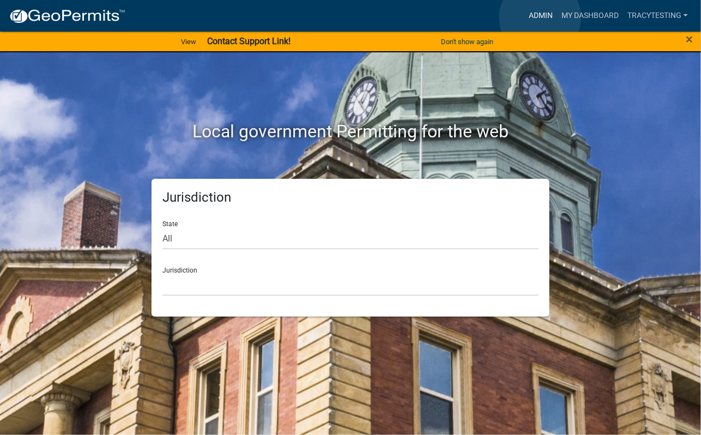
click at [540, 17] on link "Admin" at bounding box center [540, 15] width 33 height 21
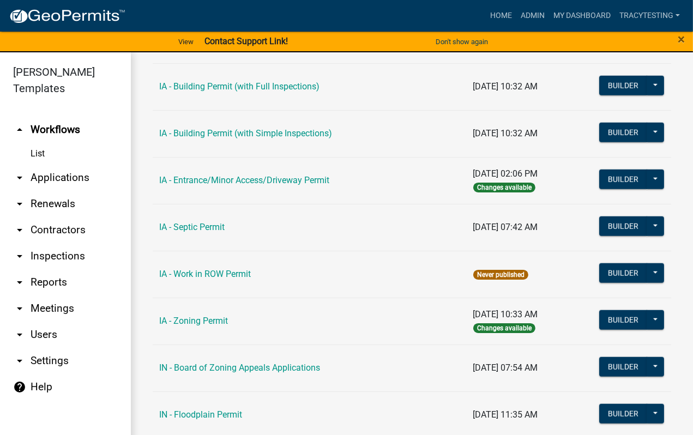
scroll to position [1090, 0]
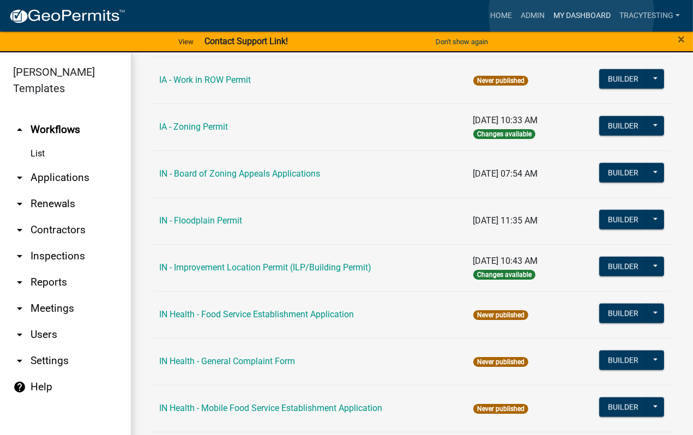
click at [571, 14] on link "My Dashboard" at bounding box center [582, 15] width 66 height 21
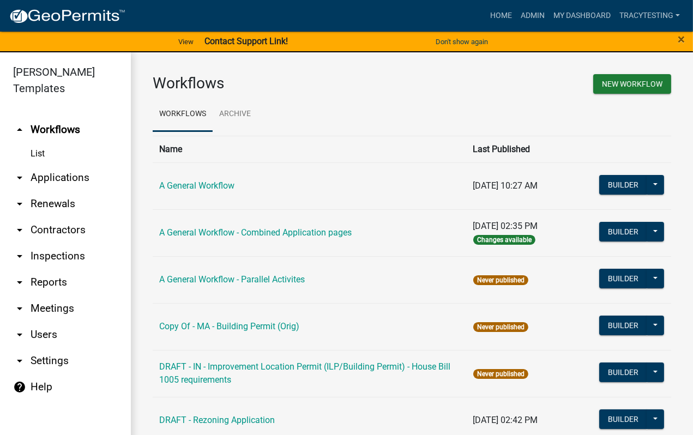
click at [406, 18] on div "Home Admin My Dashboard tracytesting Admin Account Contractor Profile Logout" at bounding box center [409, 15] width 550 height 21
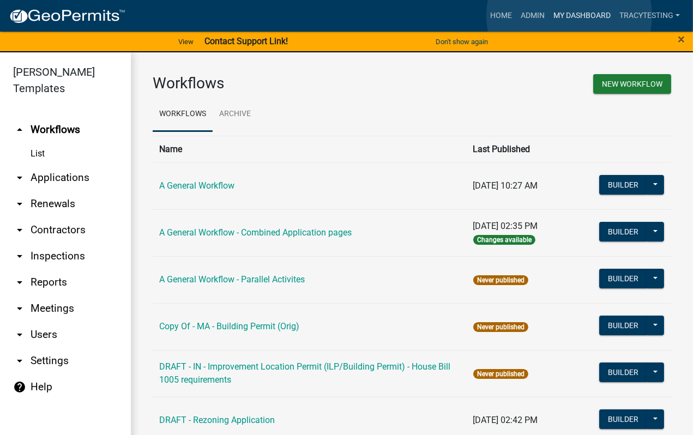
click at [569, 16] on link "My Dashboard" at bounding box center [582, 15] width 66 height 21
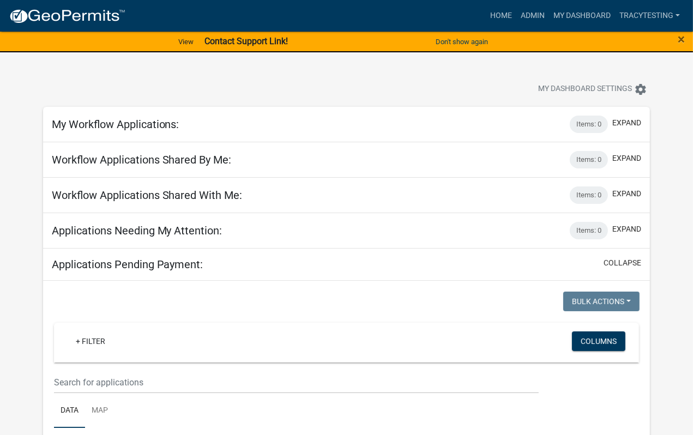
click at [27, 305] on app-user-applications "more_horiz Home Admin My Dashboard tracytesting Admin Account Contractor Profil…" at bounding box center [346, 394] width 693 height 787
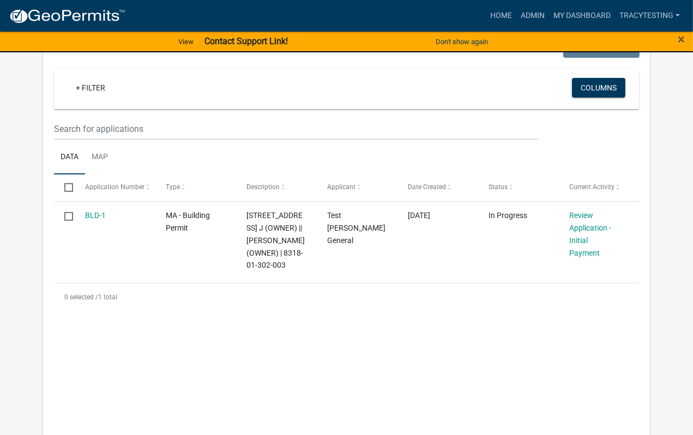
scroll to position [206, 0]
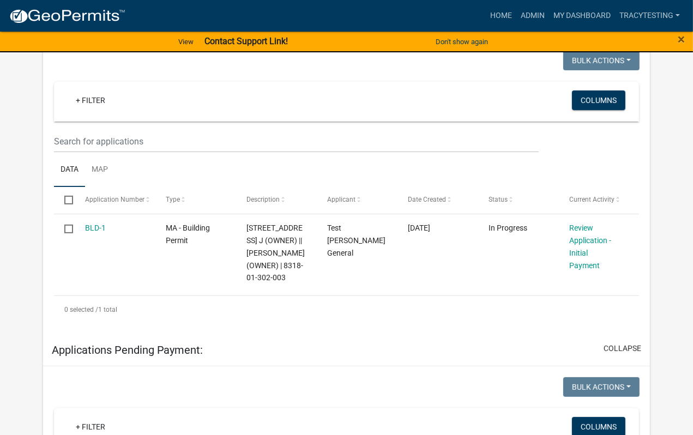
drag, startPoint x: 17, startPoint y: 138, endPoint x: 21, endPoint y: 134, distance: 5.8
click at [17, 138] on app-user-applications "more_horiz Home Admin My Dashboard tracytesting Admin Account Logout View Conta…" at bounding box center [346, 334] width 693 height 1077
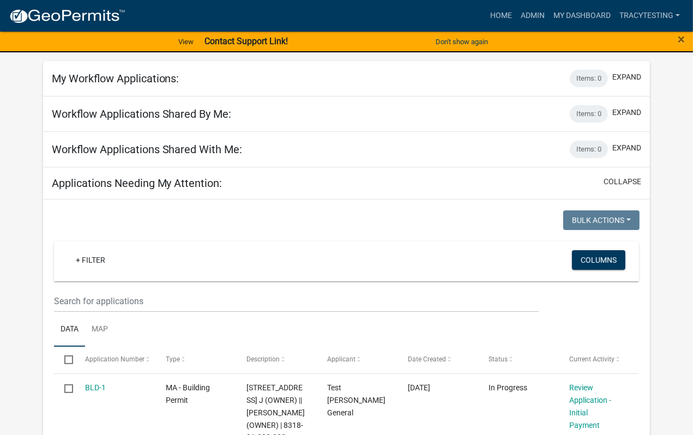
scroll to position [0, 0]
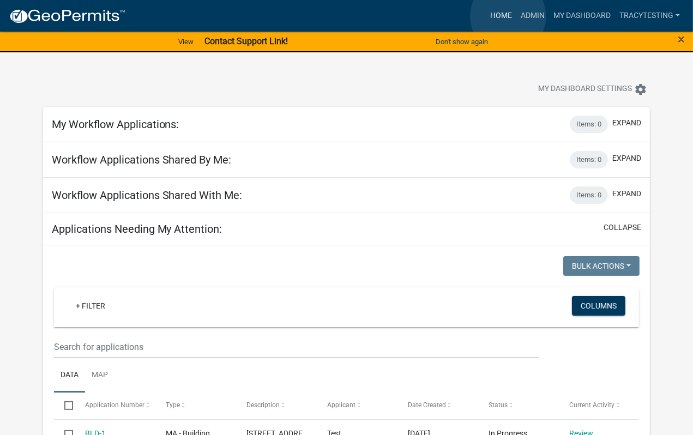
click at [508, 16] on link "Home" at bounding box center [501, 15] width 31 height 21
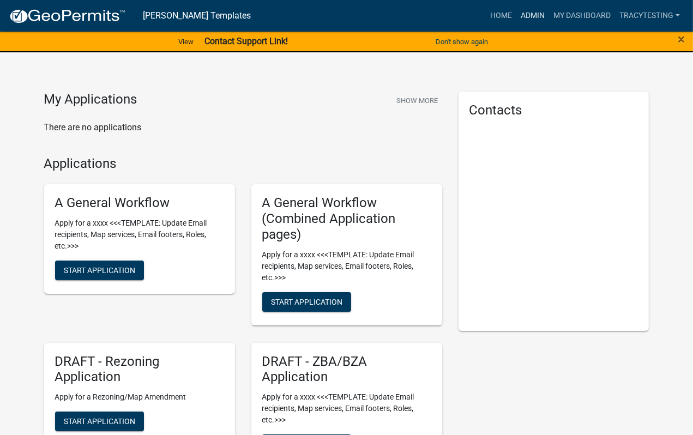
click at [534, 13] on link "Admin" at bounding box center [532, 15] width 33 height 21
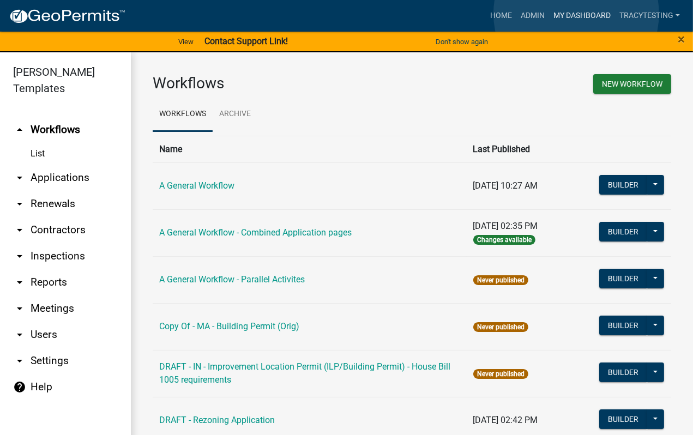
click at [576, 14] on link "My Dashboard" at bounding box center [582, 15] width 66 height 21
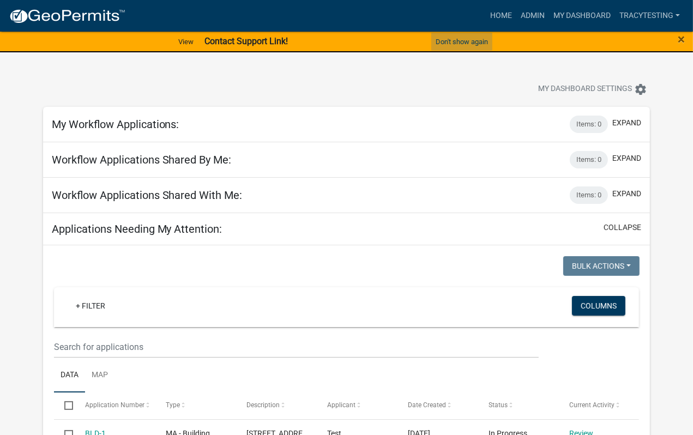
click at [450, 40] on button "Don't show again" at bounding box center [461, 42] width 61 height 18
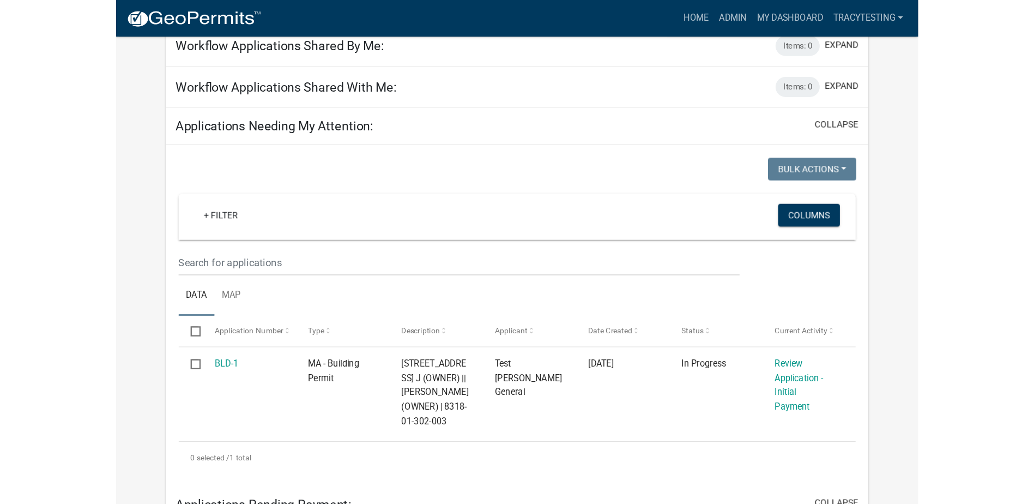
scroll to position [164, 0]
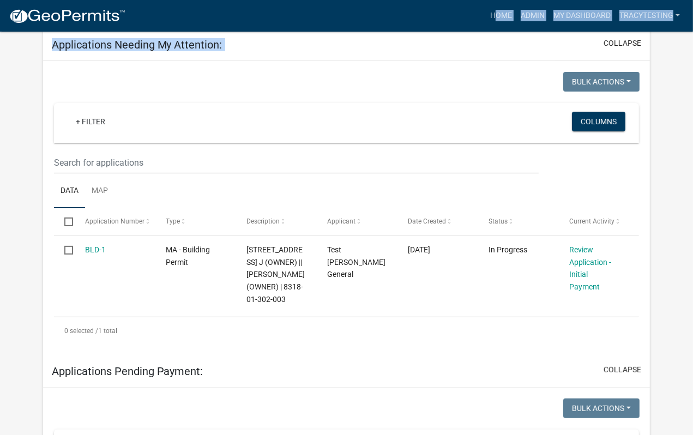
drag, startPoint x: 427, startPoint y: 23, endPoint x: 16, endPoint y: 93, distance: 416.5
click at [11, 96] on app-user-applications "more_horiz Home Admin My Dashboard tracytesting Admin Account Logout My Dashboa…" at bounding box center [346, 381] width 693 height 1026
click at [328, 12] on div "Home Admin My Dashboard tracytesting Admin Account Logout" at bounding box center [409, 15] width 550 height 21
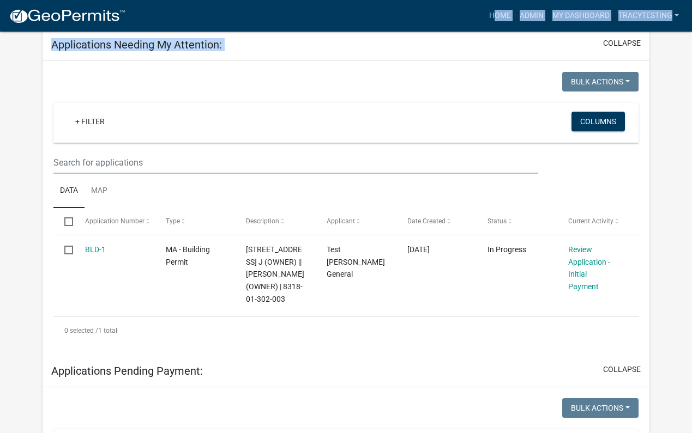
click at [444, 14] on div "Home Admin My Dashboard tracytesting Admin Account Logout" at bounding box center [408, 15] width 549 height 21
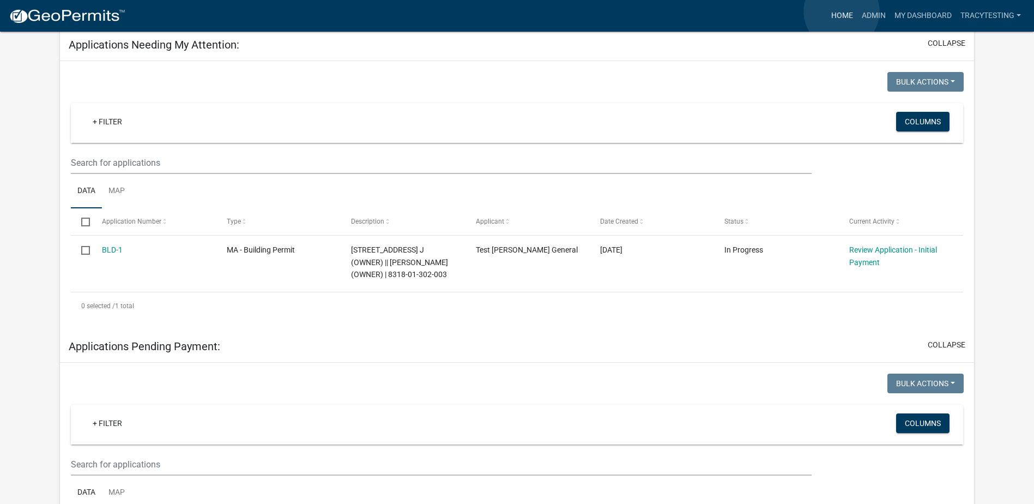
click at [692, 11] on link "Home" at bounding box center [842, 15] width 31 height 21
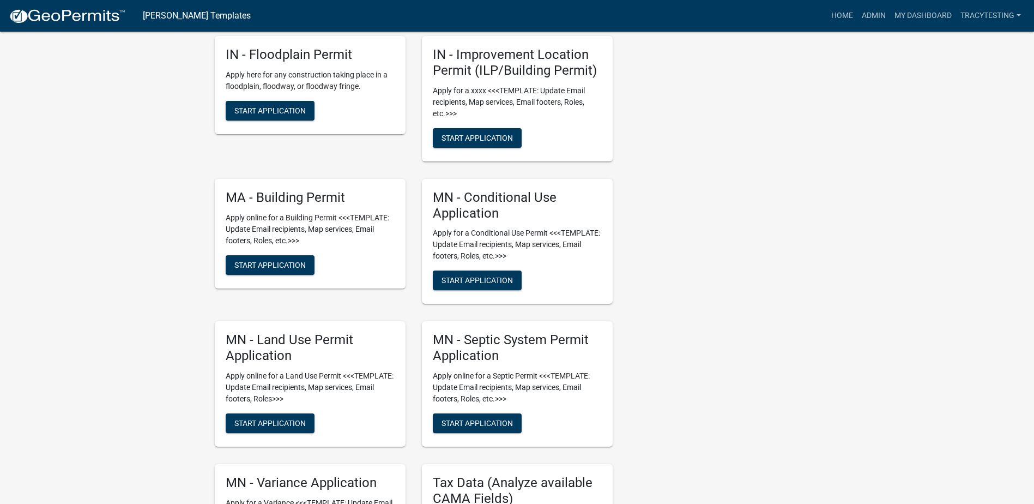
scroll to position [1635, 0]
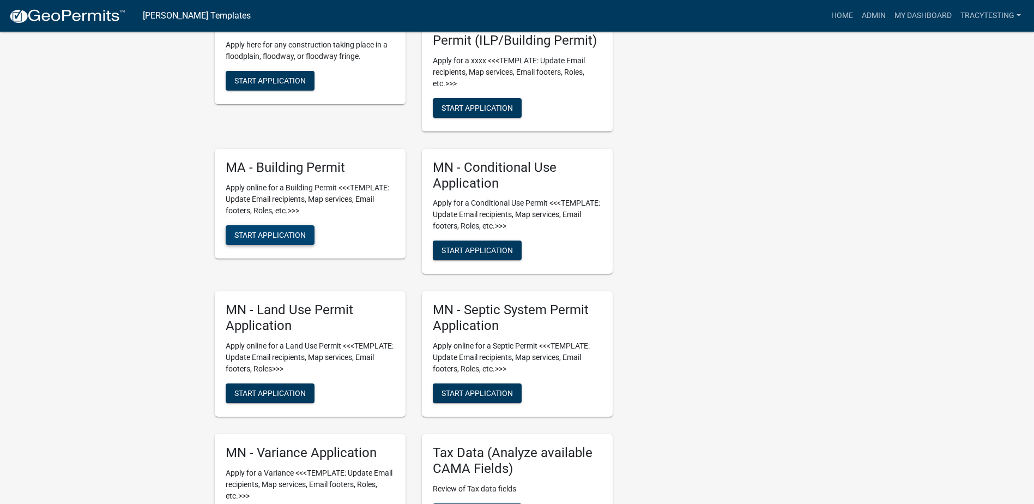
click at [253, 237] on span "Start Application" at bounding box center [269, 234] width 71 height 9
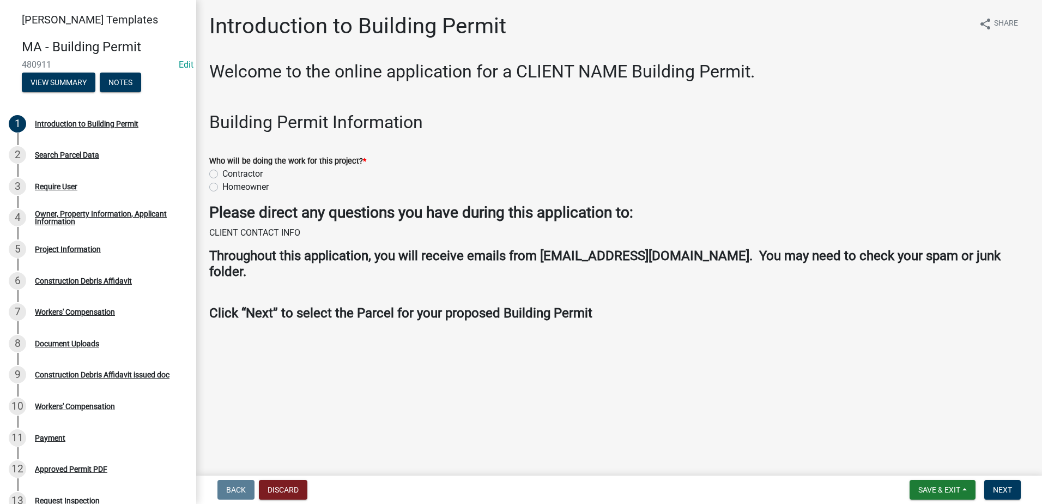
click at [222, 176] on label "Contractor" at bounding box center [242, 173] width 40 height 13
click at [222, 174] on input "Contractor" at bounding box center [225, 170] width 7 height 7
radio input "true"
click at [222, 186] on label "Homeowner" at bounding box center [245, 186] width 46 height 13
click at [222, 186] on input "Homeowner" at bounding box center [225, 183] width 7 height 7
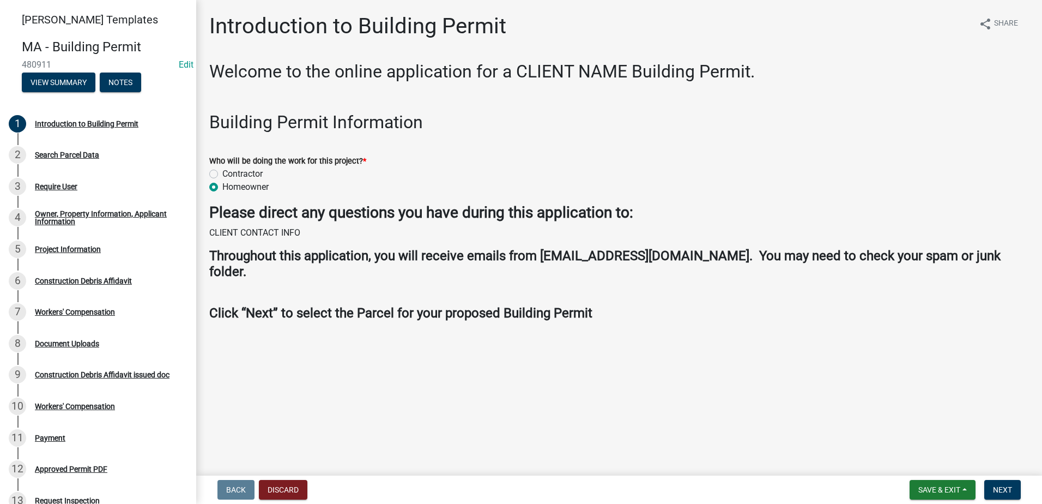
radio input "true"
click at [692, 434] on span "Next" at bounding box center [1002, 489] width 19 height 9
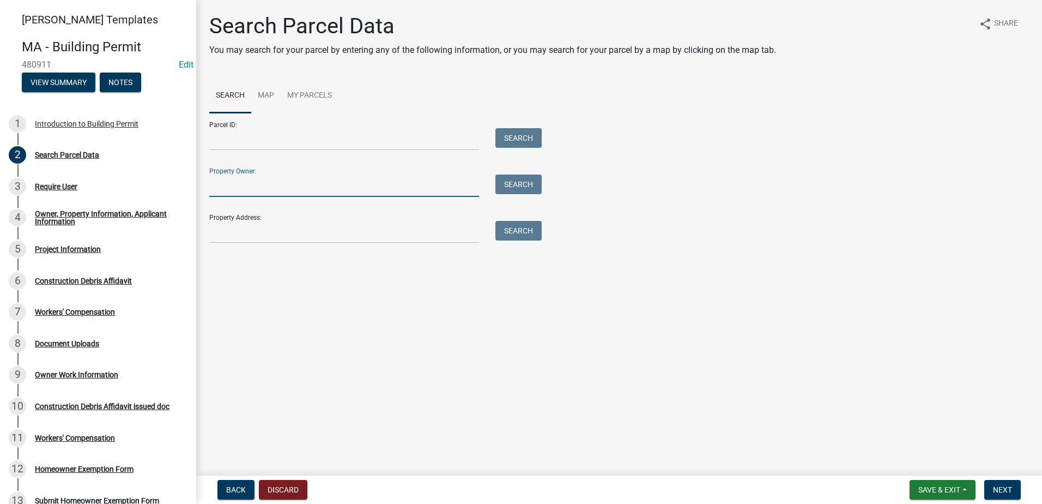
click at [341, 194] on input "Property Owner:" at bounding box center [344, 185] width 270 height 22
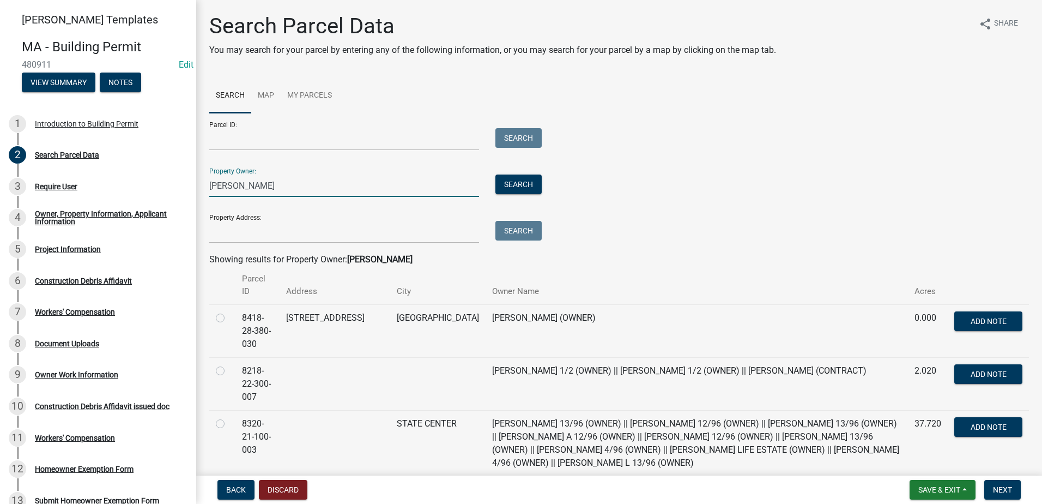
type input "smith"
click at [229, 417] on label at bounding box center [229, 417] width 0 height 0
click at [229, 421] on input "radio" at bounding box center [232, 420] width 7 height 7
radio input "true"
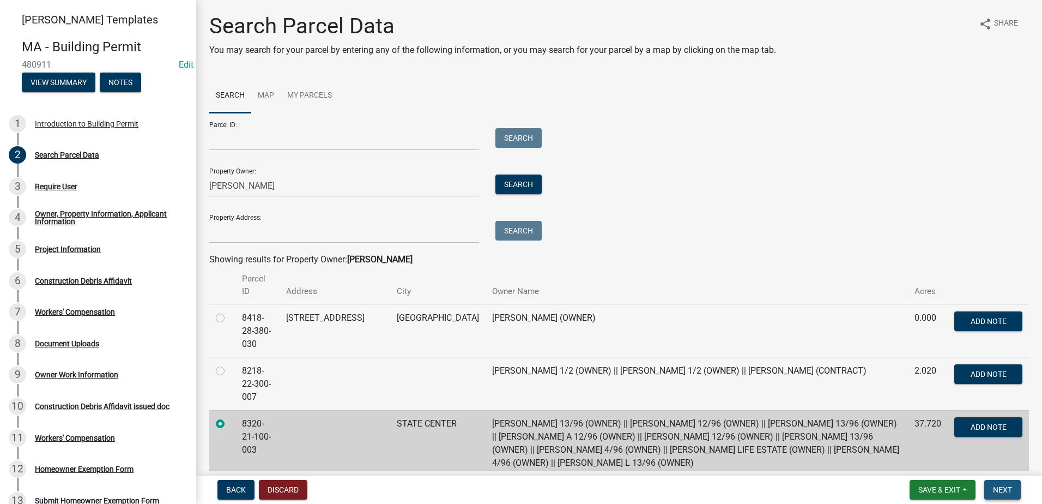
click at [692, 434] on span "Next" at bounding box center [1002, 489] width 19 height 9
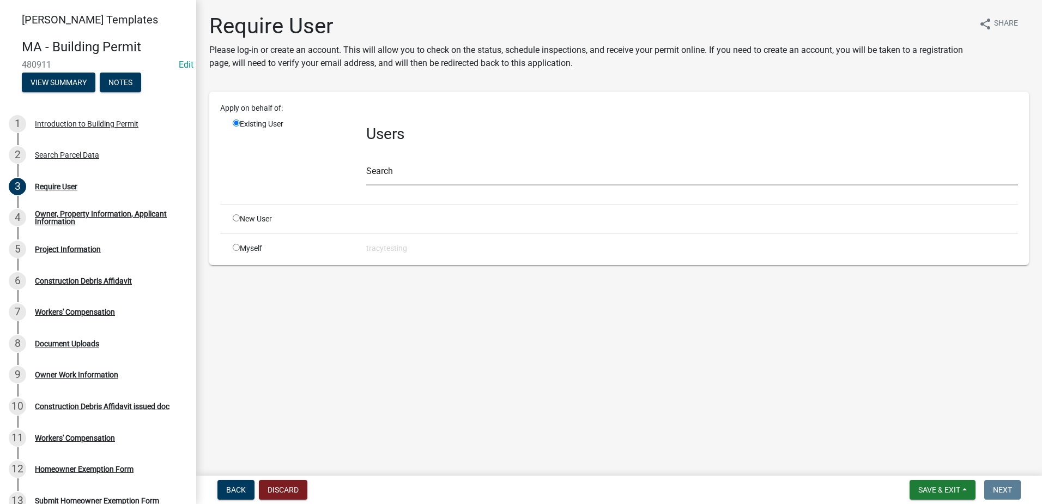
click at [237, 246] on input "radio" at bounding box center [236, 247] width 7 height 7
radio input "true"
radio input "false"
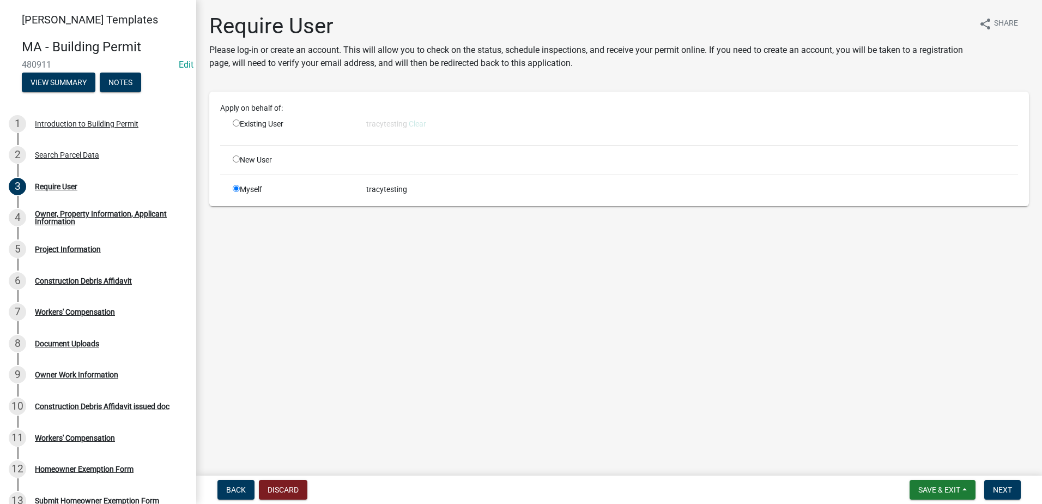
click at [236, 160] on input "radio" at bounding box center [236, 158] width 7 height 7
radio input "true"
radio input "false"
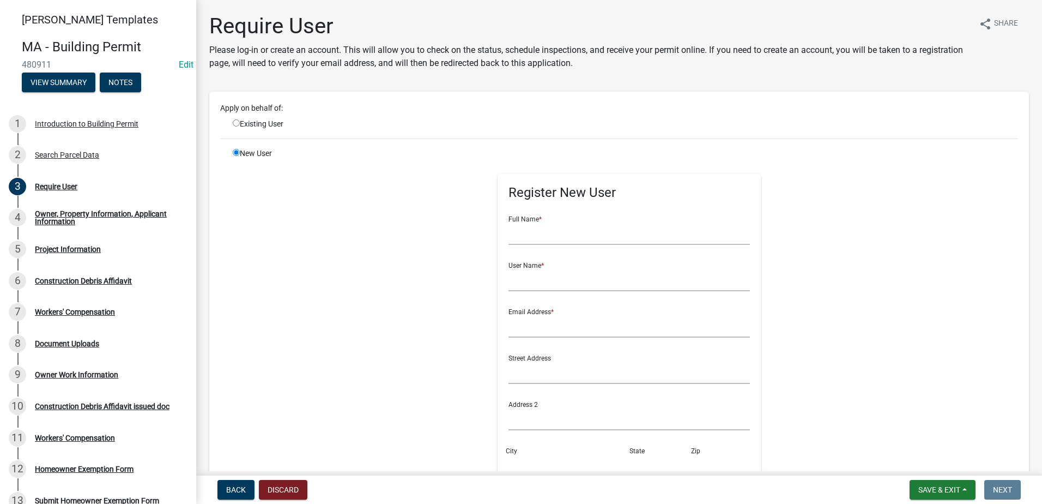
click at [234, 122] on input "radio" at bounding box center [236, 122] width 7 height 7
radio input "true"
radio input "false"
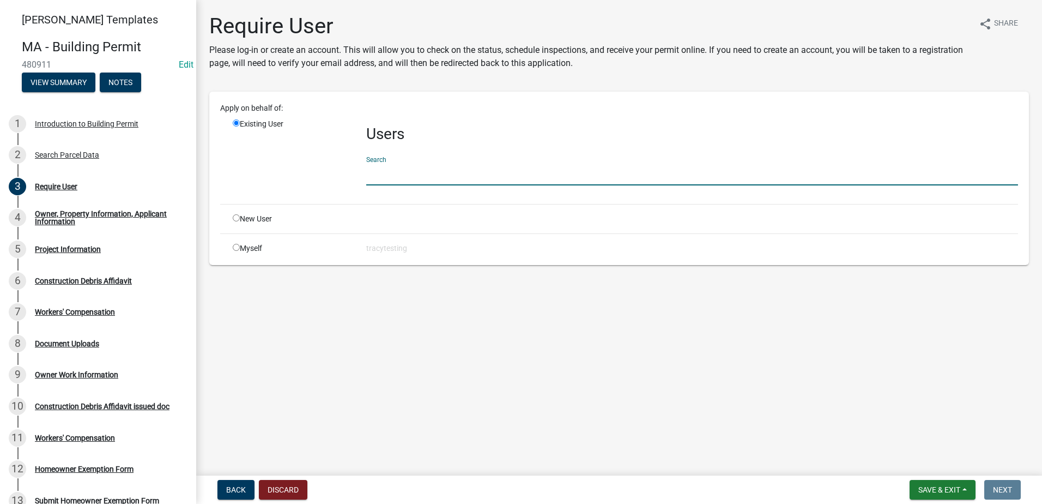
click at [395, 173] on input "text" at bounding box center [692, 174] width 652 height 22
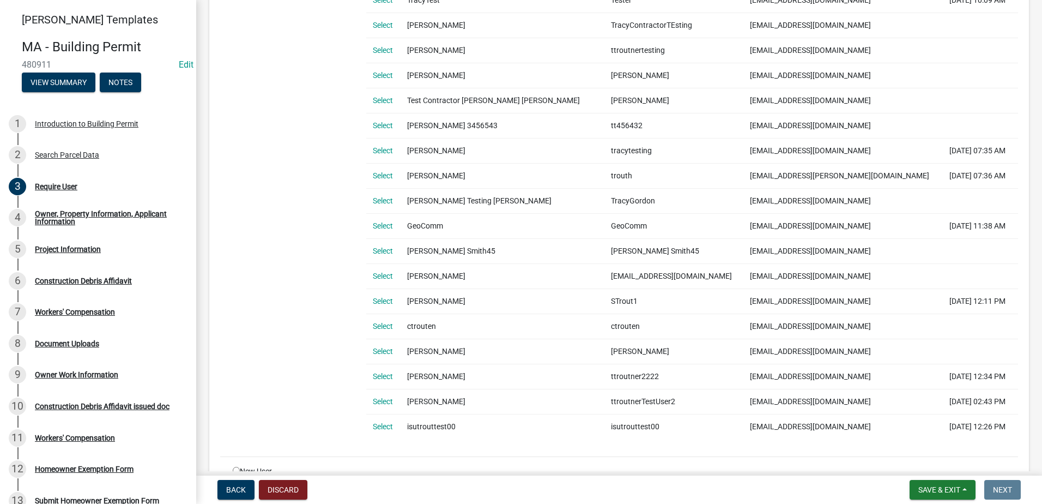
scroll to position [1751, 0]
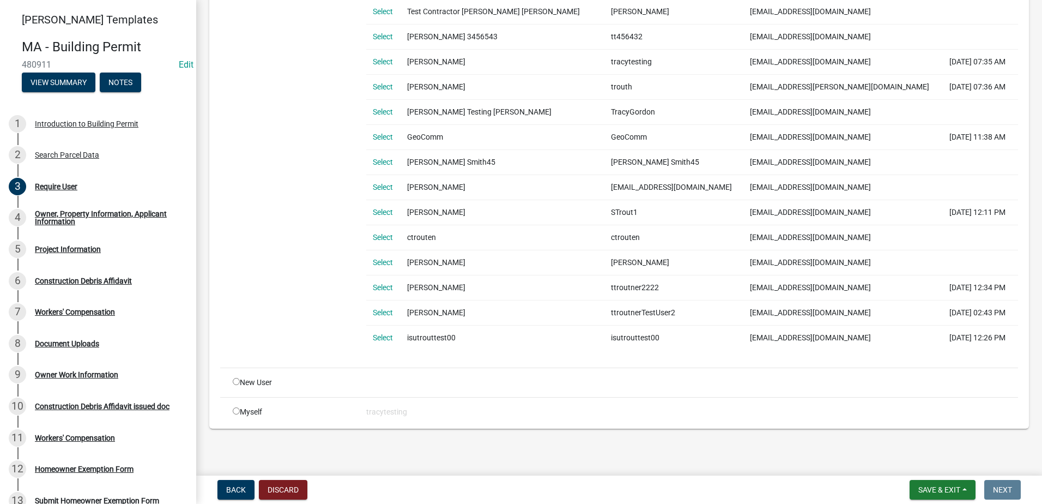
type input "trout"
click at [236, 412] on input "radio" at bounding box center [236, 410] width 7 height 7
radio input "true"
radio input "false"
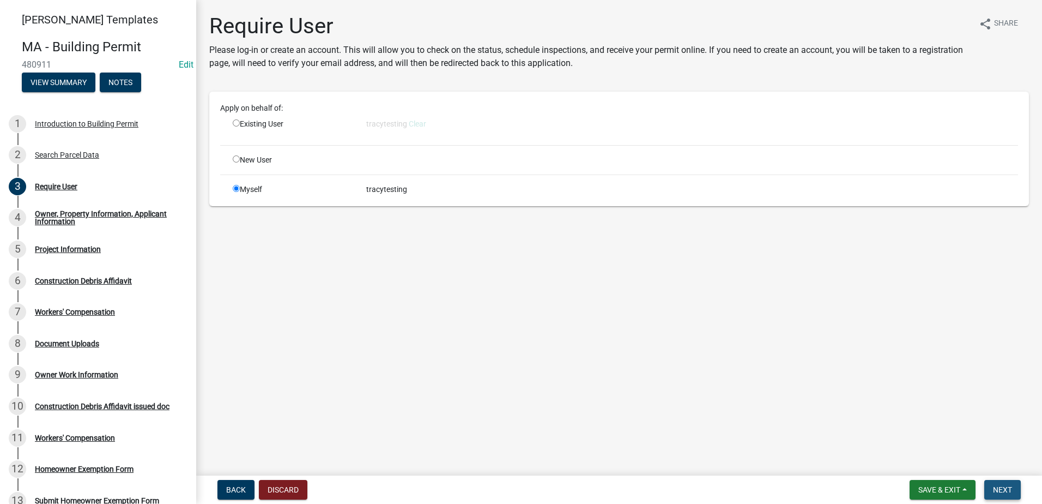
click at [692, 434] on span "Next" at bounding box center [1002, 489] width 19 height 9
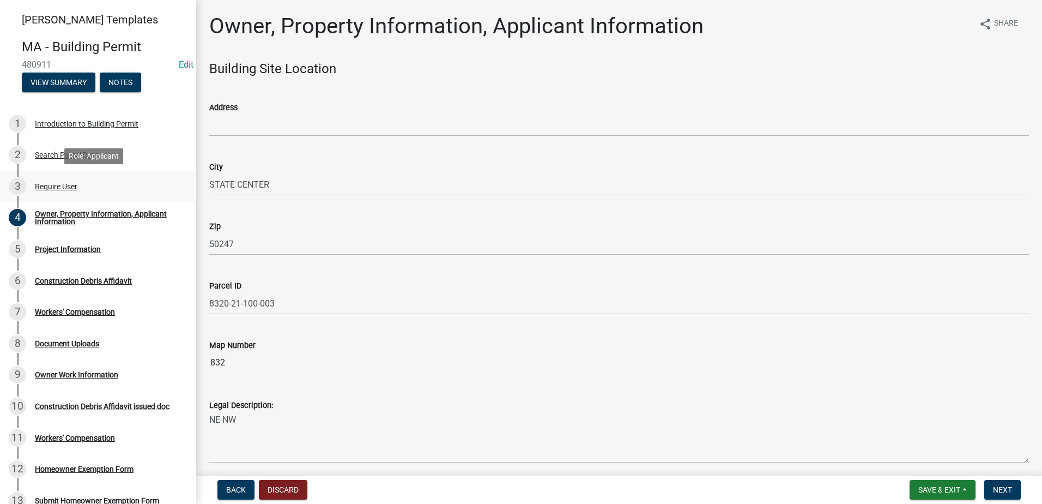
click at [52, 188] on div "Require User" at bounding box center [56, 187] width 43 height 8
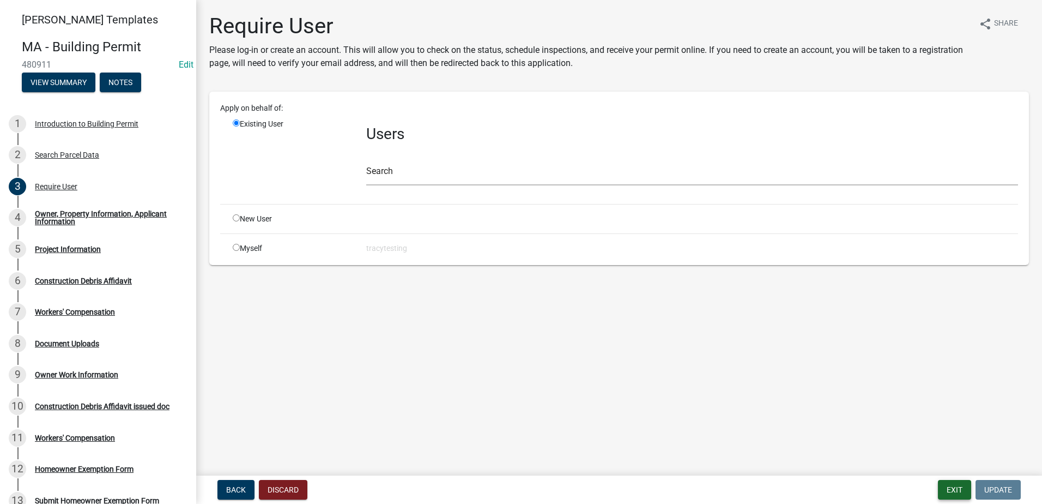
click at [692, 434] on button "Exit" at bounding box center [954, 490] width 33 height 20
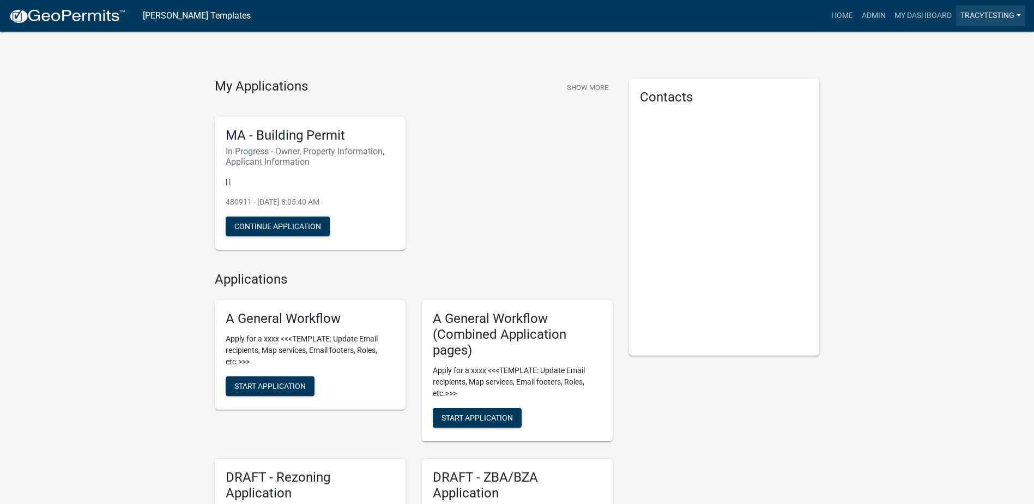
click at [692, 14] on link "tracytesting" at bounding box center [990, 15] width 69 height 21
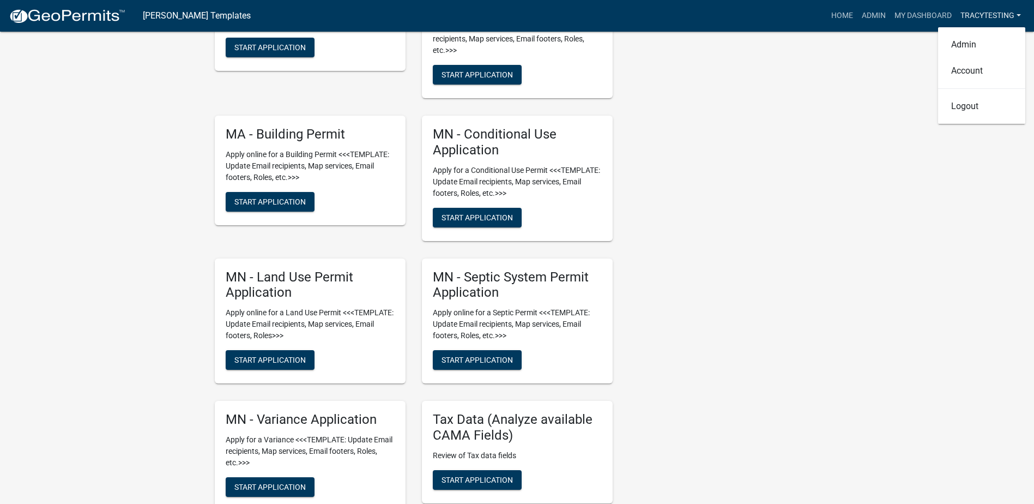
scroll to position [1799, 0]
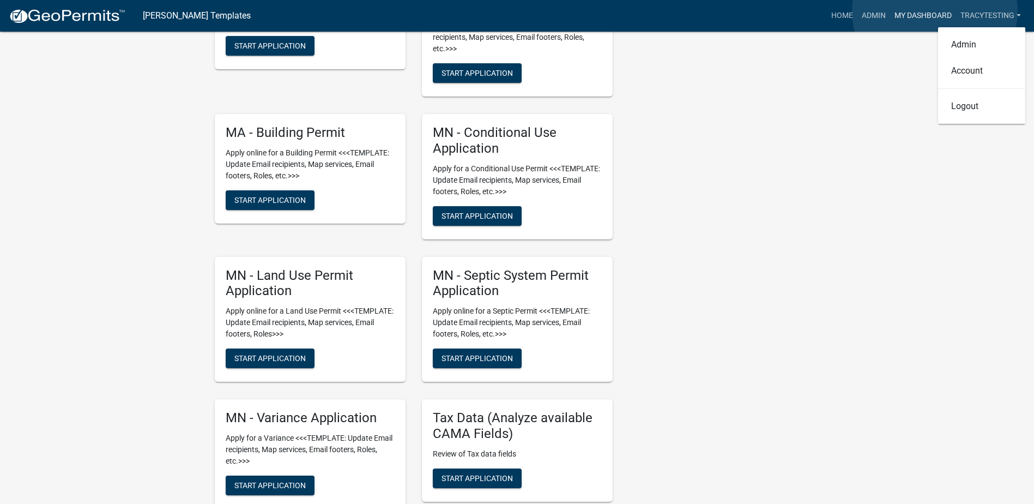
click at [692, 11] on link "My Dashboard" at bounding box center [923, 15] width 66 height 21
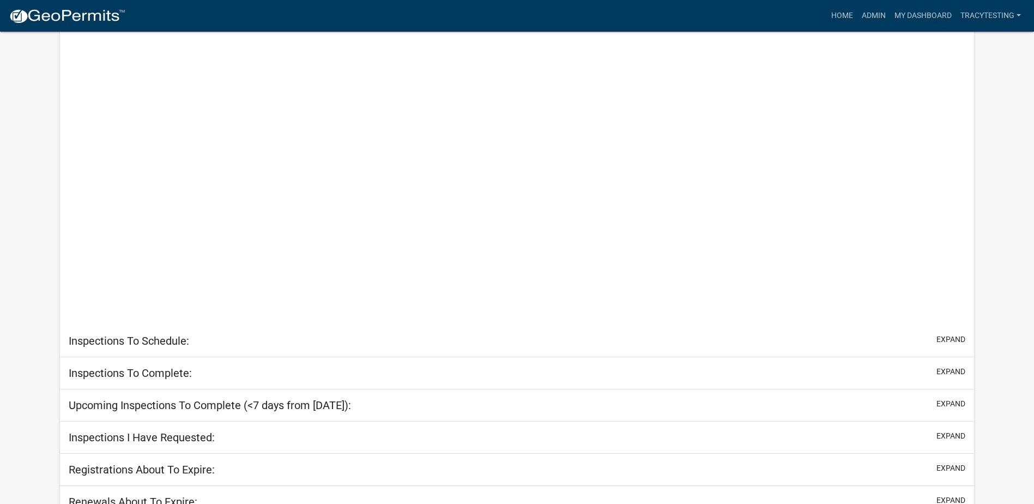
scroll to position [506, 0]
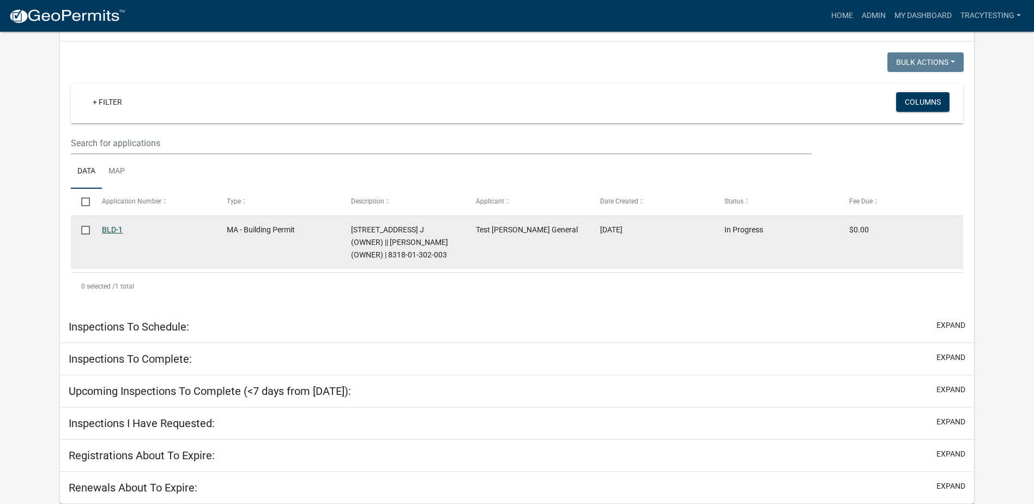
click at [114, 225] on link "BLD-1" at bounding box center [112, 229] width 21 height 9
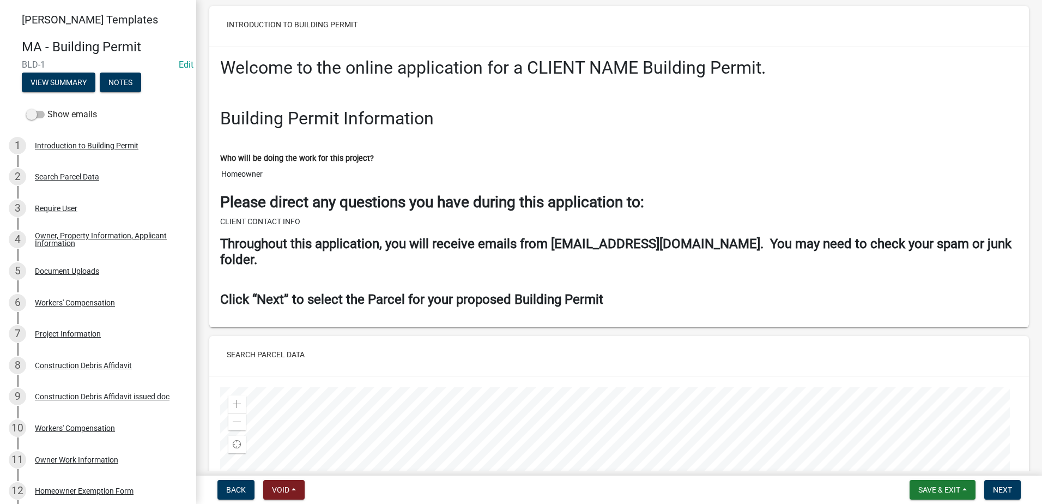
scroll to position [273, 0]
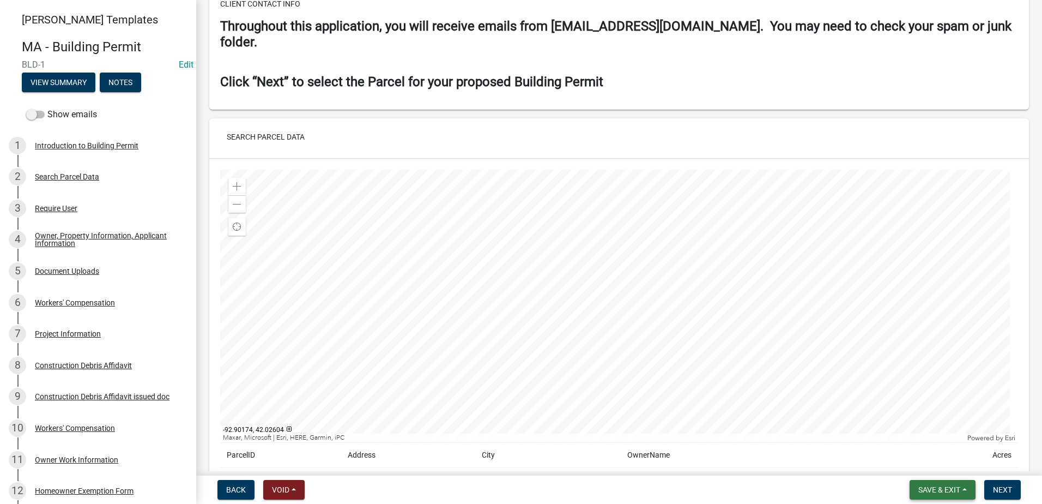
click at [692, 434] on span "Save & Exit" at bounding box center [940, 489] width 42 height 9
click at [692, 434] on button "Save & Exit" at bounding box center [932, 461] width 87 height 26
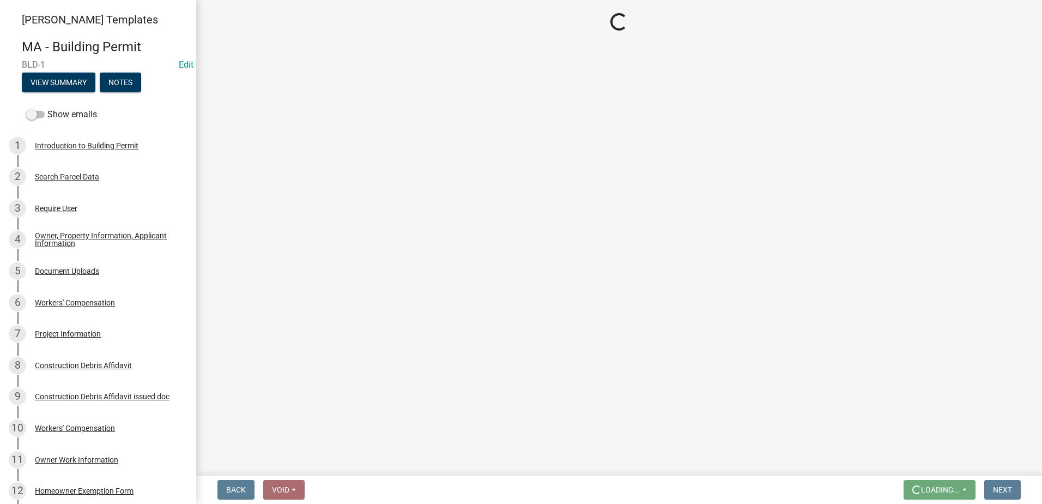
scroll to position [0, 0]
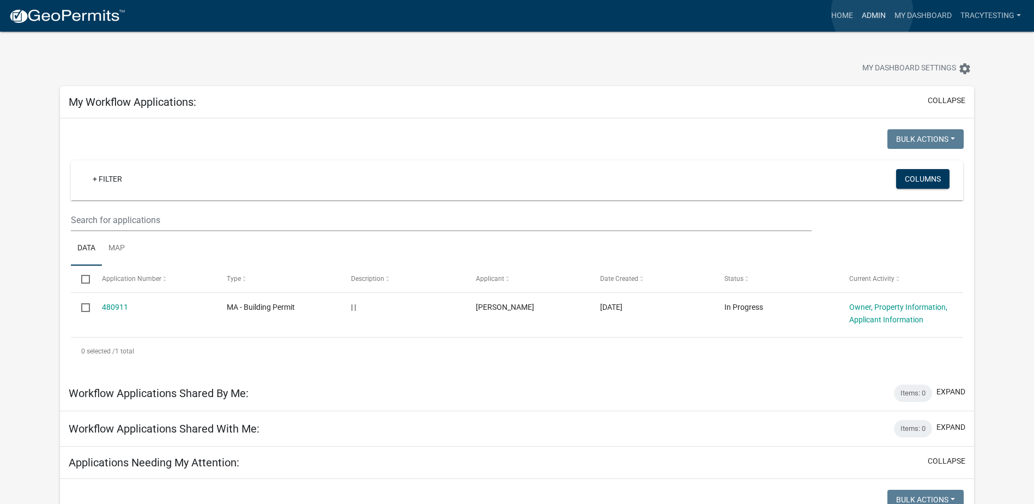
click at [692, 12] on link "Admin" at bounding box center [874, 15] width 33 height 21
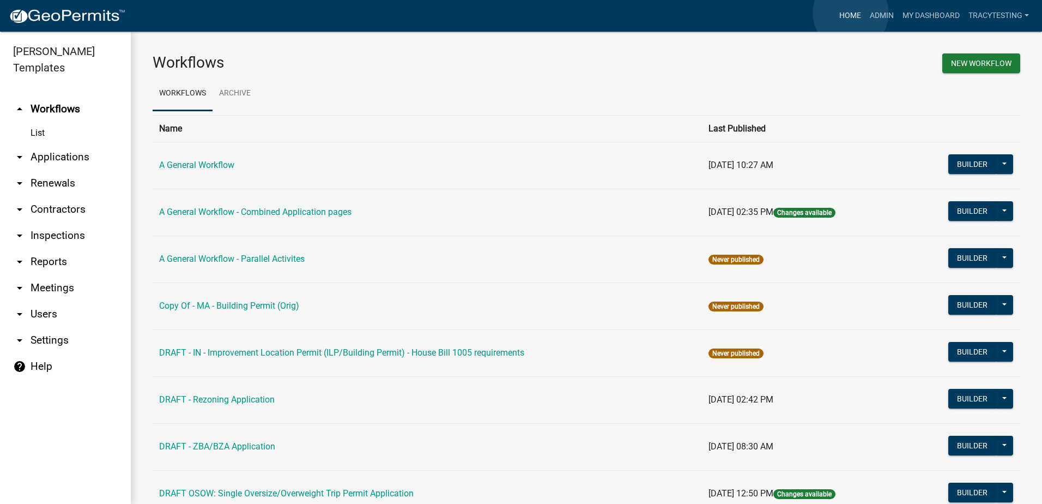
click at [692, 13] on link "Home" at bounding box center [850, 15] width 31 height 21
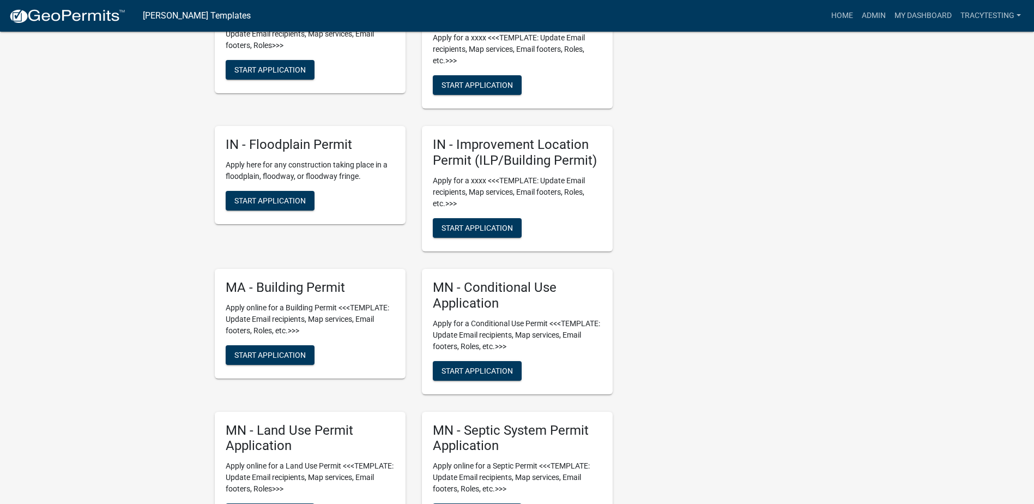
scroll to position [1744, 0]
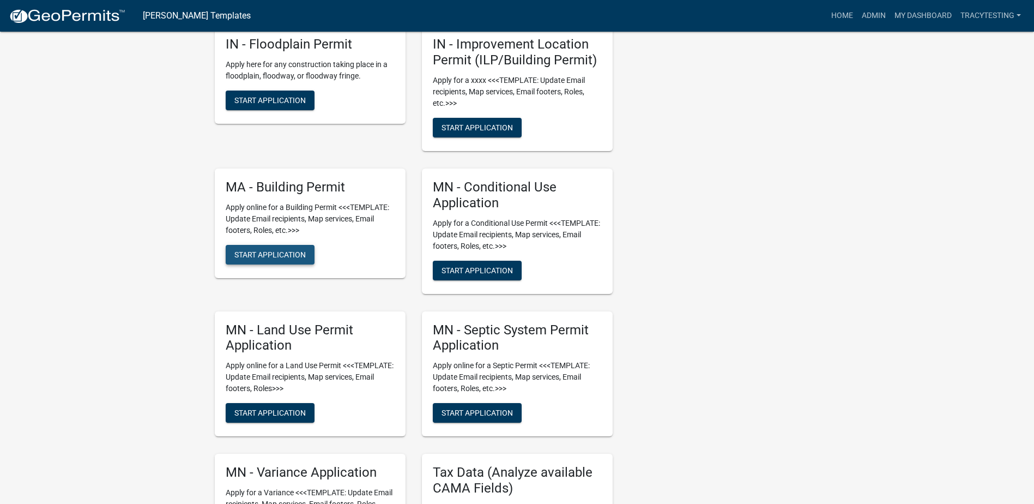
click at [276, 255] on span "Start Application" at bounding box center [269, 254] width 71 height 9
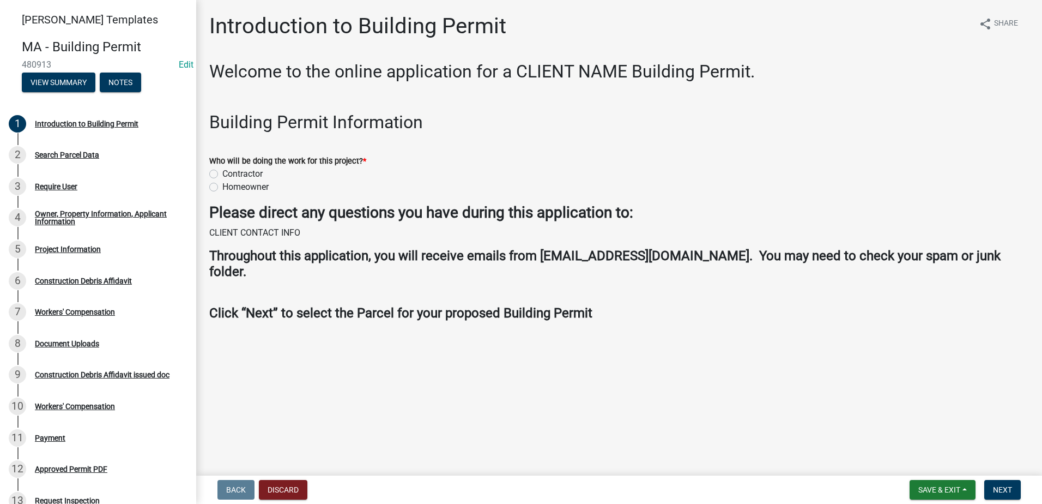
click at [222, 188] on label "Homeowner" at bounding box center [245, 186] width 46 height 13
click at [222, 188] on input "Homeowner" at bounding box center [225, 183] width 7 height 7
radio input "true"
click at [692, 434] on span "Next" at bounding box center [1002, 489] width 19 height 9
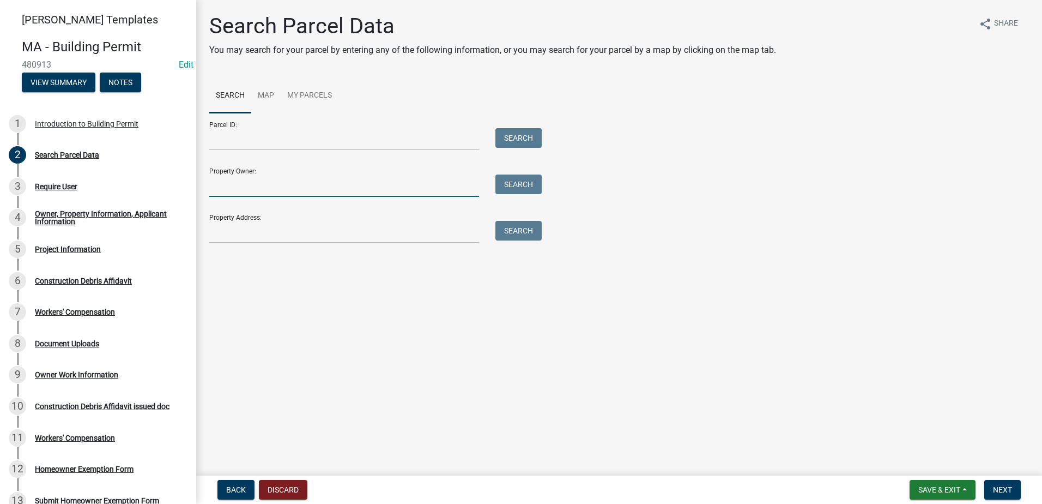
click at [262, 185] on input "Property Owner:" at bounding box center [344, 185] width 270 height 22
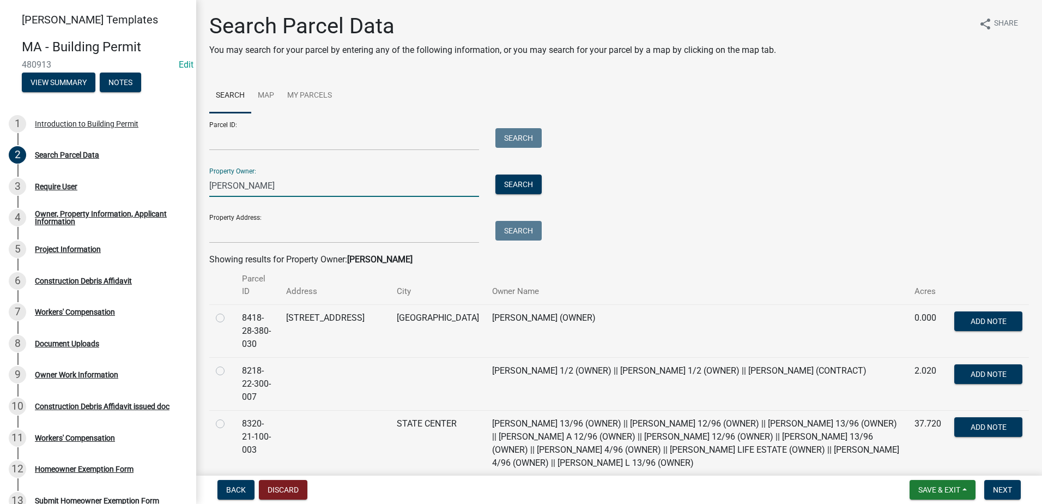
type input "smith"
click at [229, 311] on label at bounding box center [229, 311] width 0 height 0
click at [229, 318] on input "radio" at bounding box center [232, 314] width 7 height 7
radio input "true"
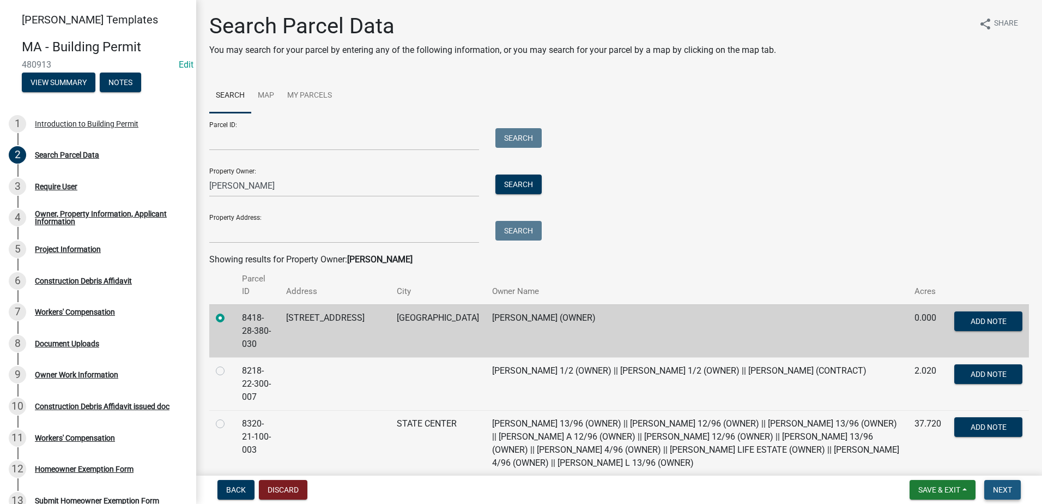
click at [692, 434] on span "Next" at bounding box center [1002, 489] width 19 height 9
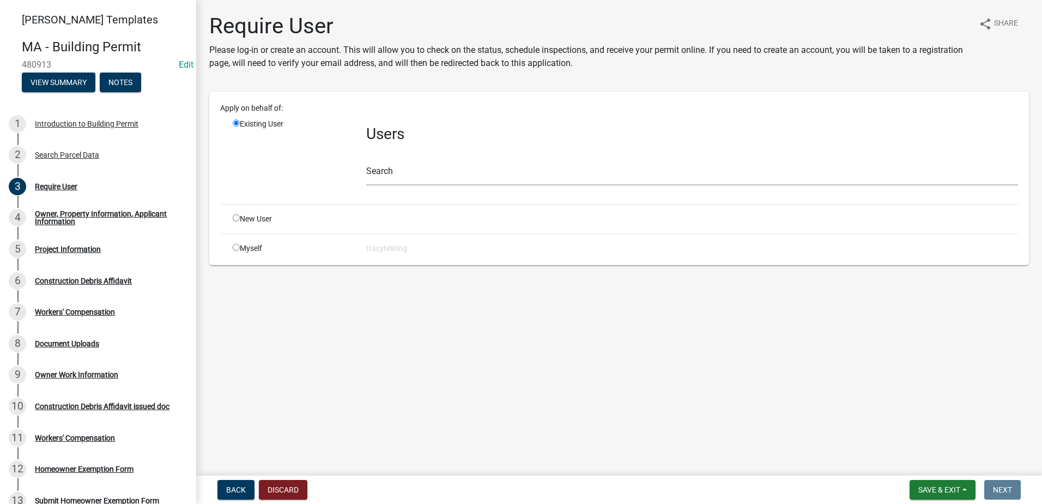
click at [237, 248] on input "radio" at bounding box center [236, 247] width 7 height 7
radio input "true"
radio input "false"
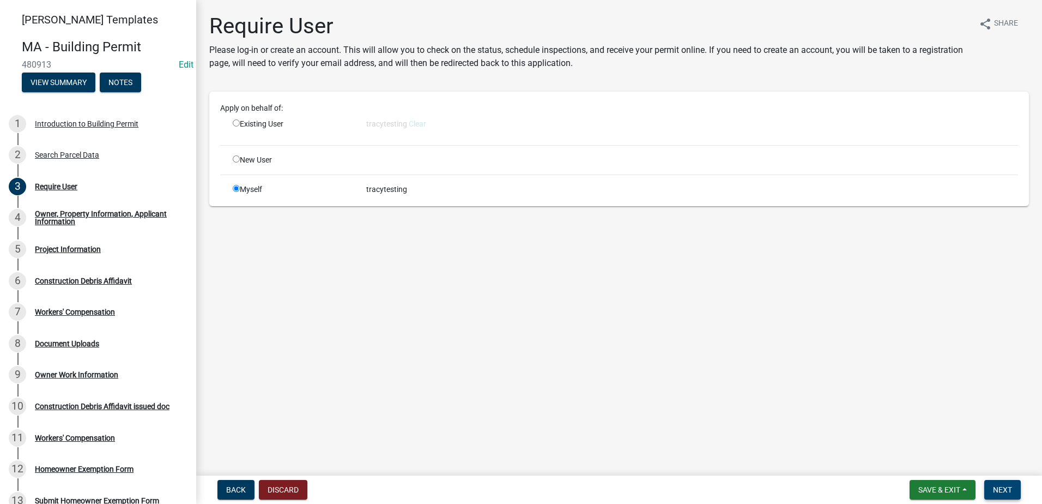
click at [692, 434] on span "Next" at bounding box center [1002, 489] width 19 height 9
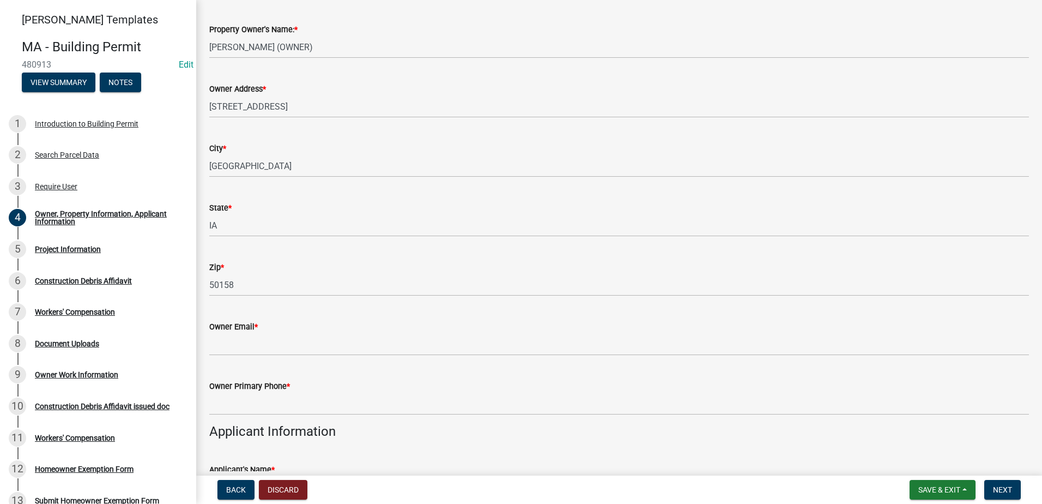
scroll to position [600, 0]
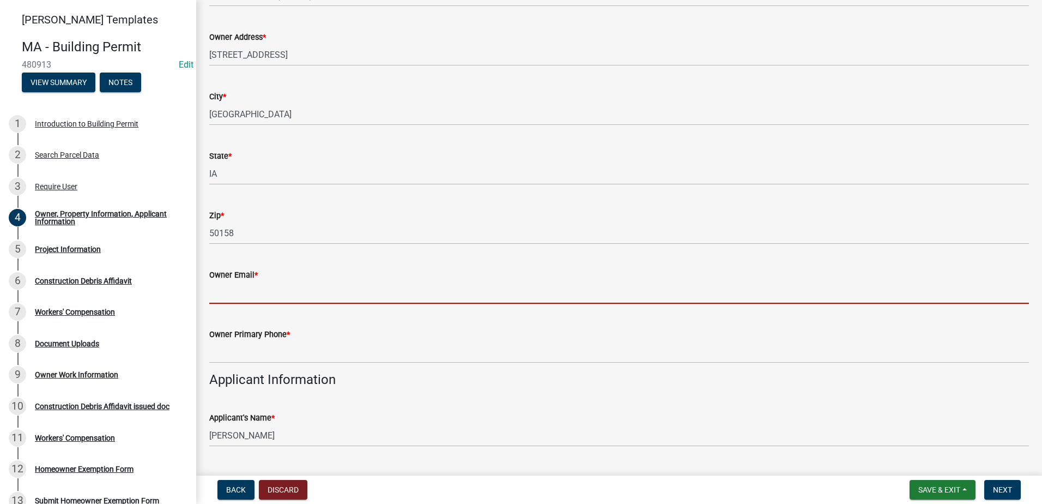
click at [258, 286] on input "Owner Email *" at bounding box center [619, 292] width 820 height 22
type input "isutrout@gmail.com"
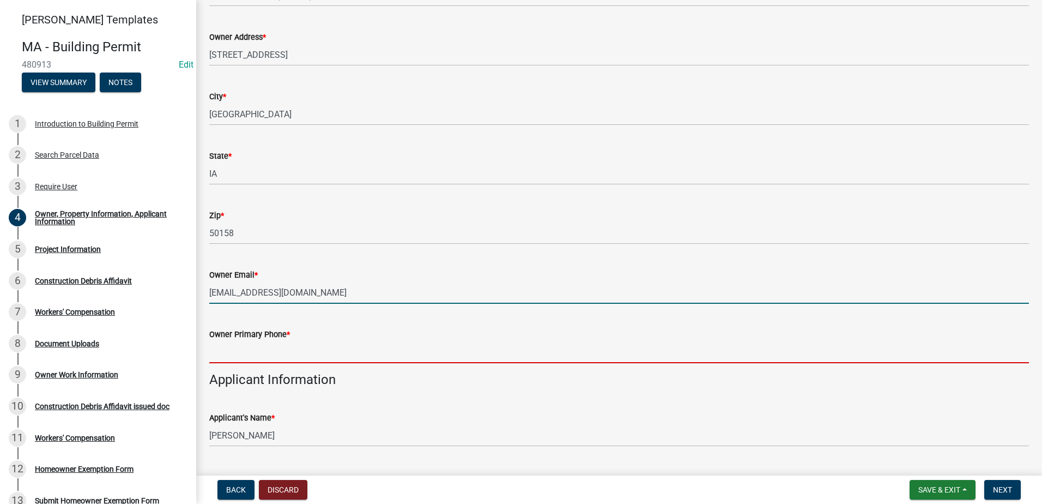
type input "1231231231"
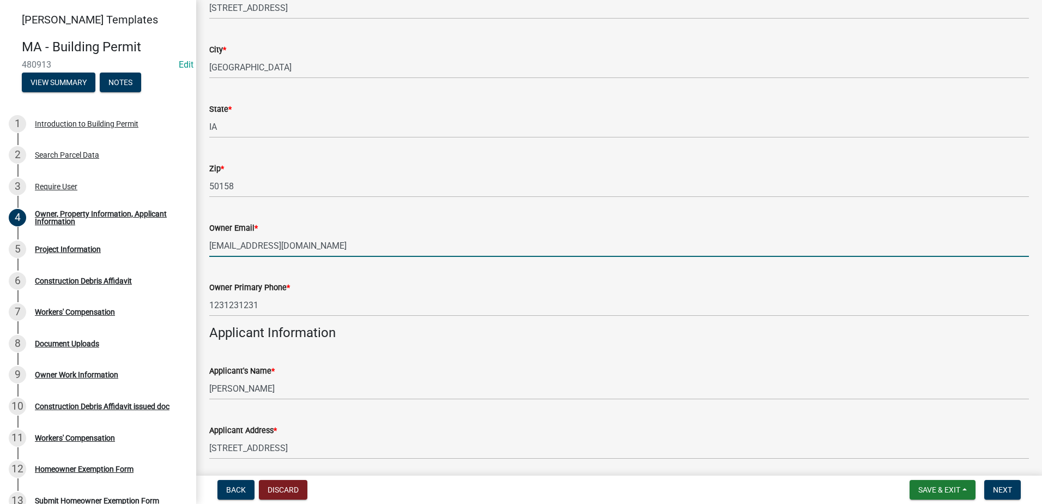
scroll to position [656, 0]
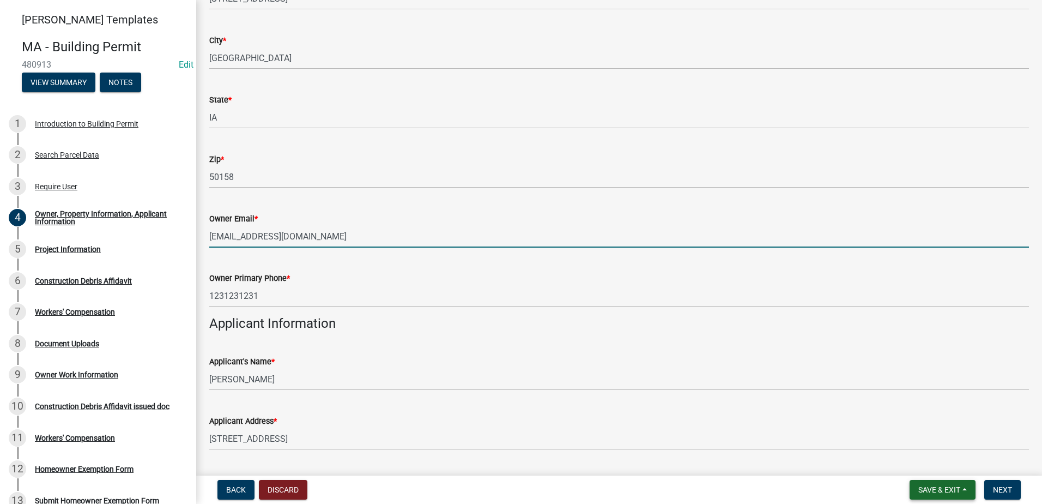
click at [692, 434] on span "Save & Exit" at bounding box center [940, 489] width 42 height 9
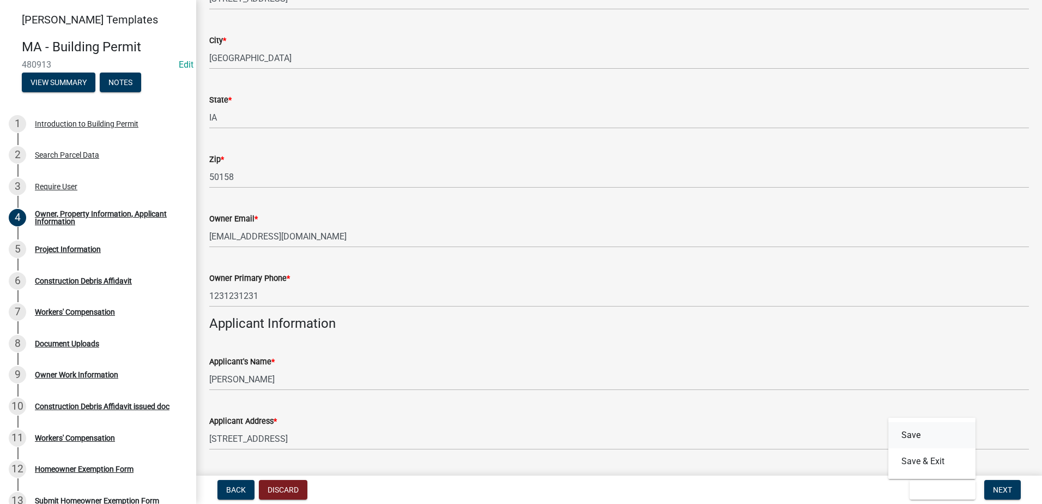
click at [692, 432] on button "Save" at bounding box center [932, 435] width 87 height 26
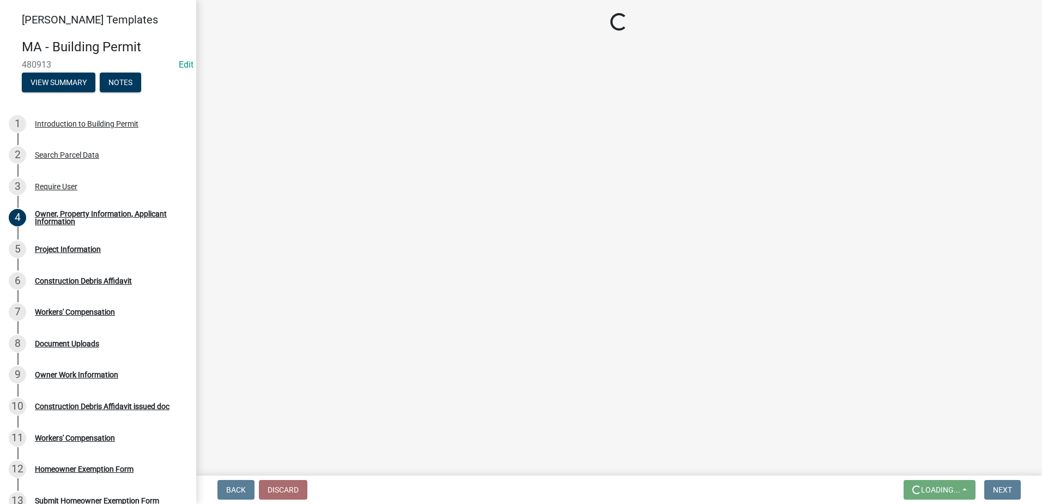
scroll to position [0, 0]
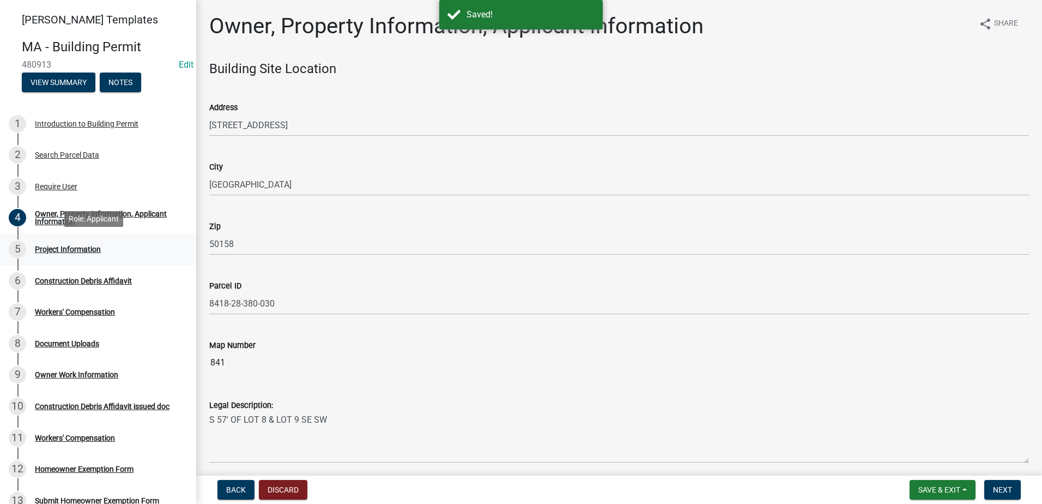
click at [63, 248] on div "Project Information" at bounding box center [68, 249] width 66 height 8
click at [64, 280] on div "Construction Debris Affidavit" at bounding box center [83, 281] width 97 height 8
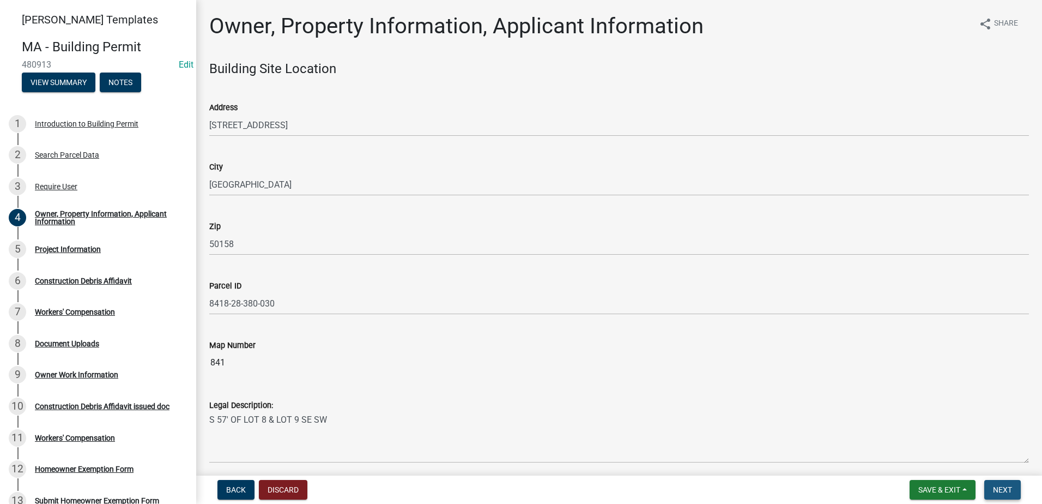
click at [692, 434] on button "Next" at bounding box center [1003, 490] width 37 height 20
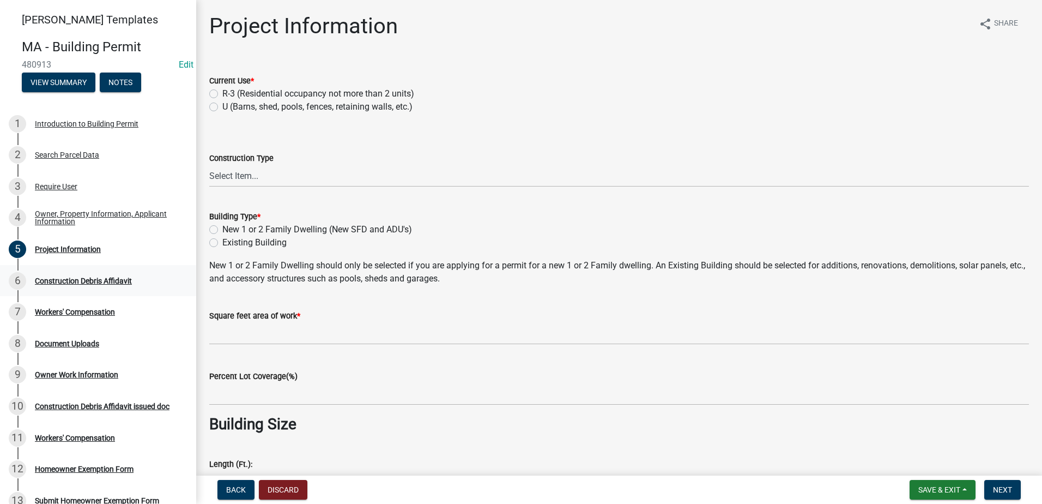
click at [52, 277] on div "Construction Debris Affidavit" at bounding box center [83, 281] width 97 height 8
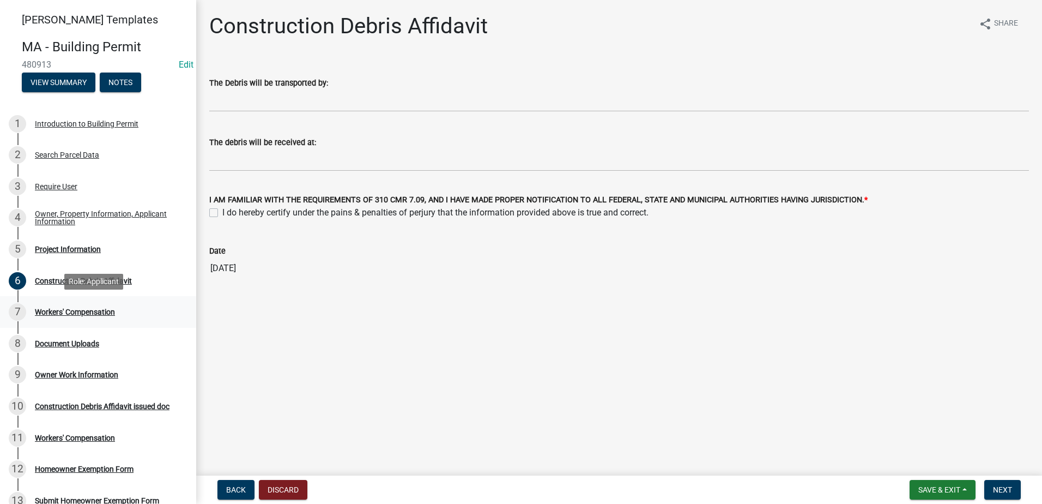
click at [59, 311] on div "Workers' Compensation" at bounding box center [75, 312] width 80 height 8
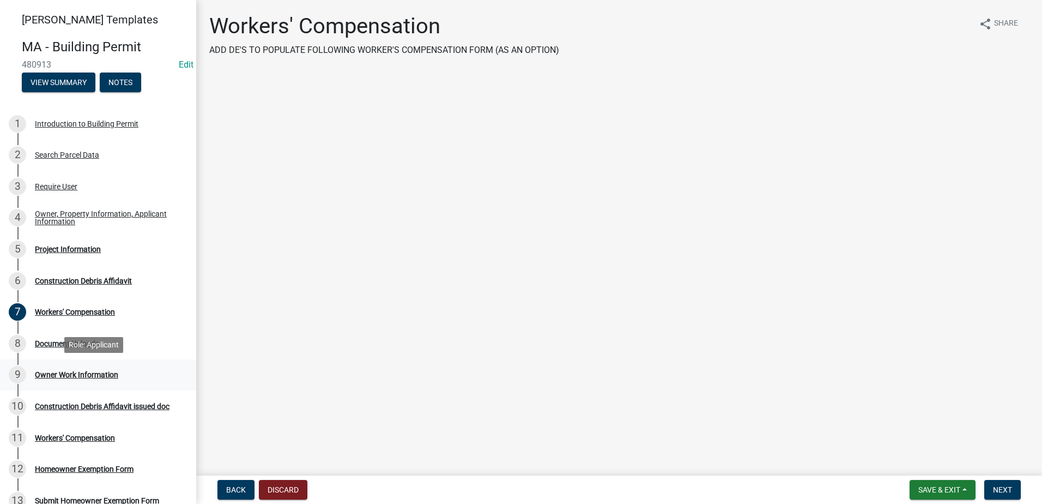
click at [64, 371] on div "Owner Work Information" at bounding box center [76, 375] width 83 height 8
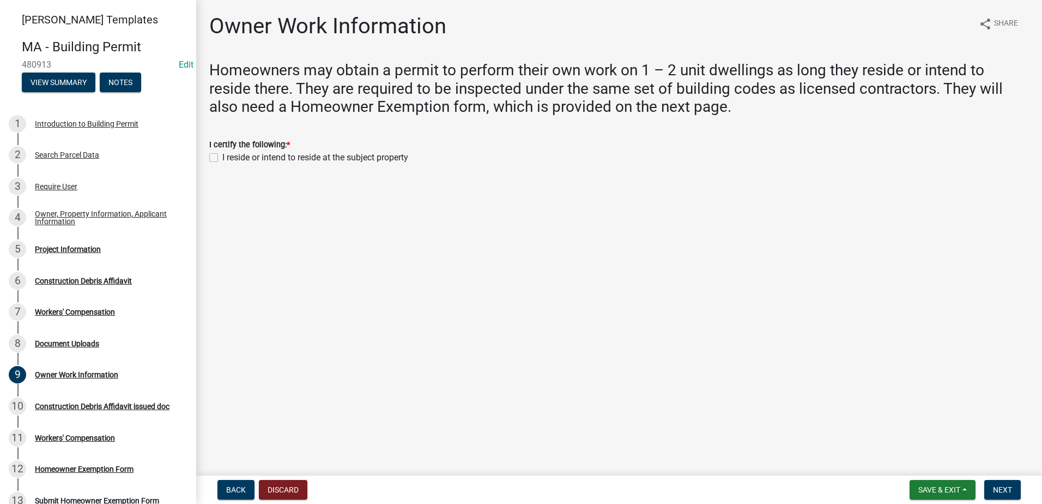
click at [222, 158] on label "I reside or intend to reside at the subject property" at bounding box center [315, 157] width 186 height 13
click at [222, 158] on input "I reside or intend to reside at the subject property" at bounding box center [225, 154] width 7 height 7
checkbox input "true"
click at [71, 247] on div "Project Information" at bounding box center [68, 249] width 66 height 8
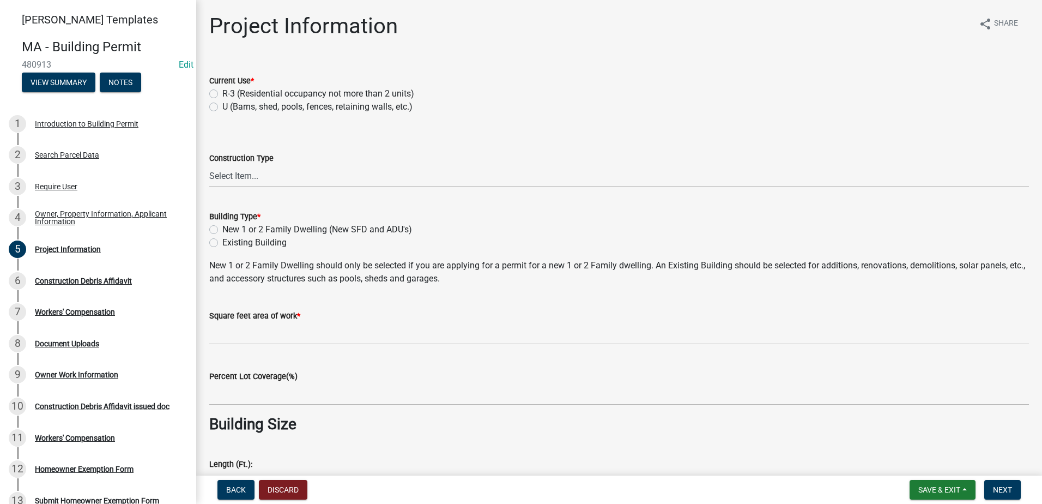
click at [222, 93] on label "R-3 (Residential occupancy not more than 2 units)" at bounding box center [318, 93] width 192 height 13
click at [222, 93] on input "R-3 (Residential occupancy not more than 2 units)" at bounding box center [225, 90] width 7 height 7
radio input "true"
click at [83, 277] on div "Construction Debris Affidavit" at bounding box center [83, 281] width 97 height 8
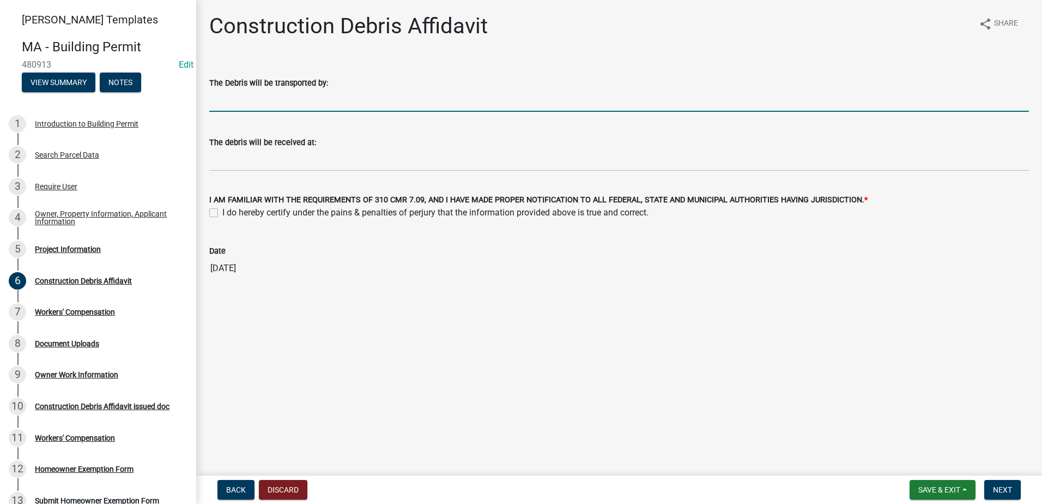
click at [245, 95] on input "The Debris will be transported by:" at bounding box center [619, 100] width 820 height 22
type input "asdf"
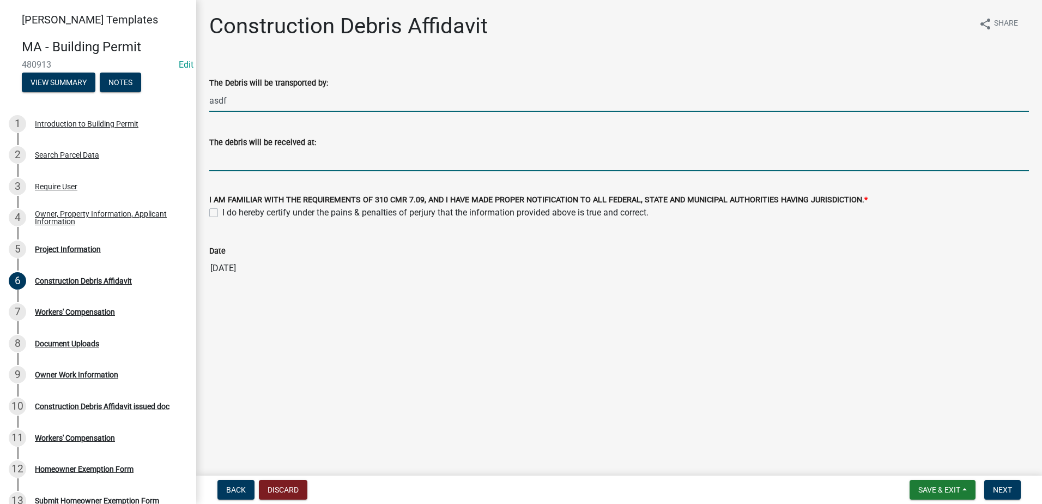
click at [235, 159] on input "The debris will be received at:" at bounding box center [619, 160] width 820 height 22
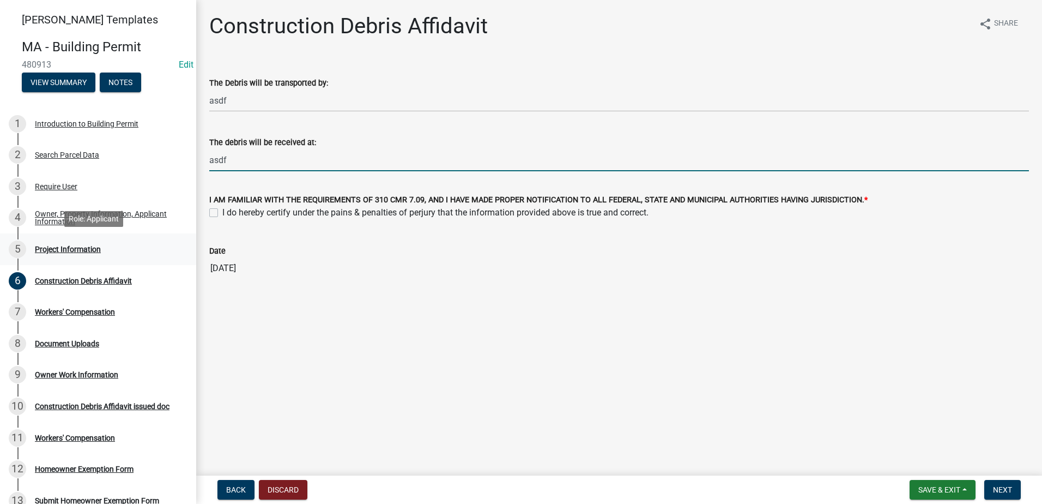
type input "asdf"
click at [61, 248] on div "Project Information" at bounding box center [68, 249] width 66 height 8
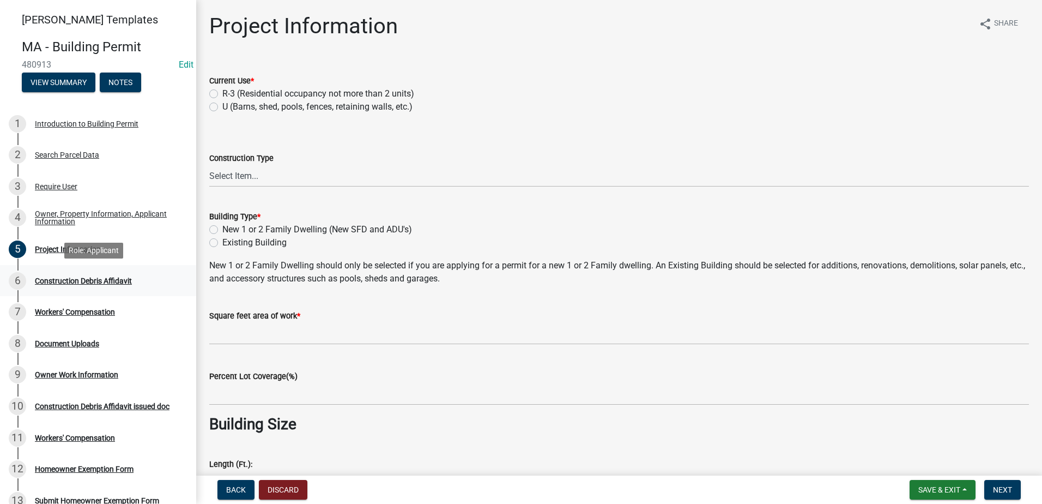
click at [65, 278] on div "Construction Debris Affidavit" at bounding box center [83, 281] width 97 height 8
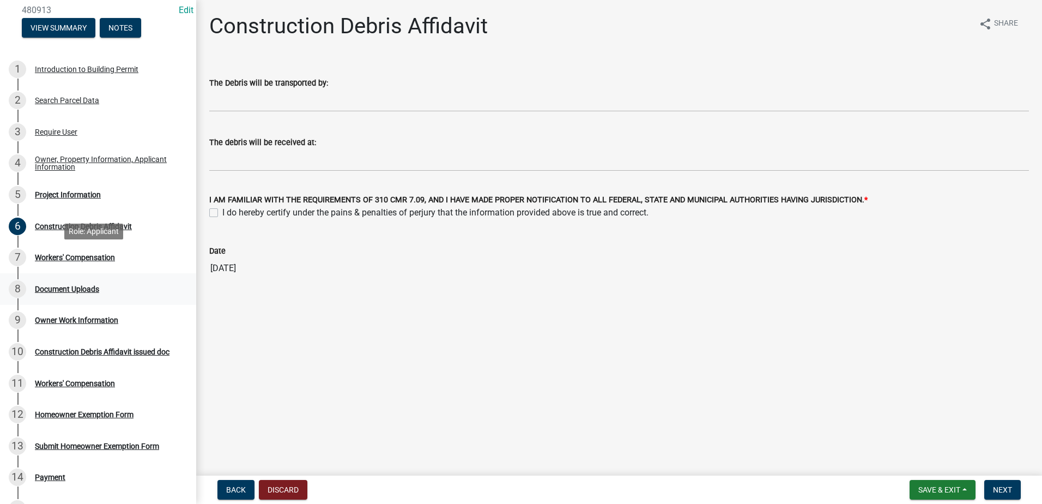
scroll to position [109, 0]
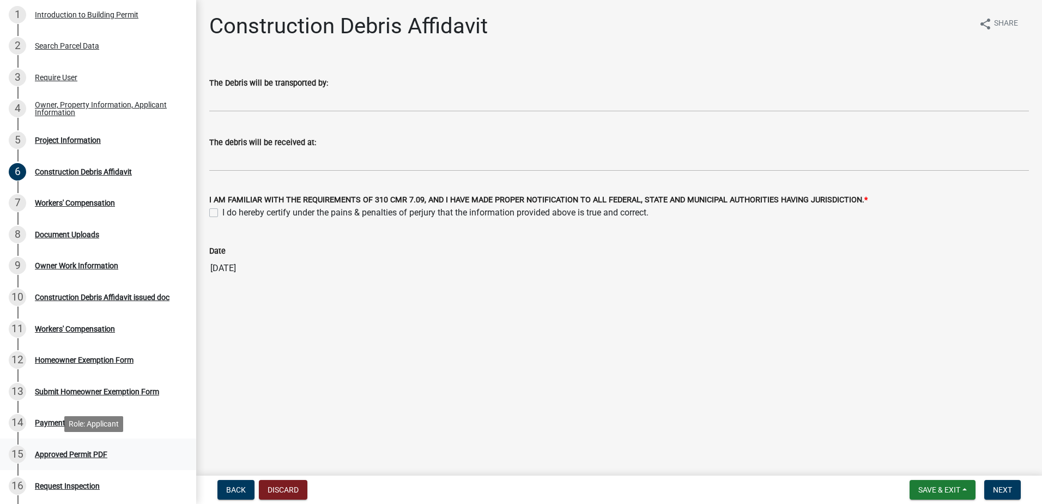
click at [45, 434] on div "15 Approved Permit PDF" at bounding box center [94, 453] width 170 height 17
click at [61, 434] on div "Approved Permit PDF" at bounding box center [71, 454] width 73 height 8
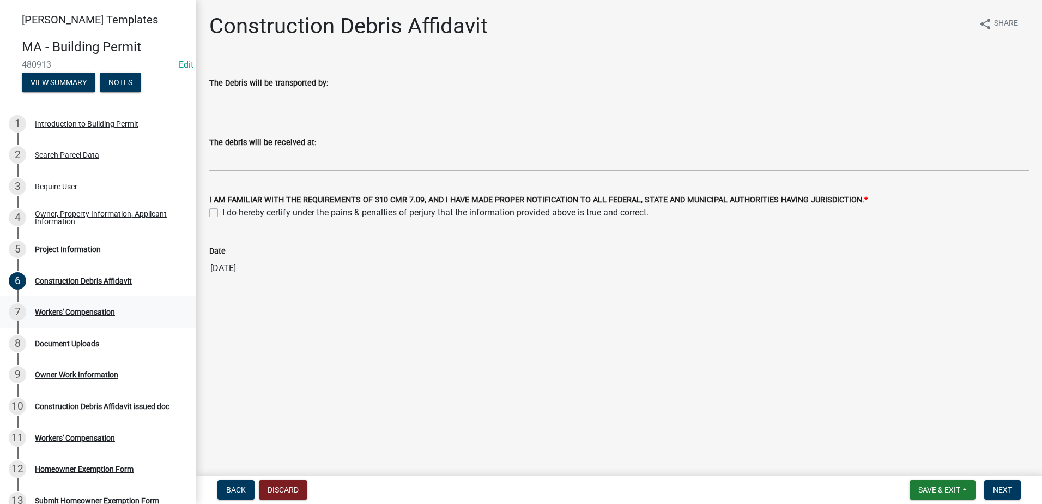
scroll to position [55, 0]
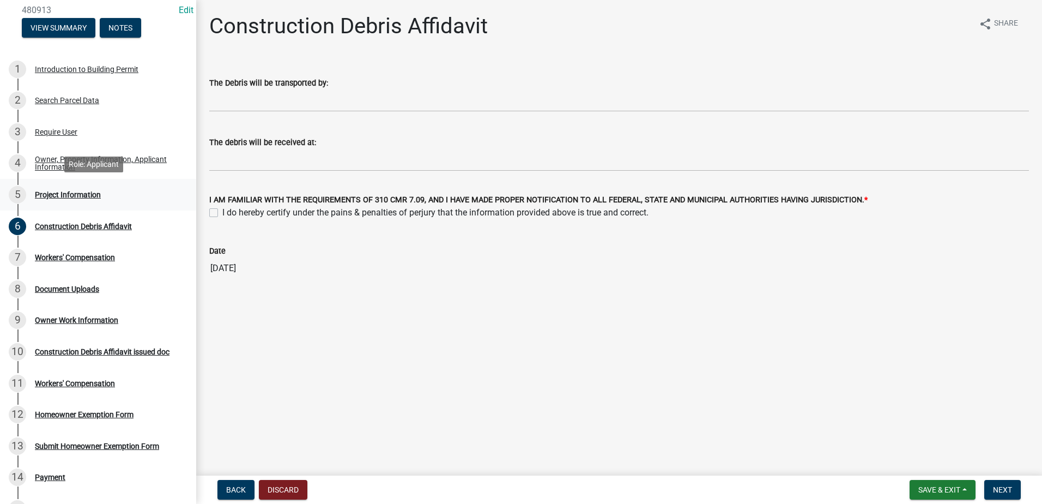
click at [49, 191] on div "Project Information" at bounding box center [68, 195] width 66 height 8
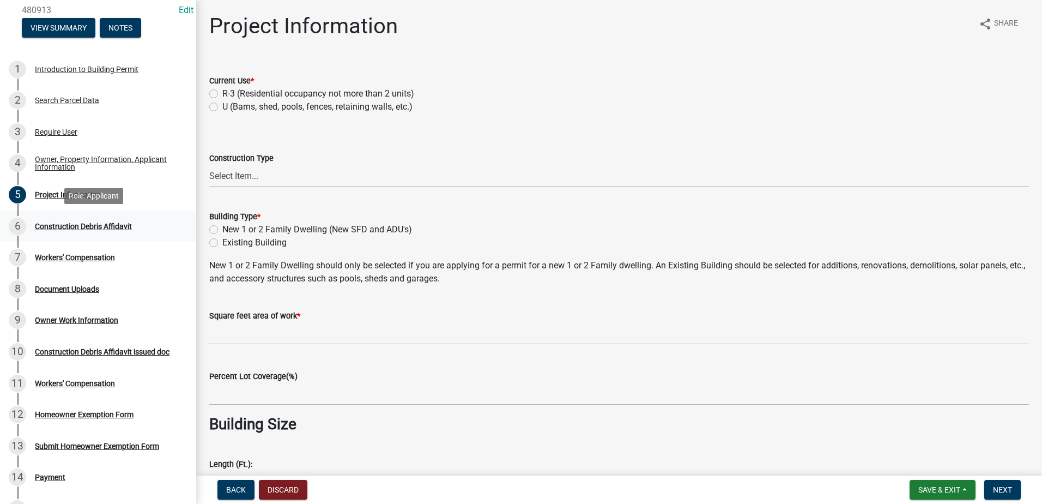
click at [49, 225] on div "Construction Debris Affidavit" at bounding box center [83, 226] width 97 height 8
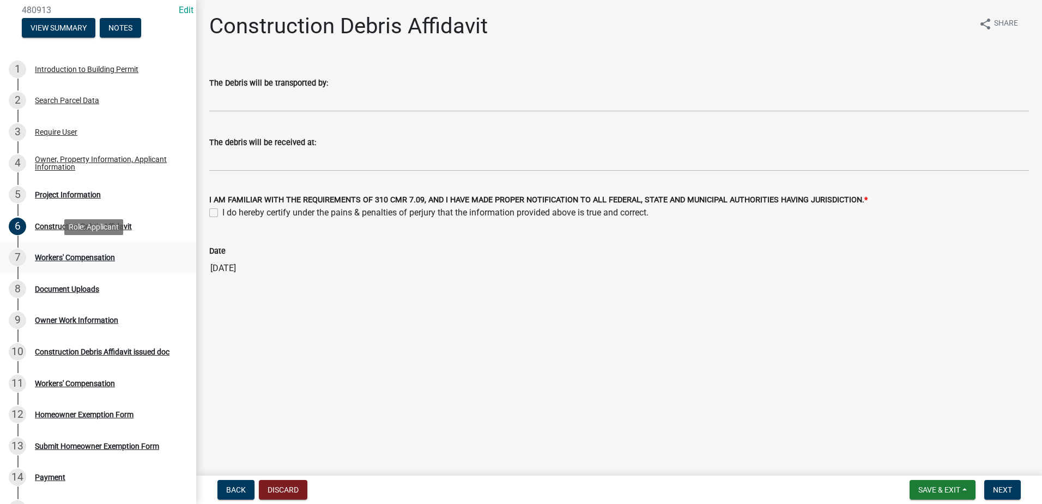
click at [69, 254] on div "Workers' Compensation" at bounding box center [75, 257] width 80 height 8
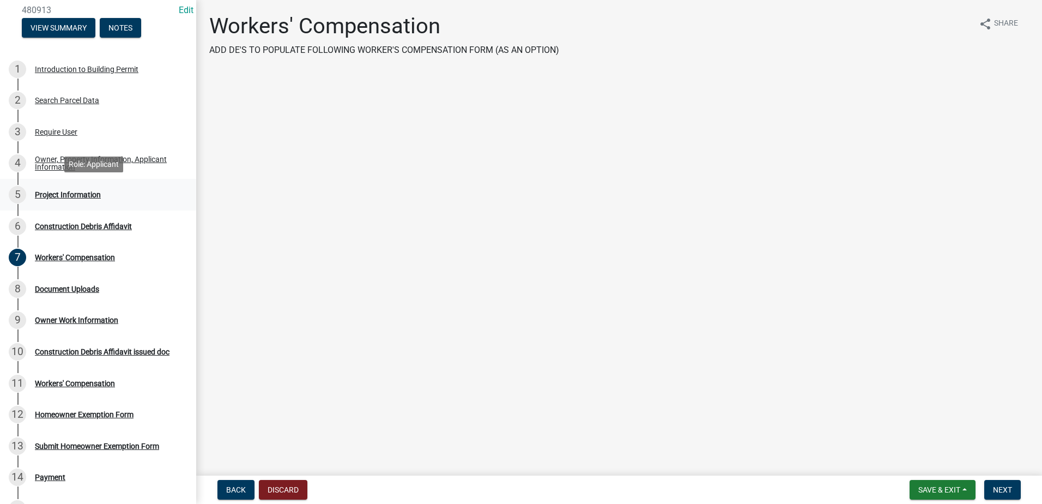
click at [76, 193] on div "Project Information" at bounding box center [68, 195] width 66 height 8
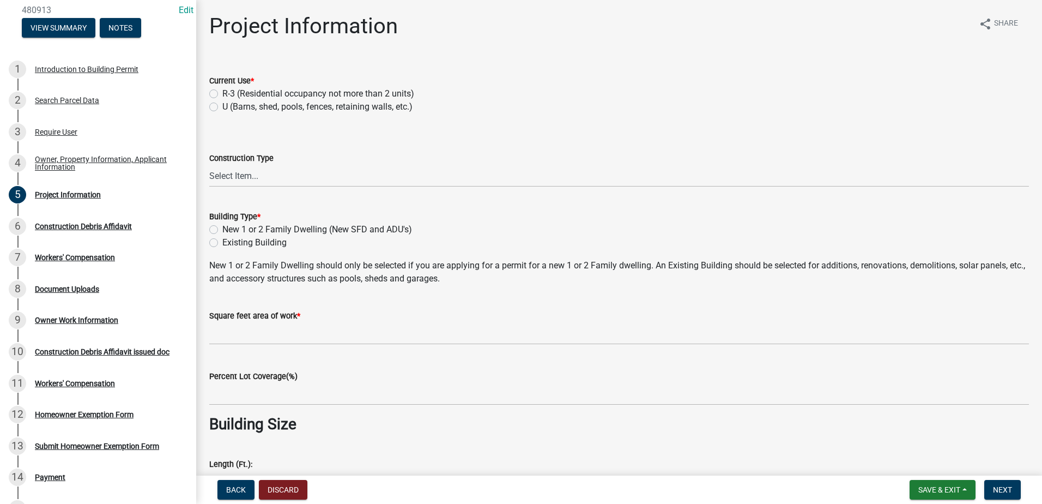
click at [222, 94] on label "R-3 (Residential occupancy not more than 2 units)" at bounding box center [318, 93] width 192 height 13
click at [222, 94] on input "R-3 (Residential occupancy not more than 2 units)" at bounding box center [225, 90] width 7 height 7
radio input "true"
click at [228, 176] on select "Select Item... Type I-A Type I-B Type II-A Type II-B Type III-A Type III-B Type…" at bounding box center [619, 176] width 820 height 22
click at [222, 106] on label "U (Barns, shed, pools, fences, retaining walls, etc.)" at bounding box center [317, 106] width 190 height 13
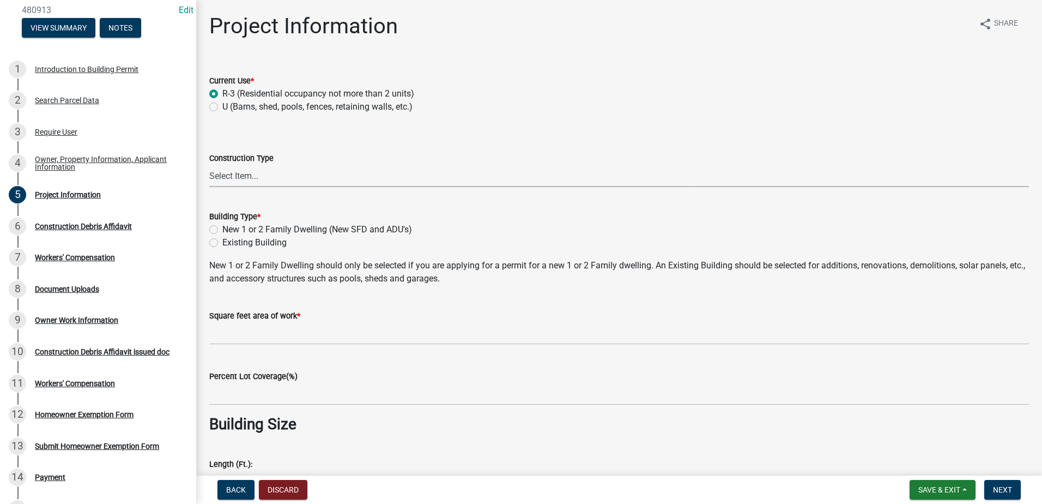
click at [222, 106] on input "U (Barns, shed, pools, fences, retaining walls, etc.)" at bounding box center [225, 103] width 7 height 7
radio input "true"
click at [232, 176] on select "Select Item... Type I-A Type I-B Type II-A Type II-B Type III-A Type III-B Type…" at bounding box center [619, 176] width 820 height 22
click at [209, 165] on select "Select Item... Type I-A Type I-B Type II-A Type II-B Type III-A Type III-B Type…" at bounding box center [619, 176] width 820 height 22
select select "67a1d634-0d32-46fc-b55e-5eb2fb536366"
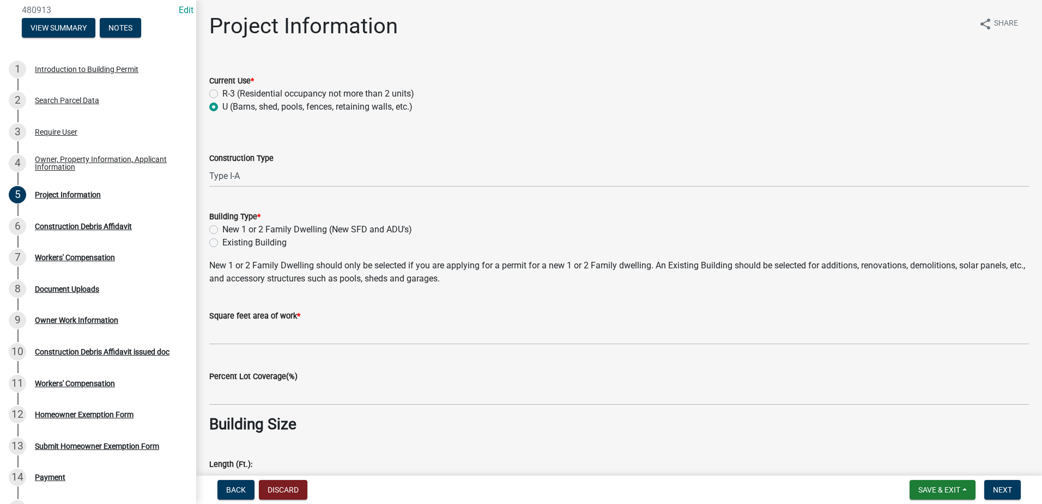
click at [222, 229] on label "New 1 or 2 Family Dwelling (New SFD and ADU's)" at bounding box center [317, 229] width 190 height 13
click at [222, 229] on input "New 1 or 2 Family Dwelling (New SFD and ADU's)" at bounding box center [225, 226] width 7 height 7
radio input "true"
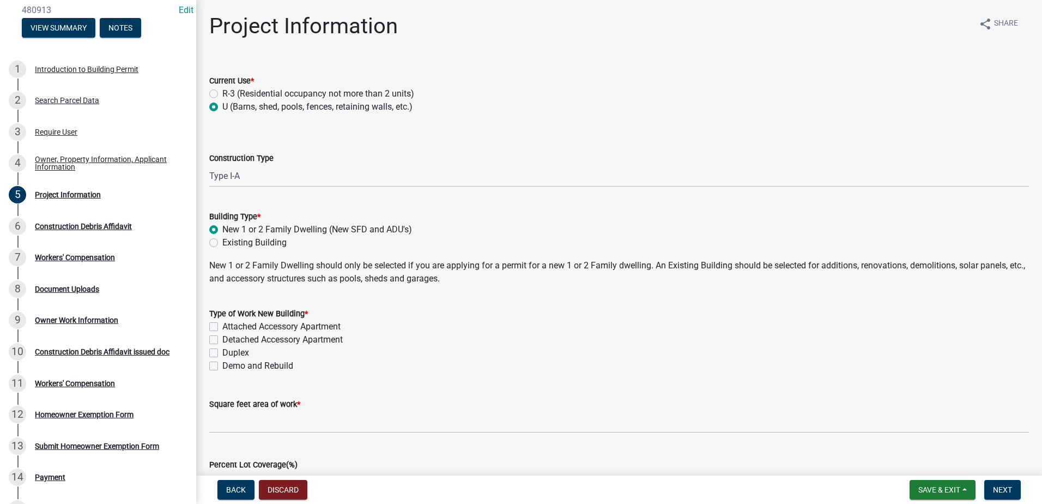
click at [222, 240] on label "Existing Building" at bounding box center [254, 242] width 64 height 13
click at [222, 240] on input "Existing Building" at bounding box center [225, 239] width 7 height 7
radio input "true"
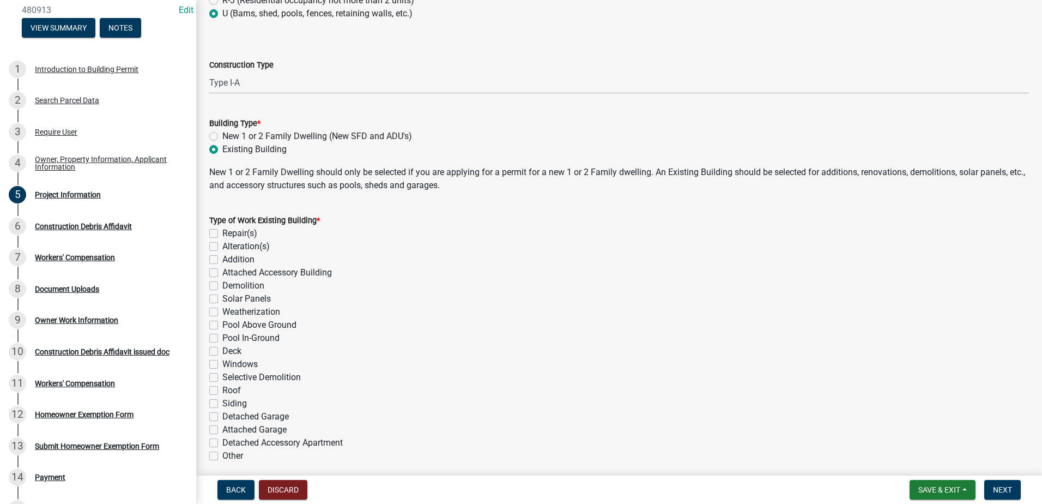
scroll to position [109, 0]
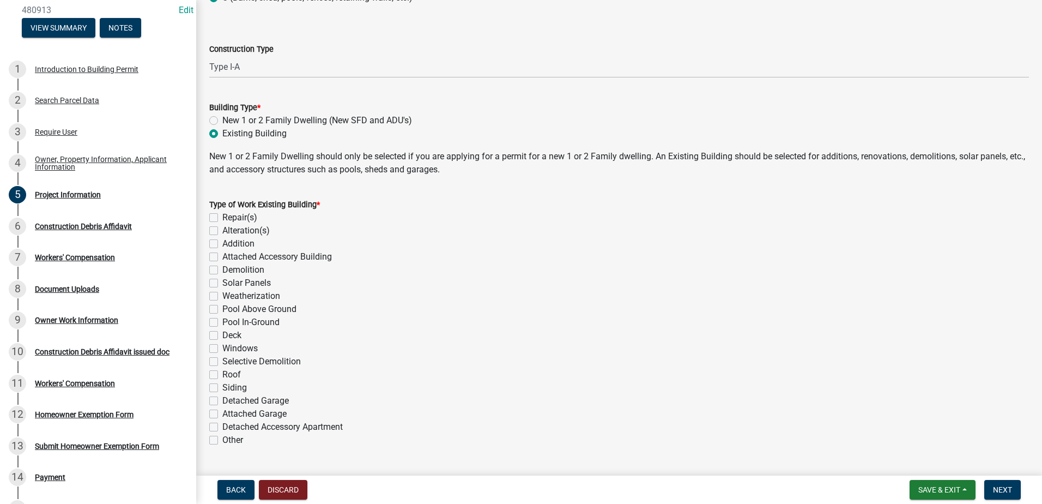
click at [222, 118] on label "New 1 or 2 Family Dwelling (New SFD and ADU's)" at bounding box center [317, 120] width 190 height 13
click at [222, 118] on input "New 1 or 2 Family Dwelling (New SFD and ADU's)" at bounding box center [225, 117] width 7 height 7
radio input "true"
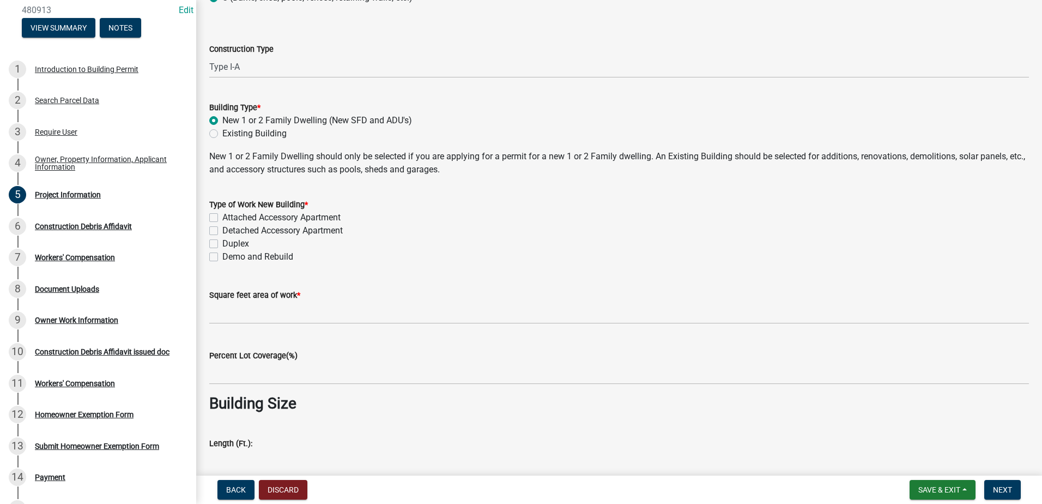
click at [222, 134] on label "Existing Building" at bounding box center [254, 133] width 64 height 13
click at [222, 134] on input "Existing Building" at bounding box center [225, 130] width 7 height 7
radio input "true"
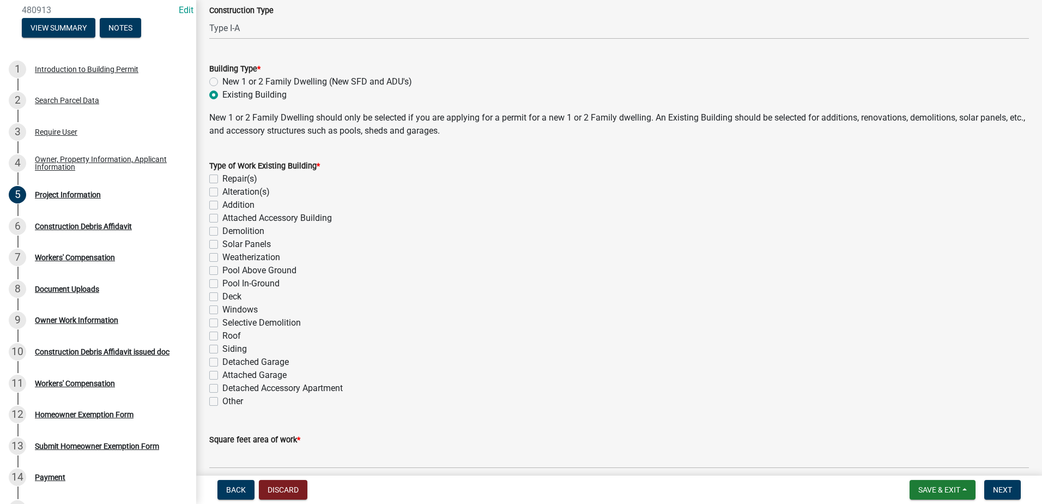
scroll to position [164, 0]
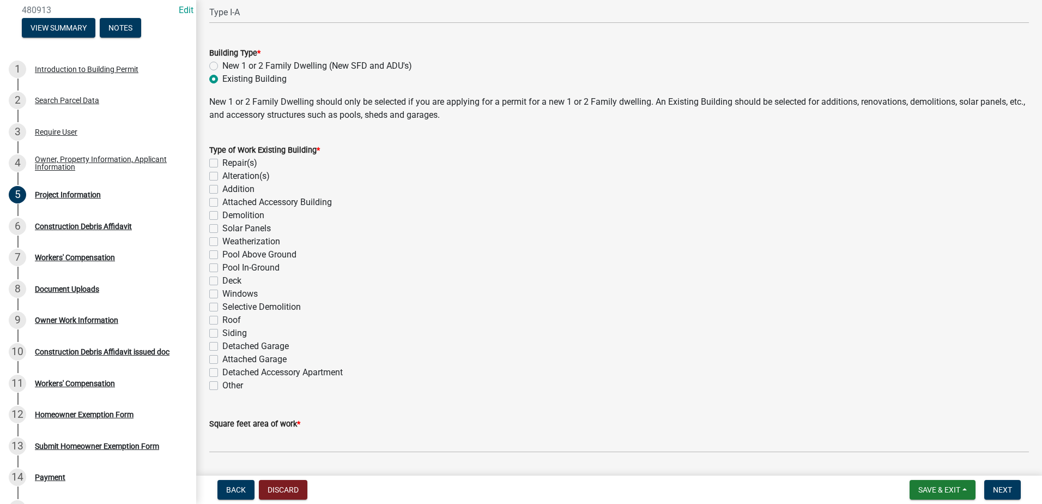
click at [222, 163] on label "Repair(s)" at bounding box center [239, 162] width 35 height 13
click at [222, 163] on input "Repair(s)" at bounding box center [225, 159] width 7 height 7
checkbox input "true"
checkbox input "false"
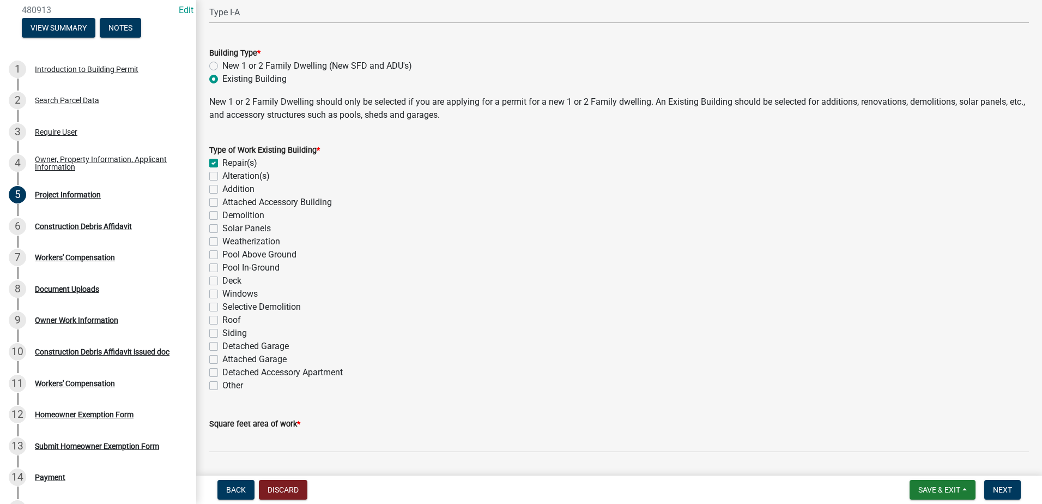
checkbox input "false"
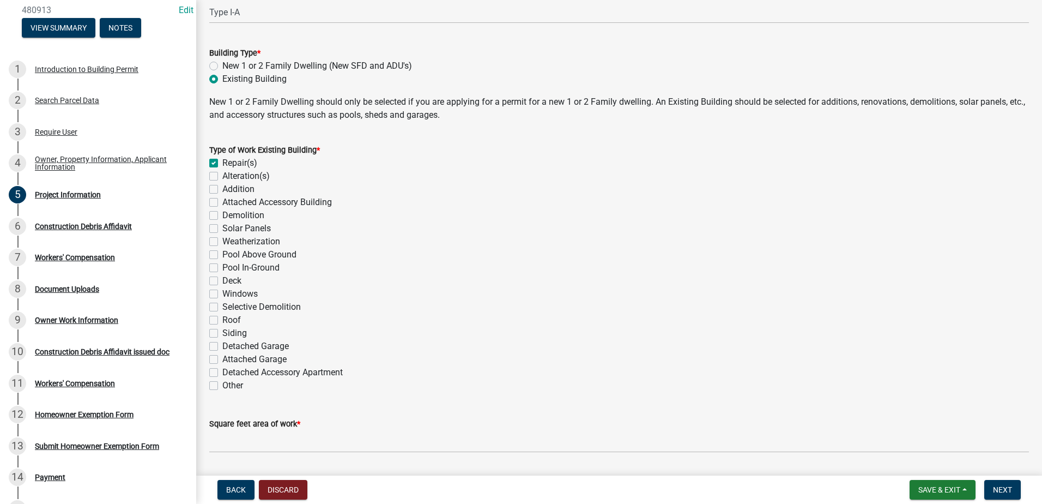
checkbox input "false"
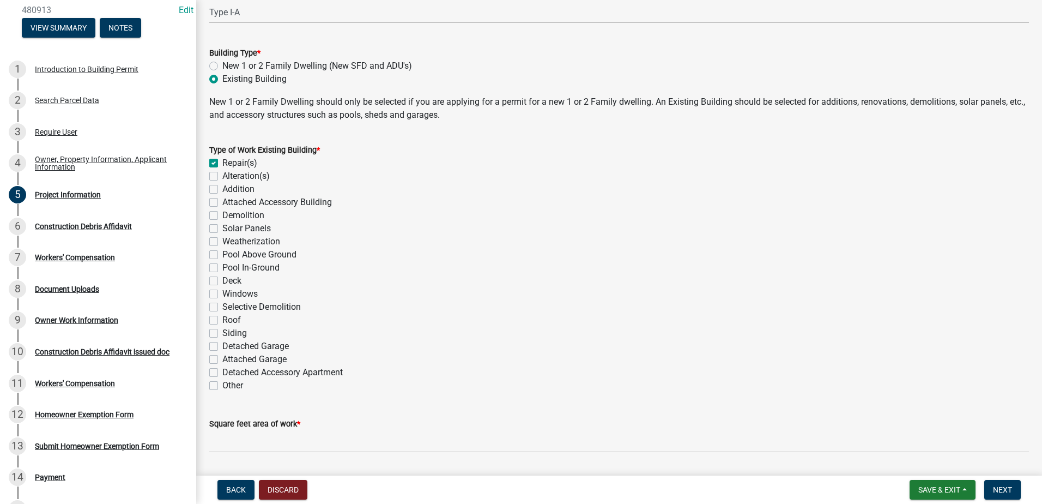
checkbox input "false"
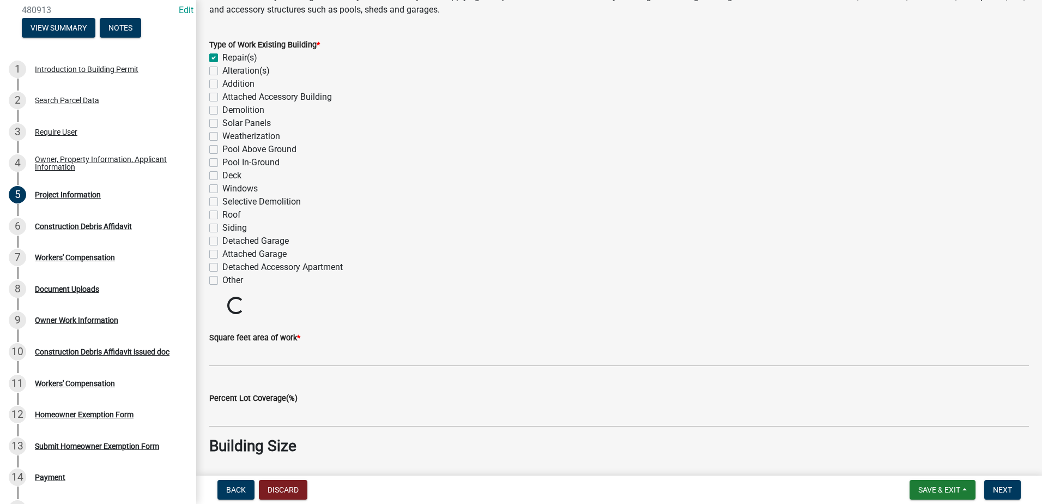
scroll to position [273, 0]
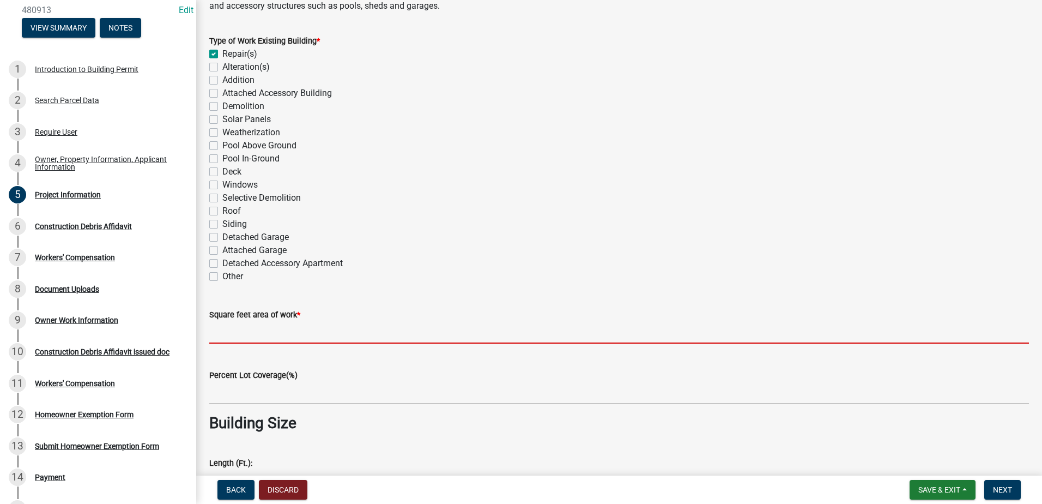
click at [237, 327] on input "text" at bounding box center [619, 332] width 820 height 22
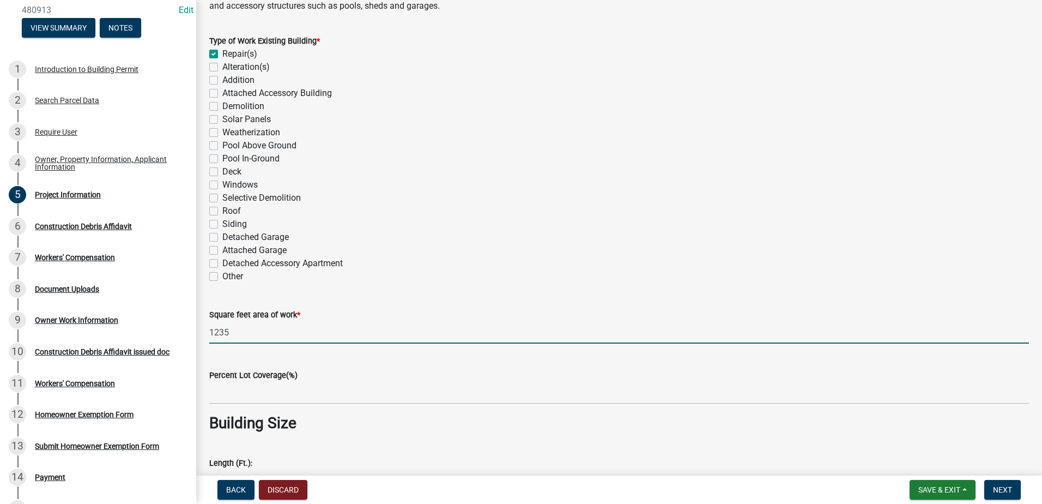
type input "1235"
click at [258, 295] on div "Square feet area of work * 1235" at bounding box center [619, 318] width 820 height 51
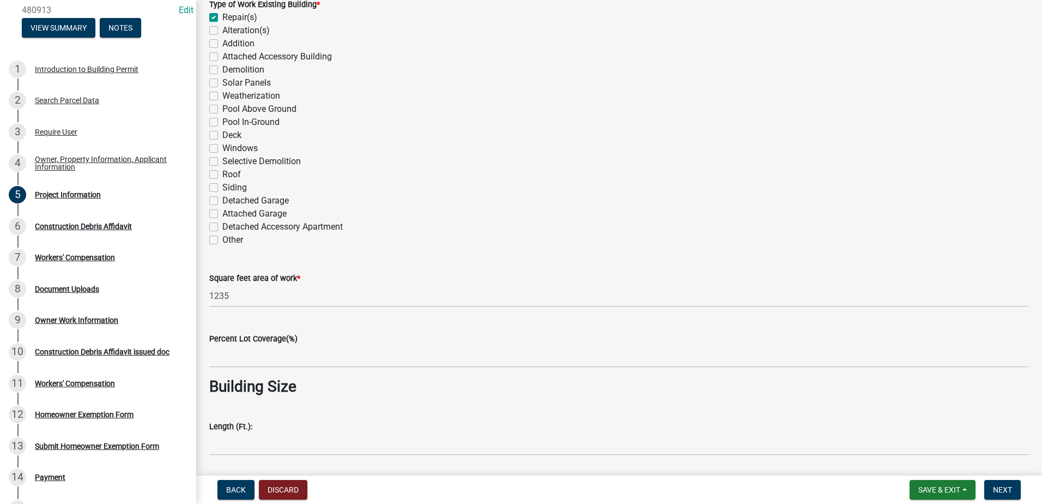
scroll to position [382, 0]
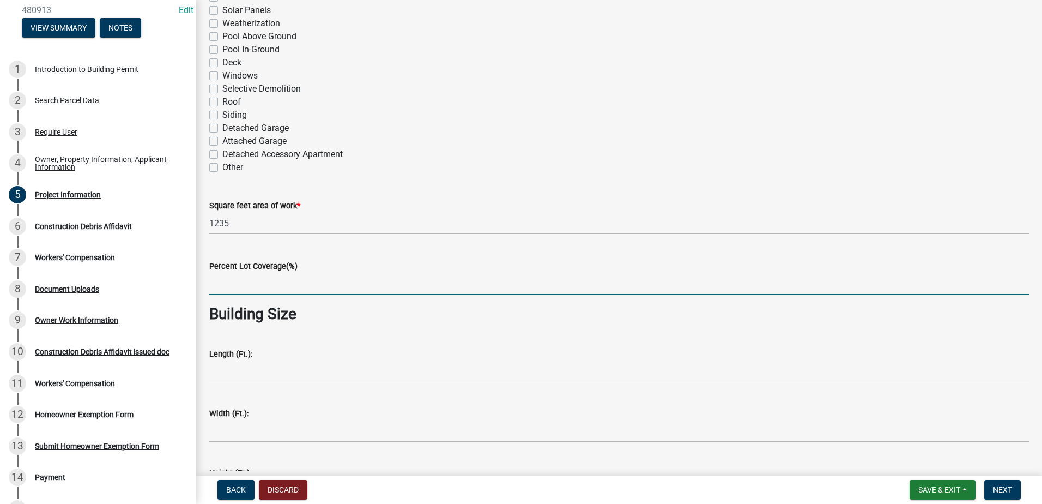
click at [273, 285] on input "text" at bounding box center [619, 284] width 820 height 22
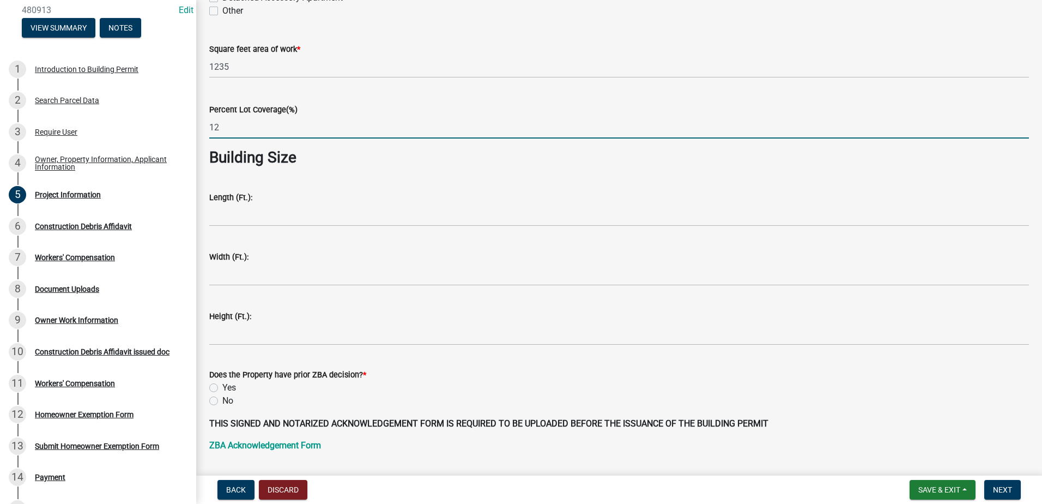
scroll to position [545, 0]
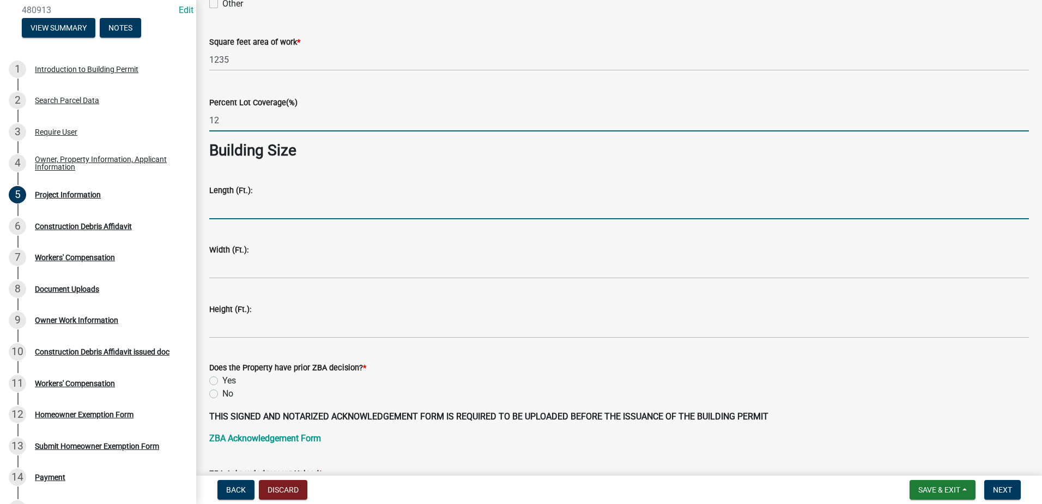
click at [258, 208] on form "Length (Ft.):" at bounding box center [619, 201] width 820 height 35
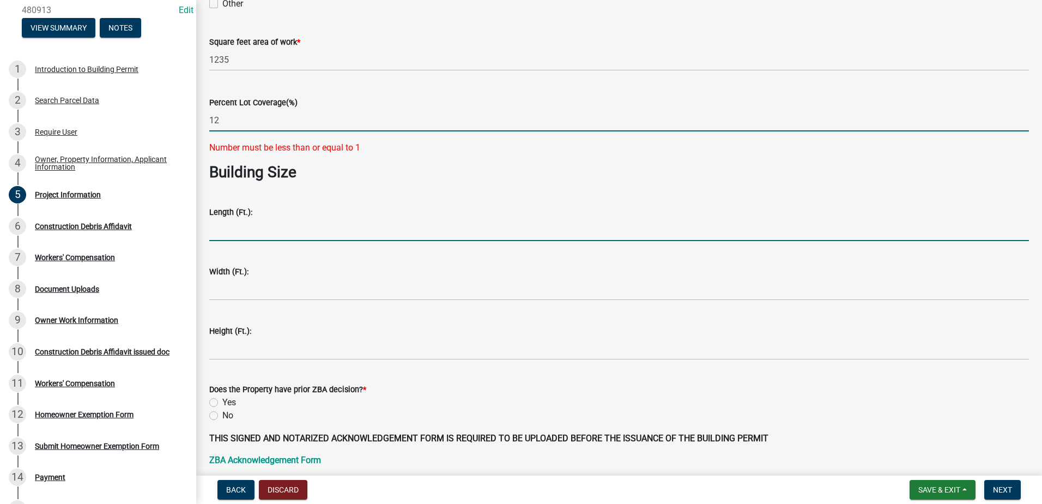
click at [258, 125] on input "12" at bounding box center [619, 120] width 820 height 22
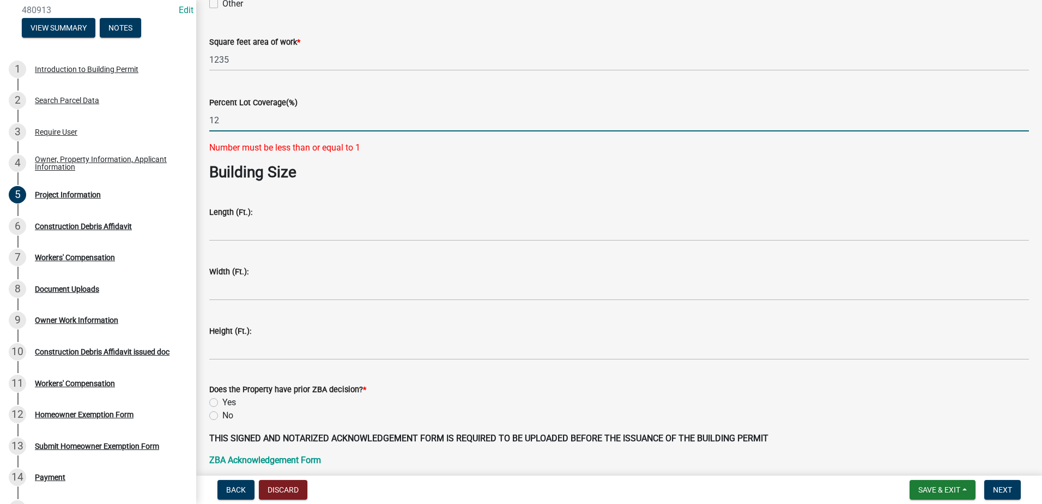
type input "1"
type input "0.5"
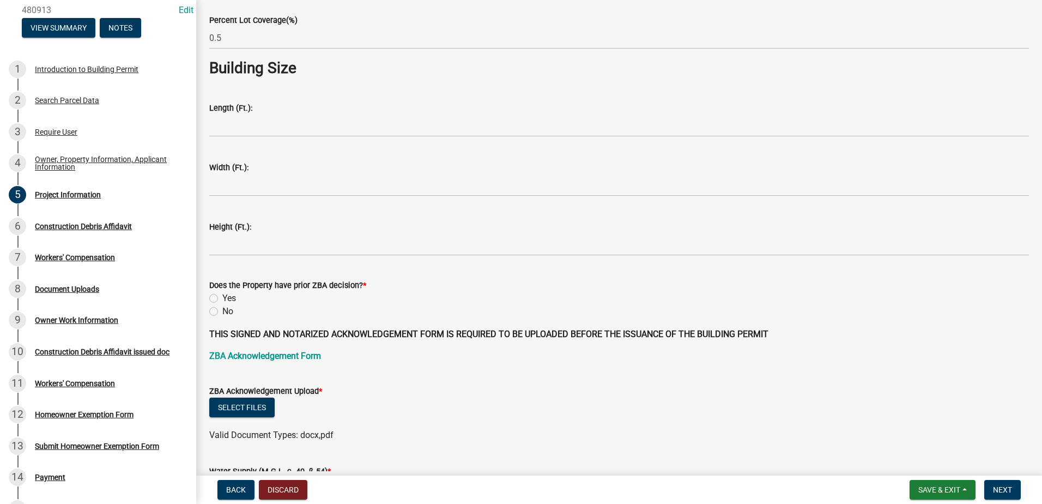
scroll to position [654, 0]
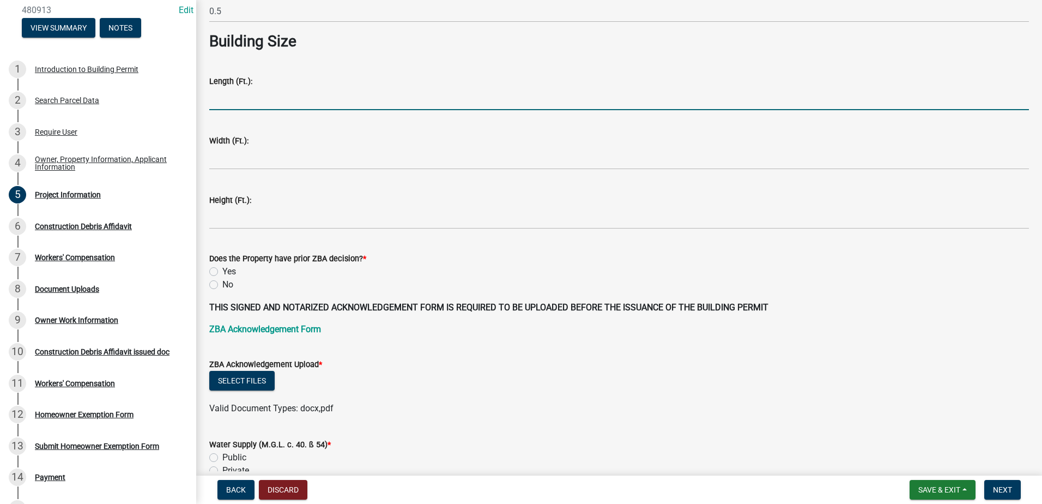
click at [243, 98] on input "Length (Ft.):" at bounding box center [619, 99] width 820 height 22
type input "12"
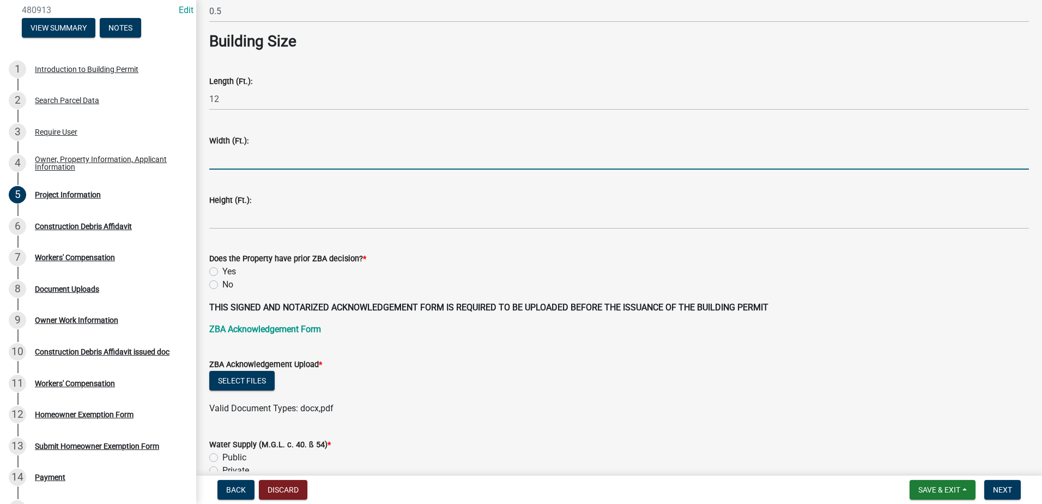
click at [233, 159] on input "Width (Ft.):" at bounding box center [619, 158] width 820 height 22
type input "15"
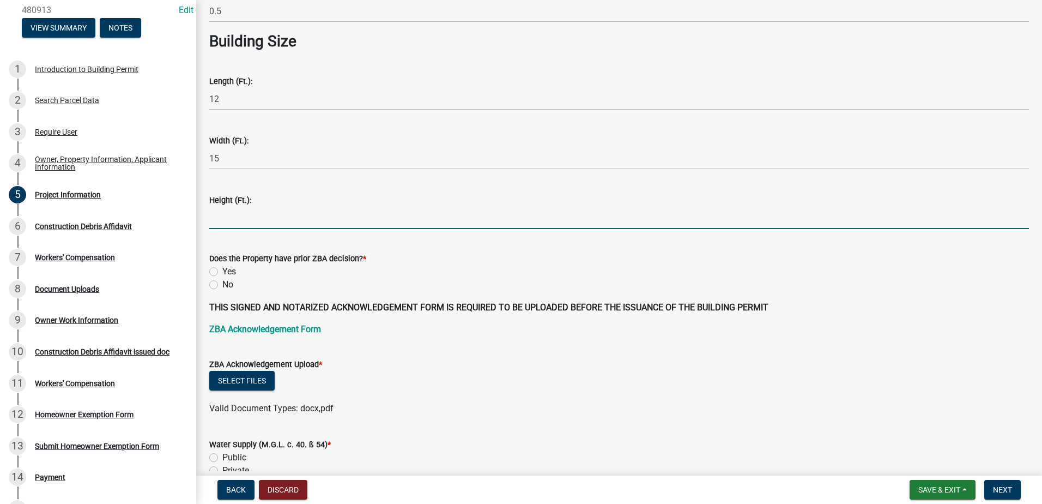
click at [234, 216] on input "text" at bounding box center [619, 218] width 820 height 22
type input "25"
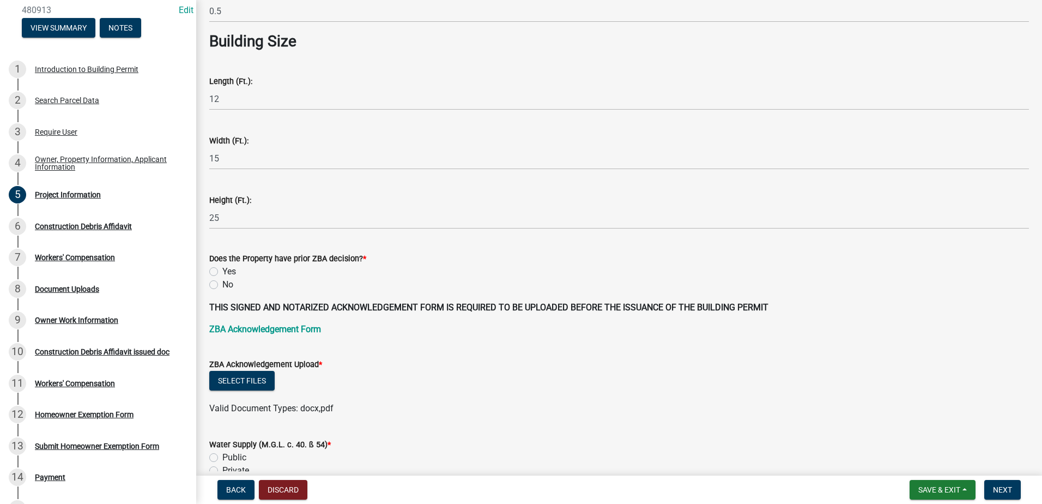
click at [274, 242] on form "Does the Property have prior ZBA decision? * Yes No" at bounding box center [619, 265] width 820 height 52
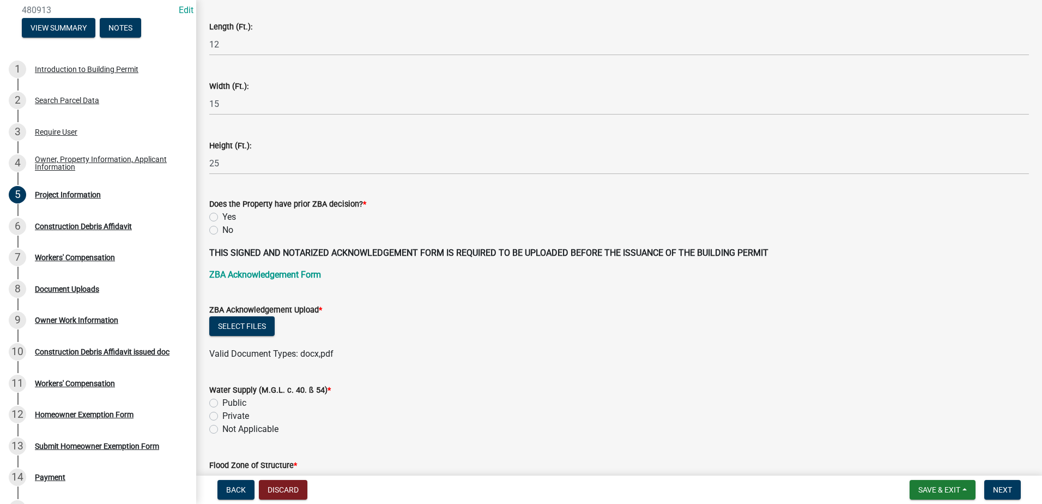
click at [222, 219] on label "Yes" at bounding box center [229, 216] width 14 height 13
click at [222, 218] on input "Yes" at bounding box center [225, 213] width 7 height 7
radio input "true"
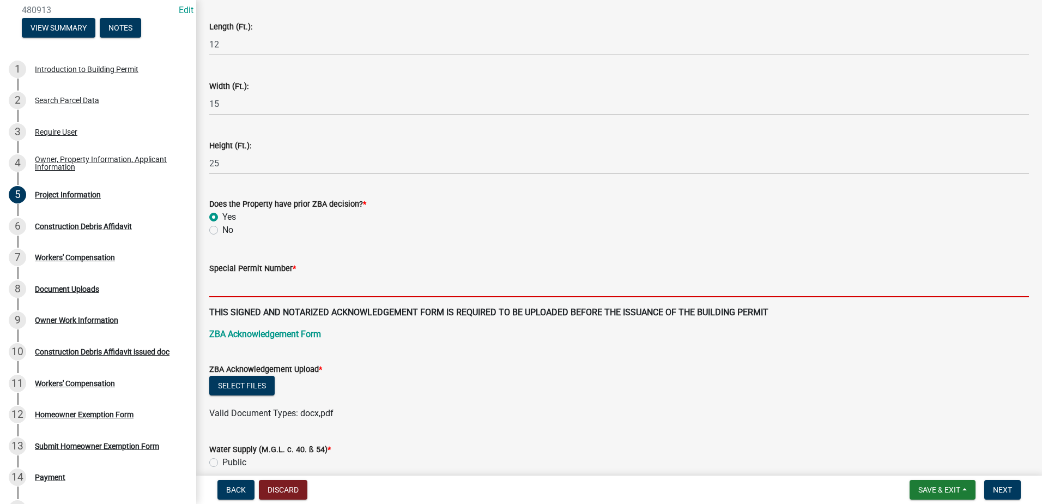
click at [245, 288] on input "Special Permit Number *" at bounding box center [619, 286] width 820 height 22
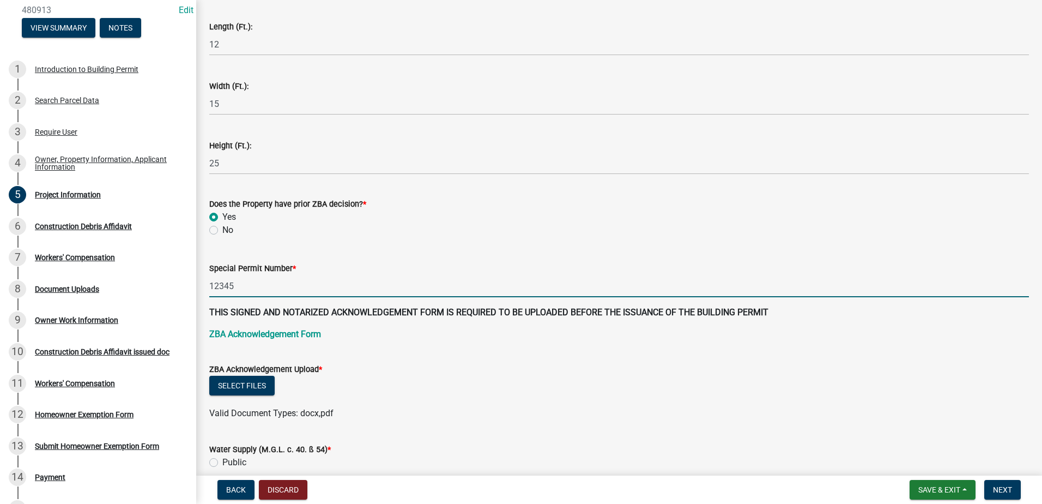
type input "12345"
click at [393, 349] on form "ZBA Acknowledgement Upload * Select files Valid Document Types: docx,pdf" at bounding box center [619, 384] width 820 height 70
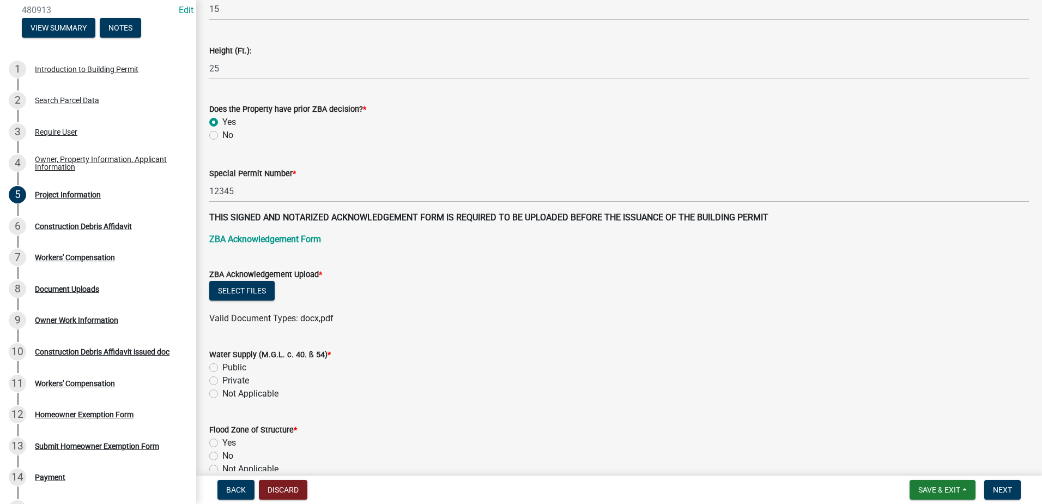
scroll to position [818, 0]
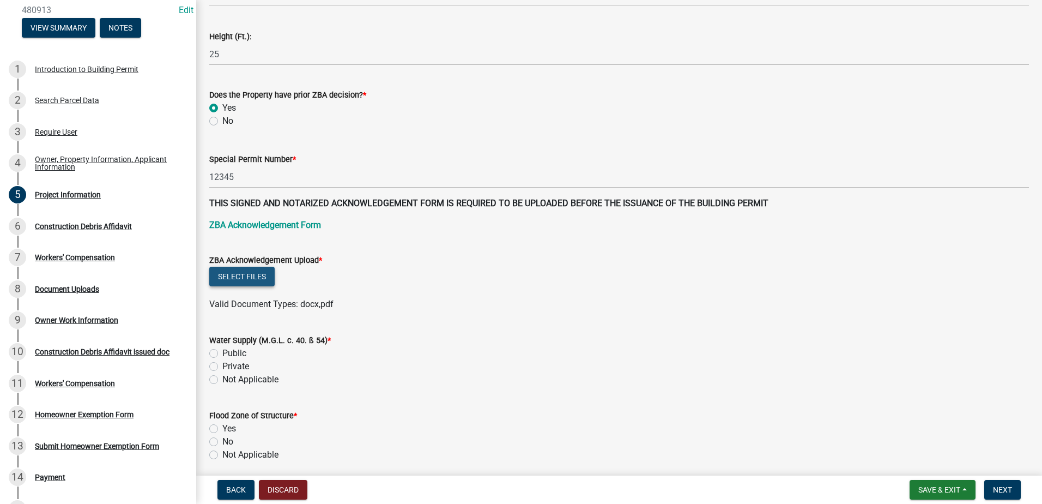
click at [271, 276] on button "Select files" at bounding box center [241, 277] width 65 height 20
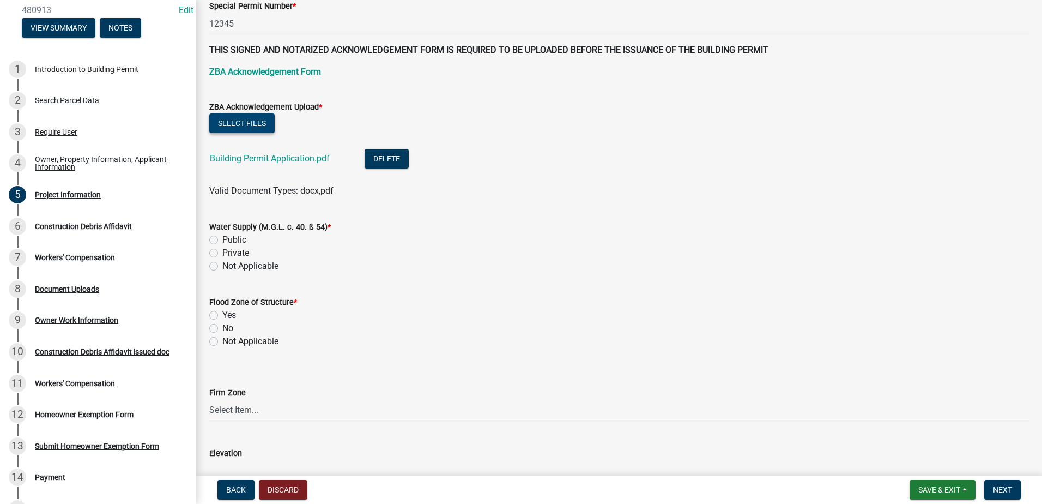
scroll to position [981, 0]
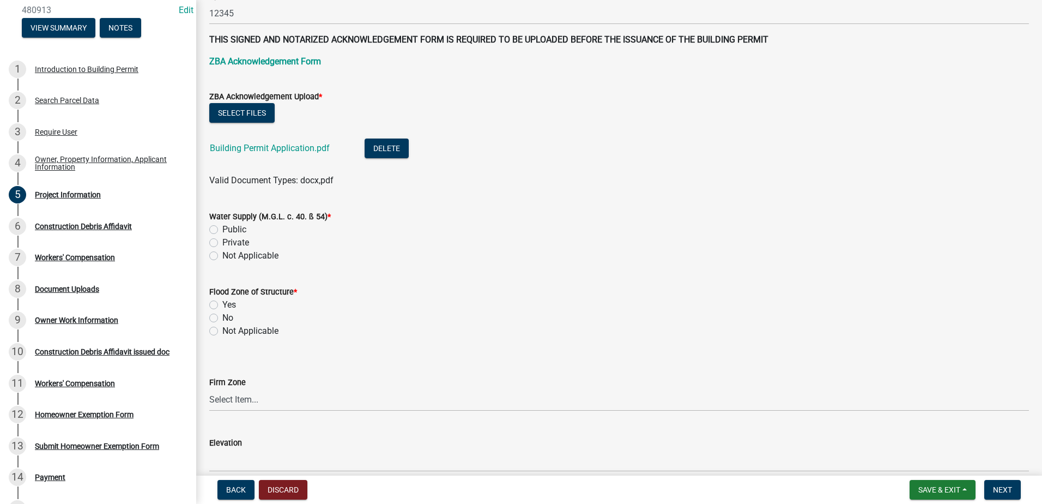
click at [218, 229] on div "Public" at bounding box center [619, 229] width 820 height 13
click at [222, 230] on label "Public" at bounding box center [234, 229] width 24 height 13
click at [222, 230] on input "Public" at bounding box center [225, 226] width 7 height 7
radio input "true"
click at [222, 303] on label "Yes" at bounding box center [229, 304] width 14 height 13
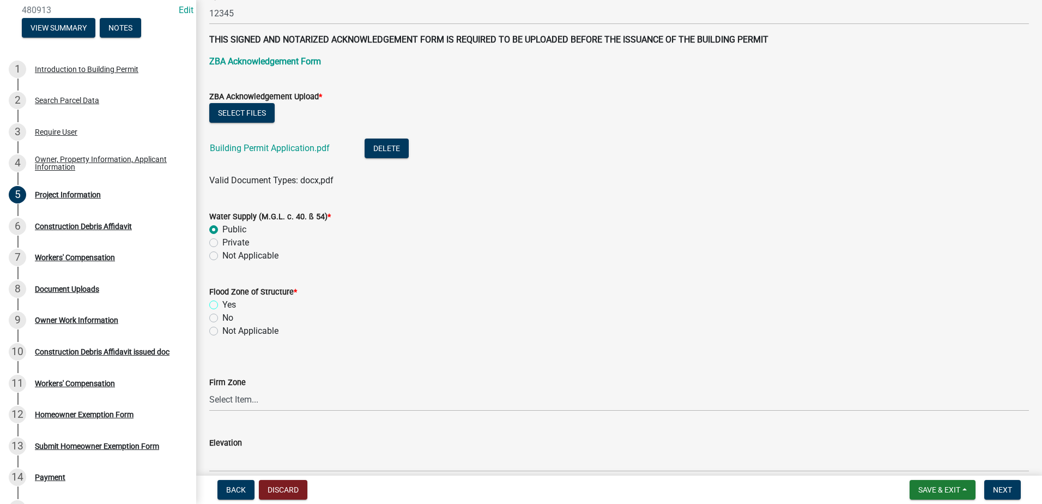
click at [222, 303] on input "Yes" at bounding box center [225, 301] width 7 height 7
radio input "true"
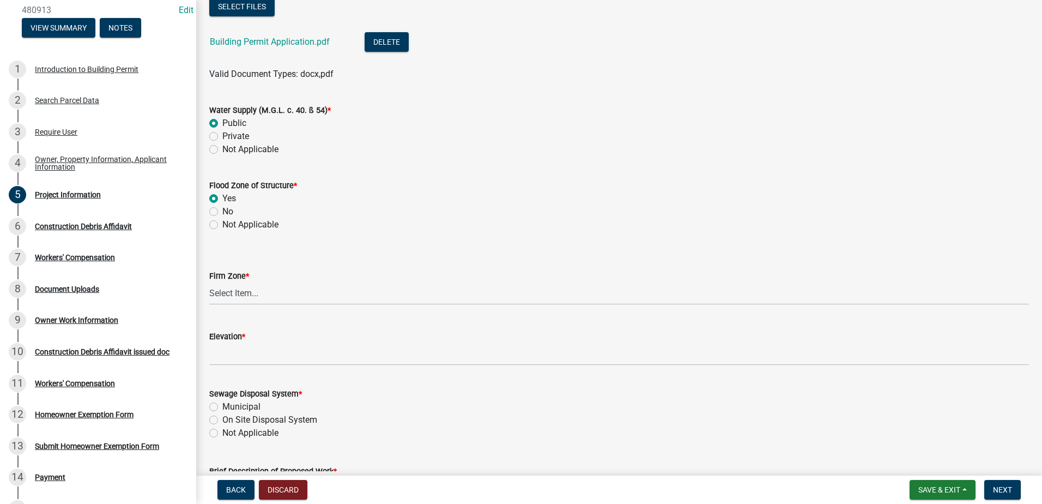
scroll to position [1090, 0]
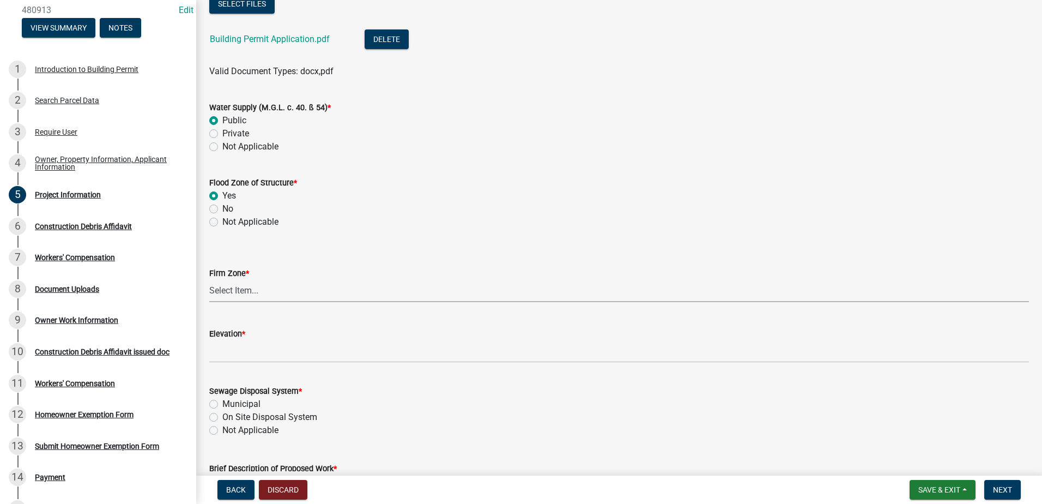
click at [253, 289] on select "Select Item... X AE V" at bounding box center [619, 291] width 820 height 22
click at [209, 280] on select "Select Item... X AE V" at bounding box center [619, 291] width 820 height 22
select select "8f0a56cd-4bff-4fc7-88a4-70b0c16ab113"
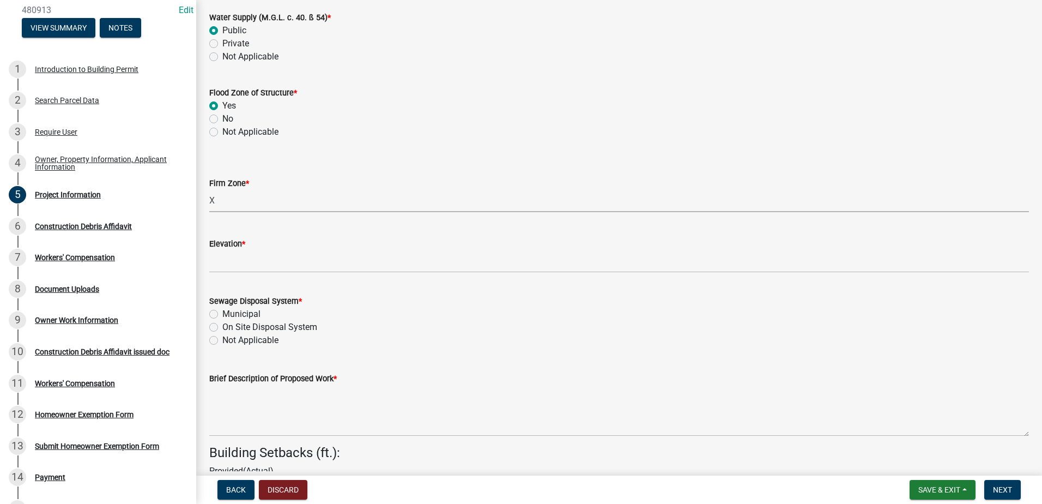
scroll to position [1199, 0]
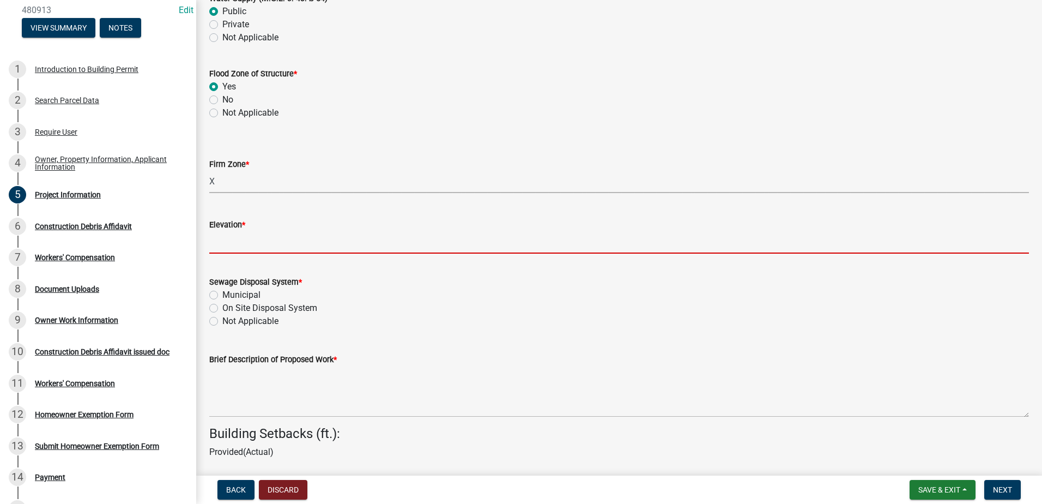
click at [272, 241] on input "Elevation *" at bounding box center [619, 242] width 820 height 22
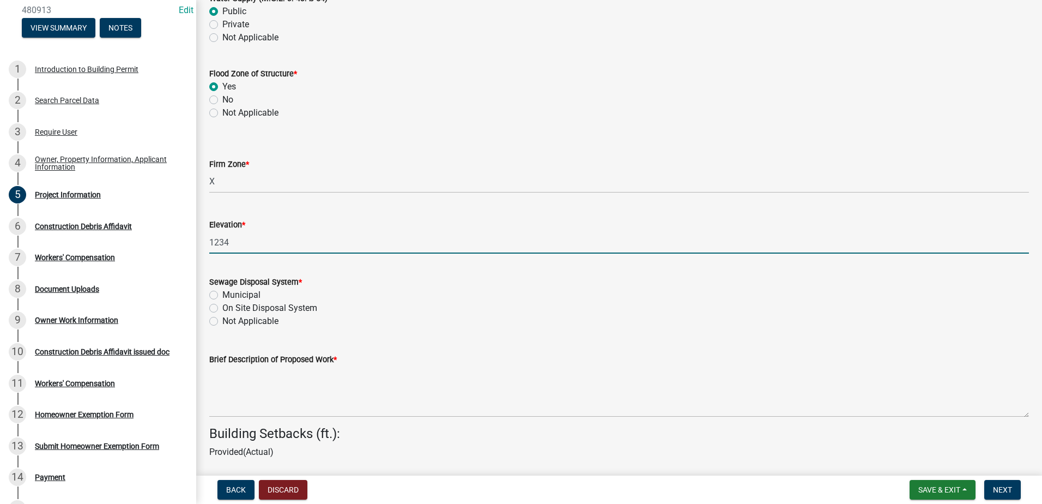
type input "1234"
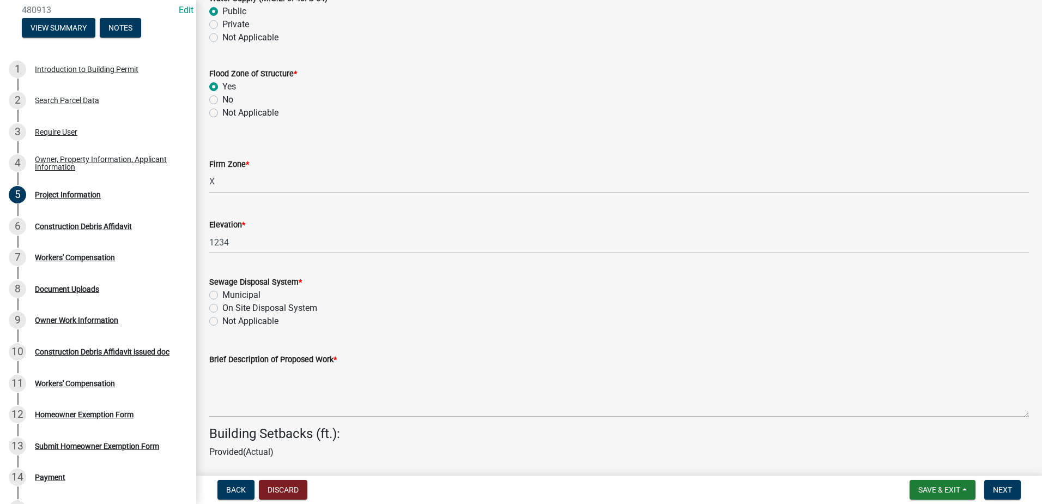
click at [274, 259] on wm-data-entity-input "Elevation * 1234" at bounding box center [619, 232] width 820 height 59
click at [222, 293] on label "Municipal" at bounding box center [241, 294] width 38 height 13
click at [222, 293] on input "Municipal" at bounding box center [225, 291] width 7 height 7
radio input "true"
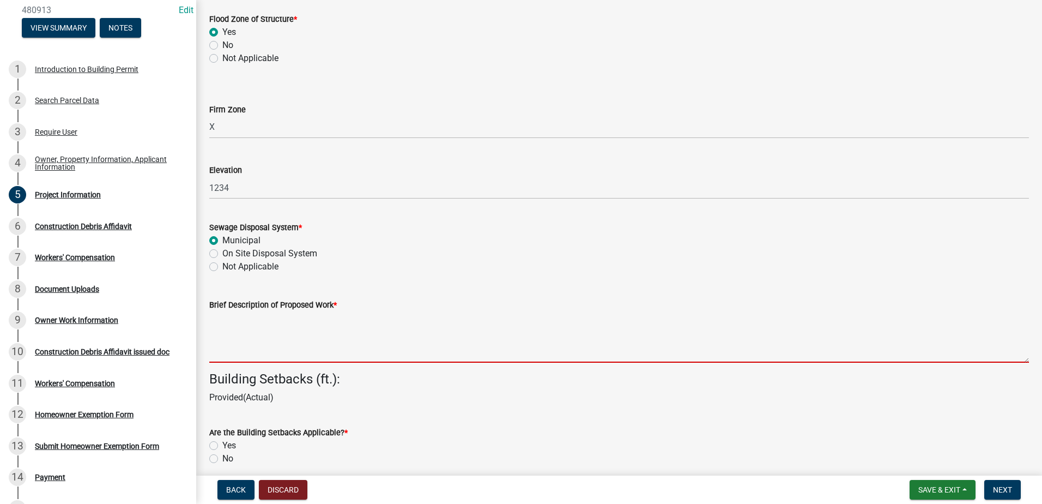
click at [299, 324] on textarea "Brief Description of Proposed Work *" at bounding box center [619, 336] width 820 height 51
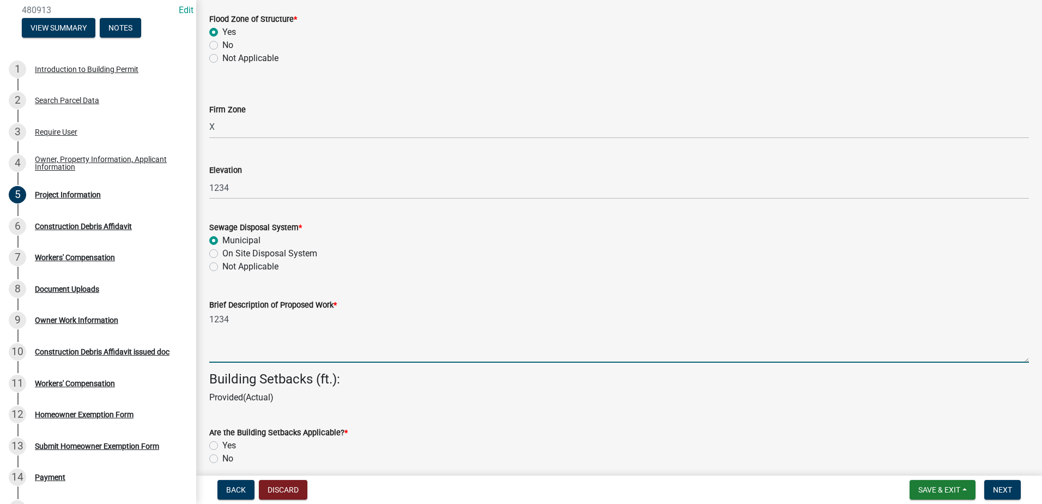
type textarea "1234"
click at [376, 390] on div "Building Setbacks (ft.): Provided(Actual)" at bounding box center [619, 387] width 820 height 33
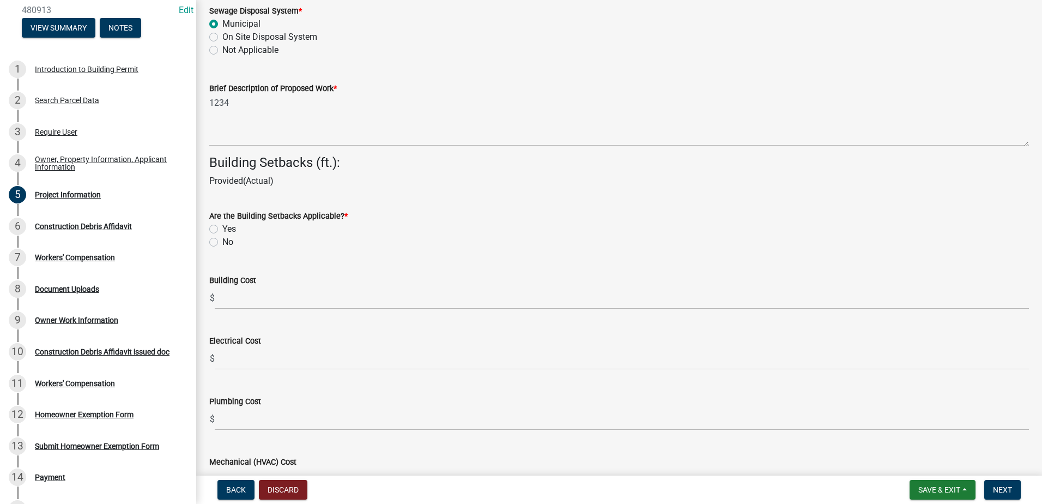
scroll to position [1472, 0]
click at [692, 434] on span "Save & Exit" at bounding box center [940, 489] width 42 height 9
click at [692, 434] on button "Save" at bounding box center [932, 435] width 87 height 26
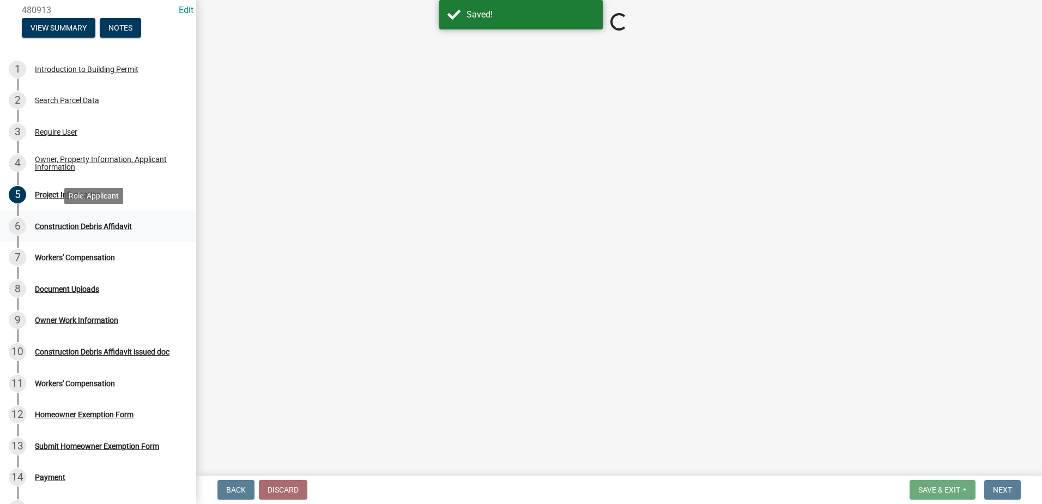
select select "67a1d634-0d32-46fc-b55e-5eb2fb536366"
select select "8f0a56cd-4bff-4fc7-88a4-70b0c16ab113"
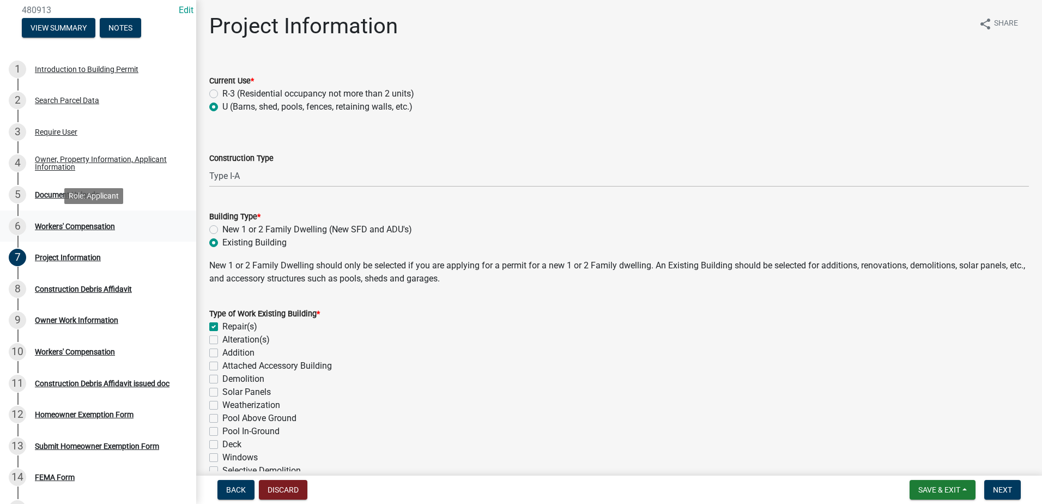
click at [41, 226] on div "Workers' Compensation" at bounding box center [75, 226] width 80 height 8
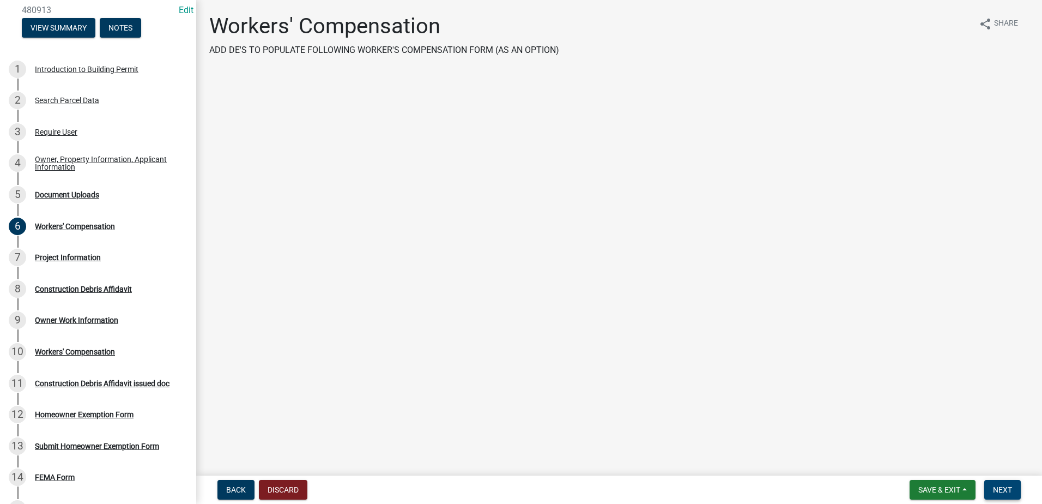
click at [692, 434] on span "Next" at bounding box center [1002, 489] width 19 height 9
click at [80, 255] on div "Project Information" at bounding box center [68, 257] width 66 height 8
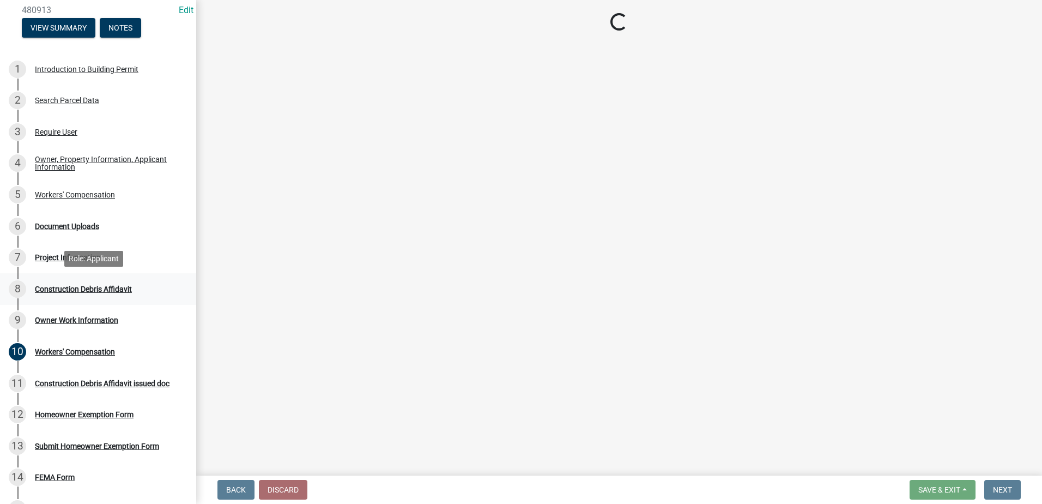
click at [80, 283] on div "8 Construction Debris Affidavit" at bounding box center [94, 288] width 170 height 17
select select "67a1d634-0d32-46fc-b55e-5eb2fb536366"
select select "8f0a56cd-4bff-4fc7-88a4-70b0c16ab113"
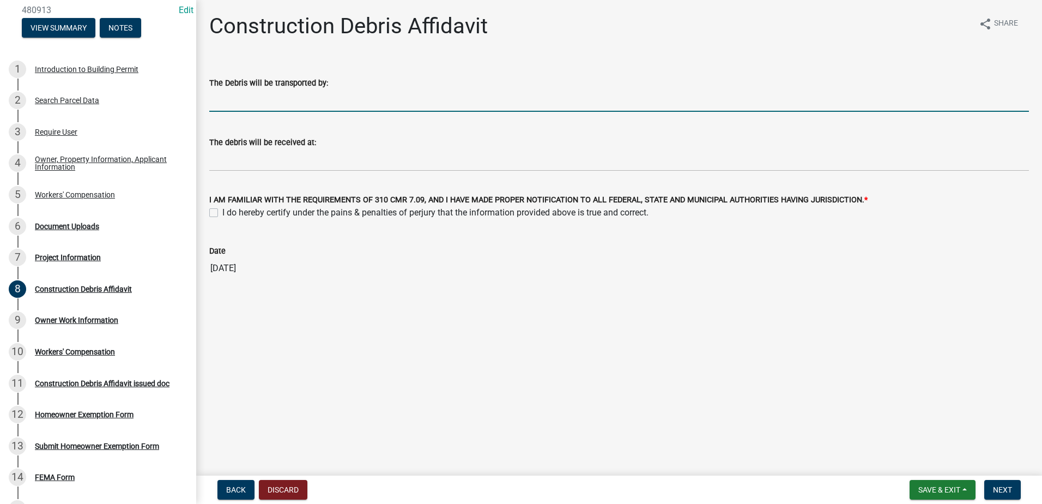
click at [277, 95] on input "The Debris will be transported by:" at bounding box center [619, 100] width 820 height 22
type input "Myself"
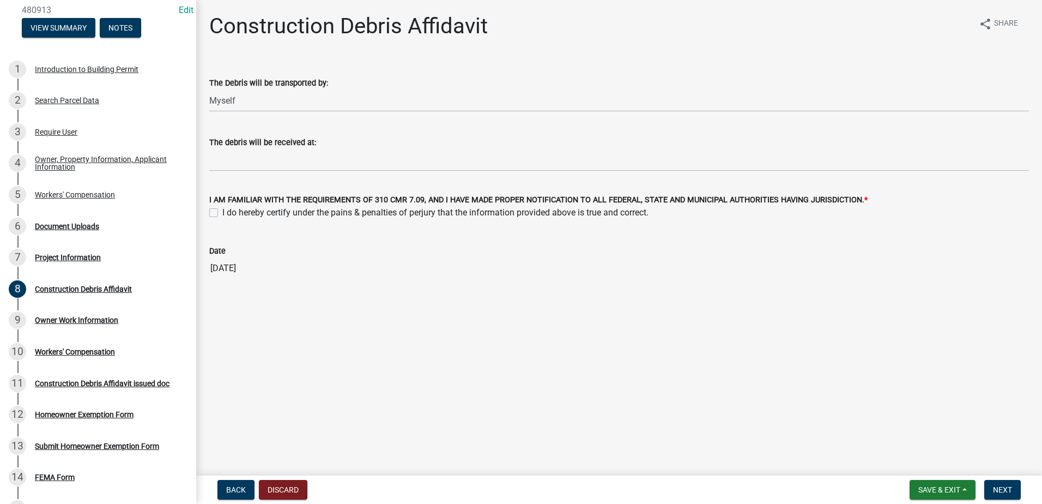
click at [484, 265] on input "[DATE]" at bounding box center [619, 268] width 820 height 22
click at [222, 212] on label "I do hereby certify under the pains & penalties of perjury that the information…" at bounding box center [435, 212] width 426 height 13
click at [222, 212] on input "I do hereby certify under the pains & penalties of perjury that the information…" at bounding box center [225, 209] width 7 height 7
checkbox input "true"
click at [692, 434] on span "Next" at bounding box center [1002, 489] width 19 height 9
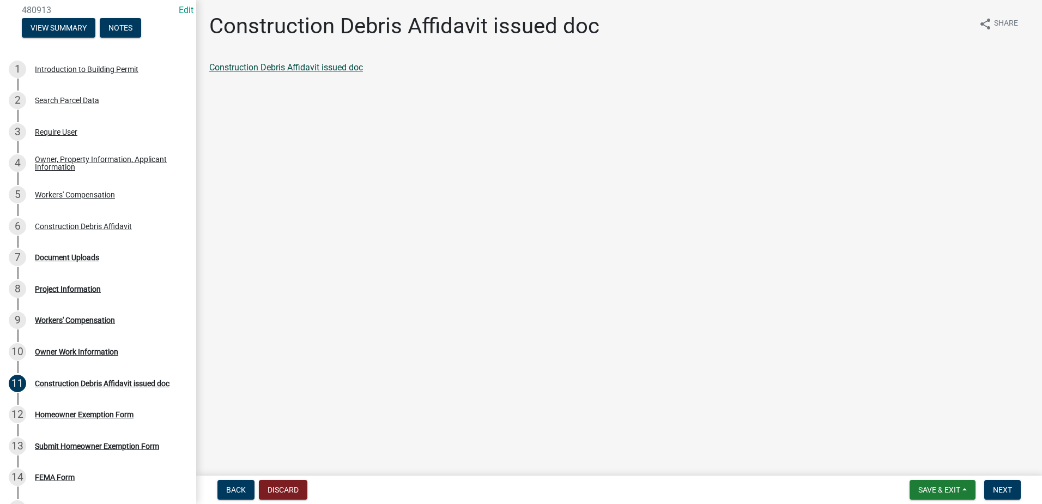
click at [244, 67] on link "Construction Debris Affidavit issued doc" at bounding box center [286, 67] width 154 height 10
click at [54, 287] on div "Project Information" at bounding box center [68, 289] width 66 height 8
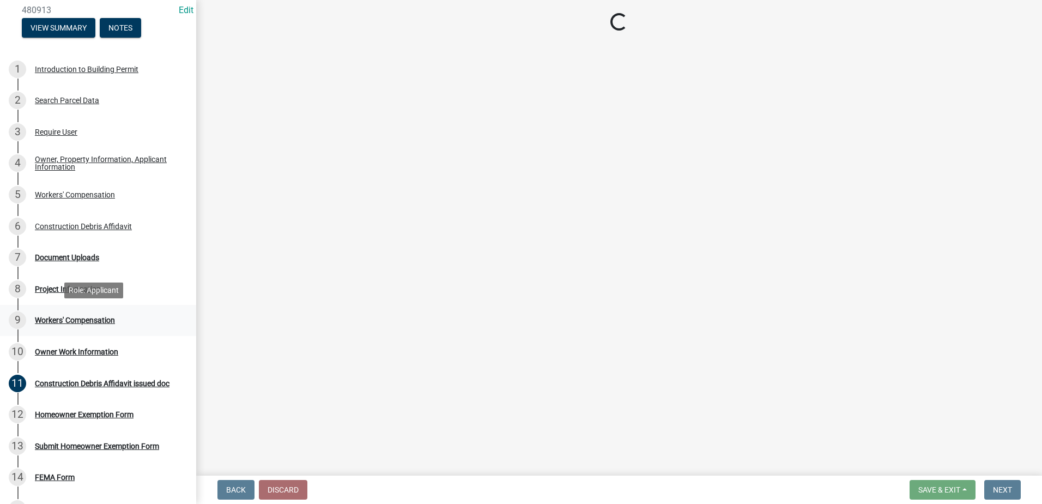
select select "67a1d634-0d32-46fc-b55e-5eb2fb536366"
select select "8f0a56cd-4bff-4fc7-88a4-70b0c16ab113"
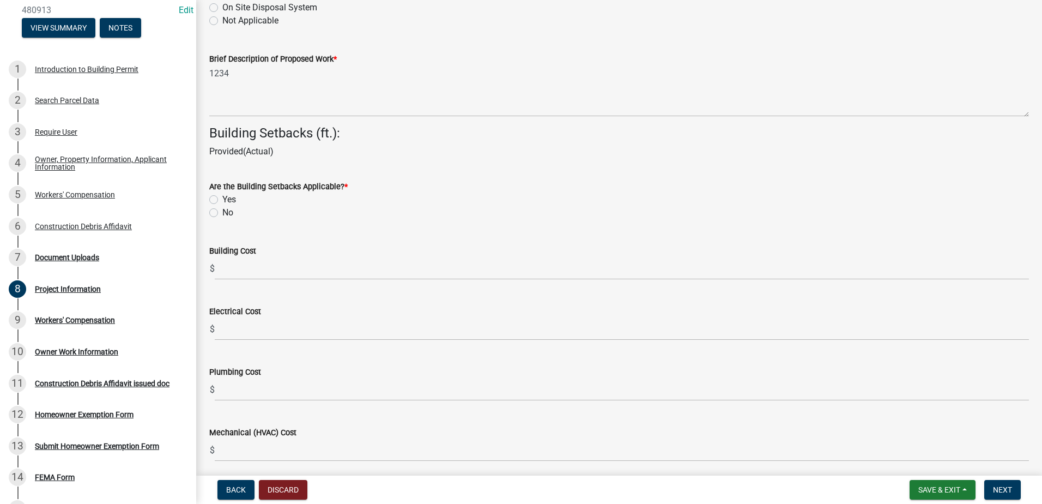
scroll to position [1526, 0]
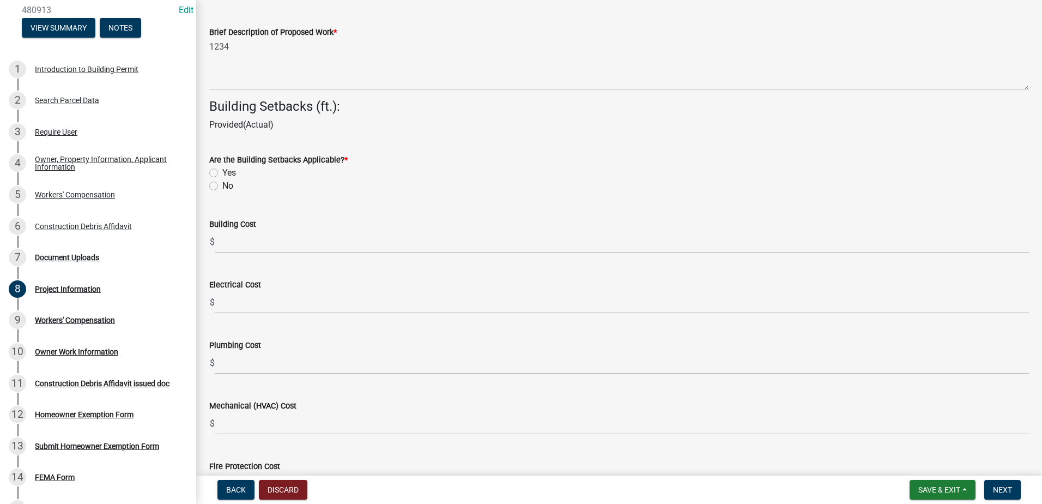
click at [222, 174] on label "Yes" at bounding box center [229, 172] width 14 height 13
click at [222, 173] on input "Yes" at bounding box center [225, 169] width 7 height 7
radio input "true"
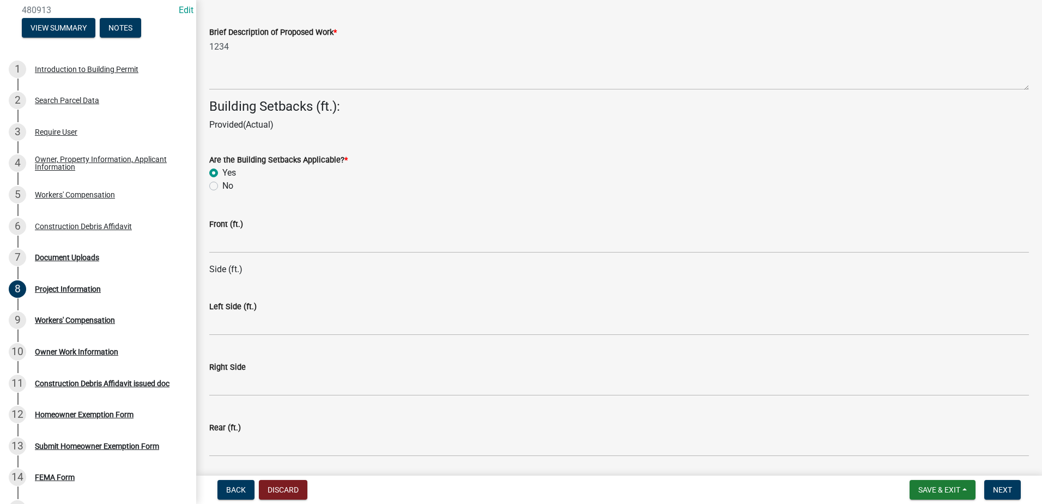
scroll to position [1581, 0]
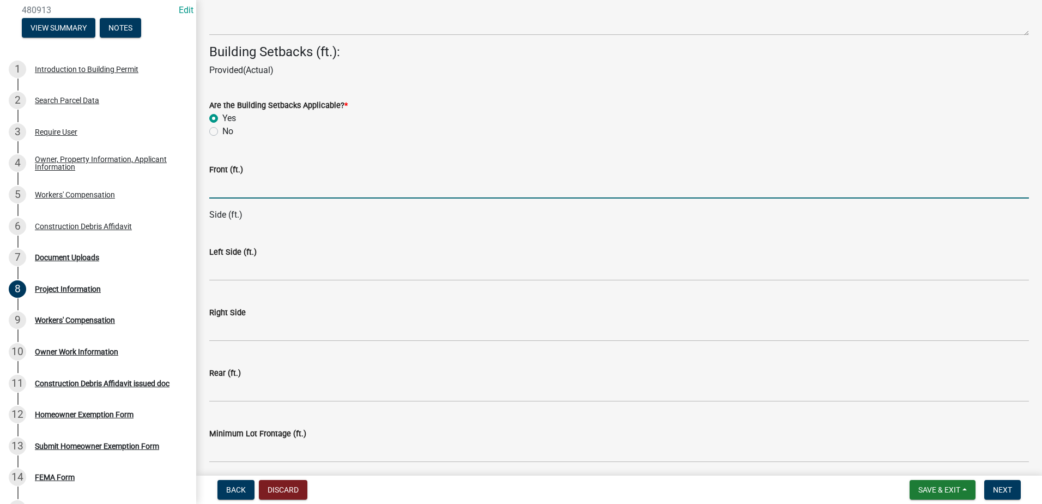
click at [249, 185] on input "text" at bounding box center [619, 187] width 820 height 22
type input "12"
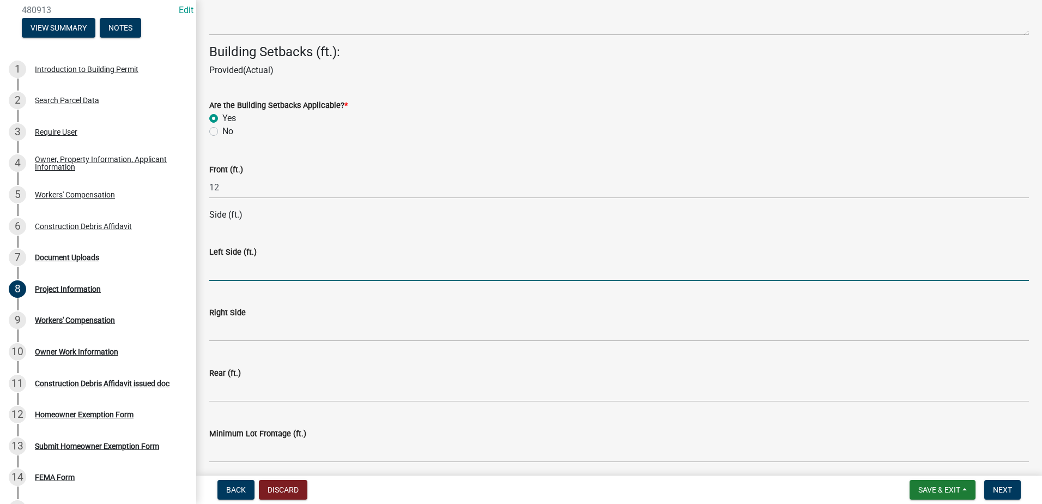
click at [238, 271] on input "text" at bounding box center [619, 269] width 820 height 22
type input "15"
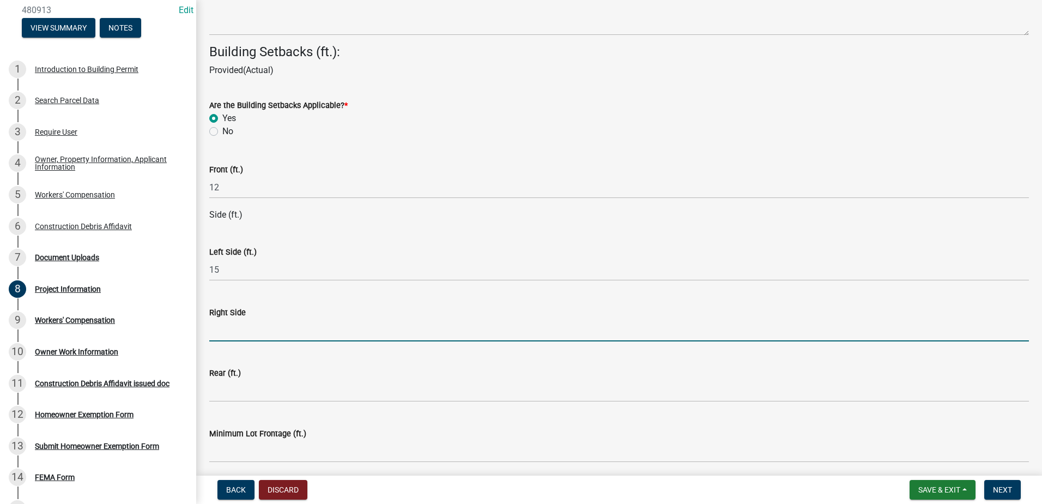
click at [256, 325] on input "text" at bounding box center [619, 330] width 820 height 22
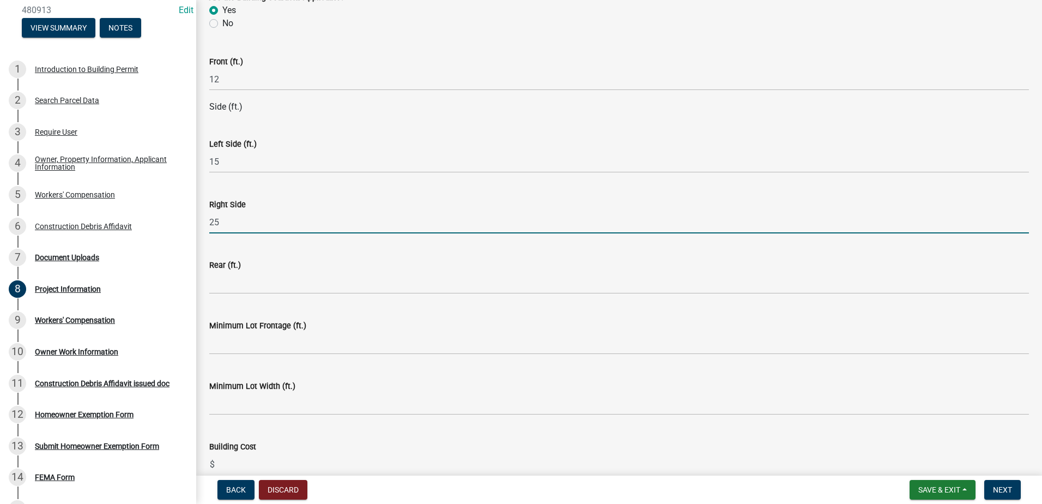
scroll to position [1690, 0]
type input "25"
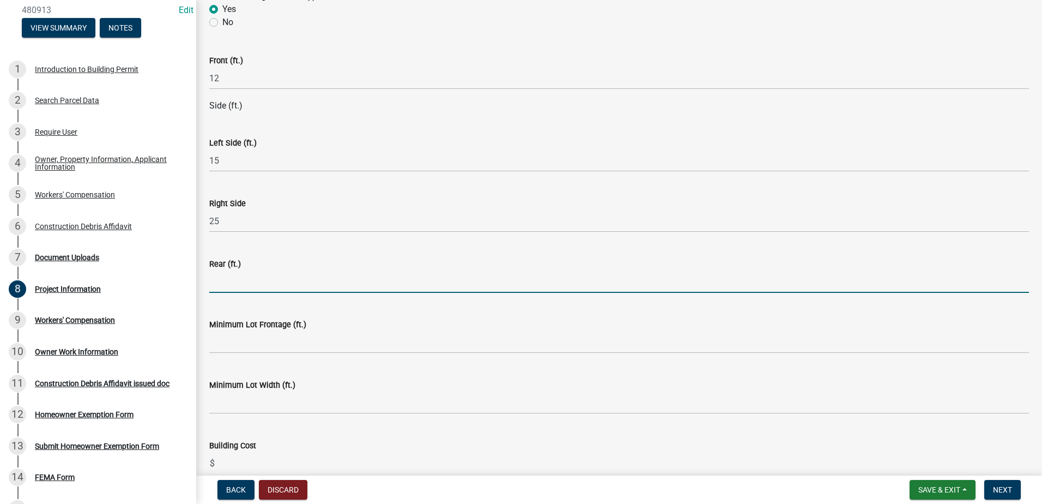
click at [248, 282] on input "text" at bounding box center [619, 281] width 820 height 22
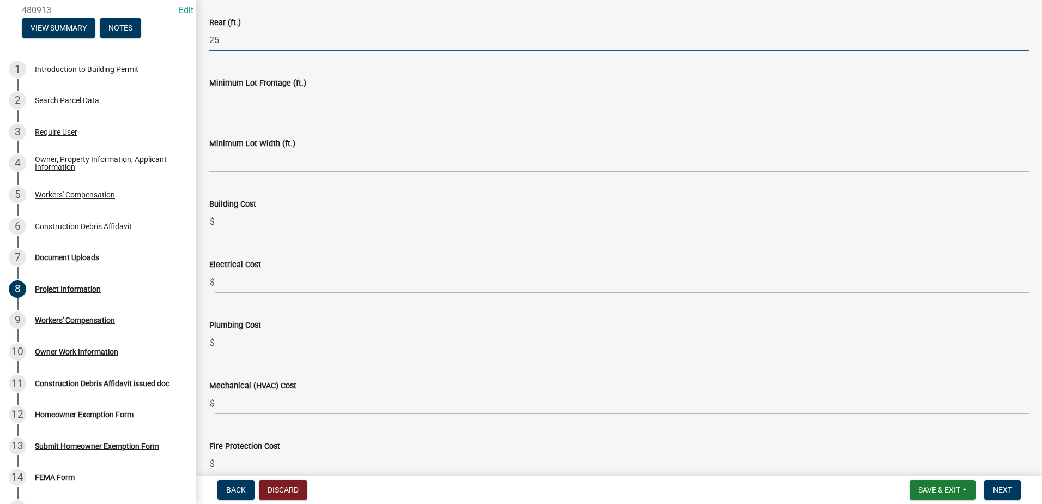
scroll to position [1963, 0]
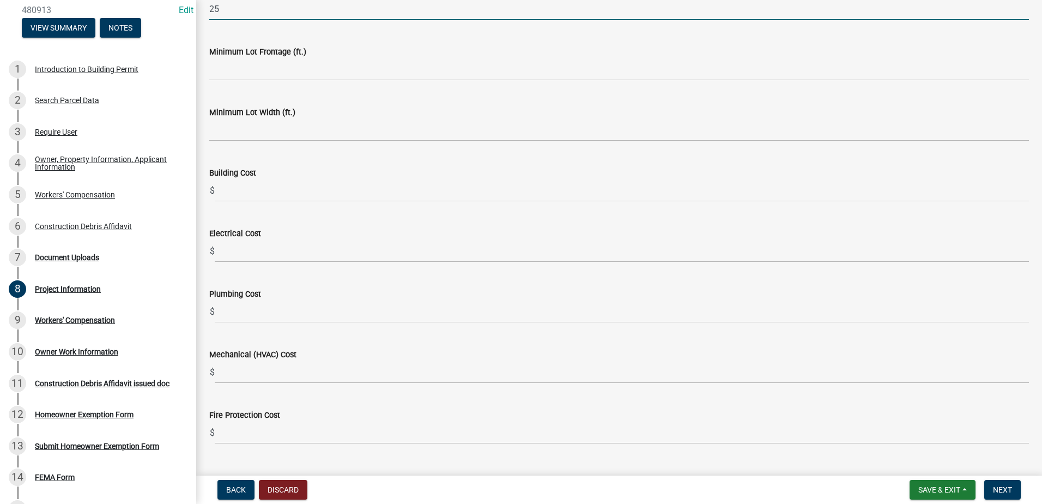
type input "25"
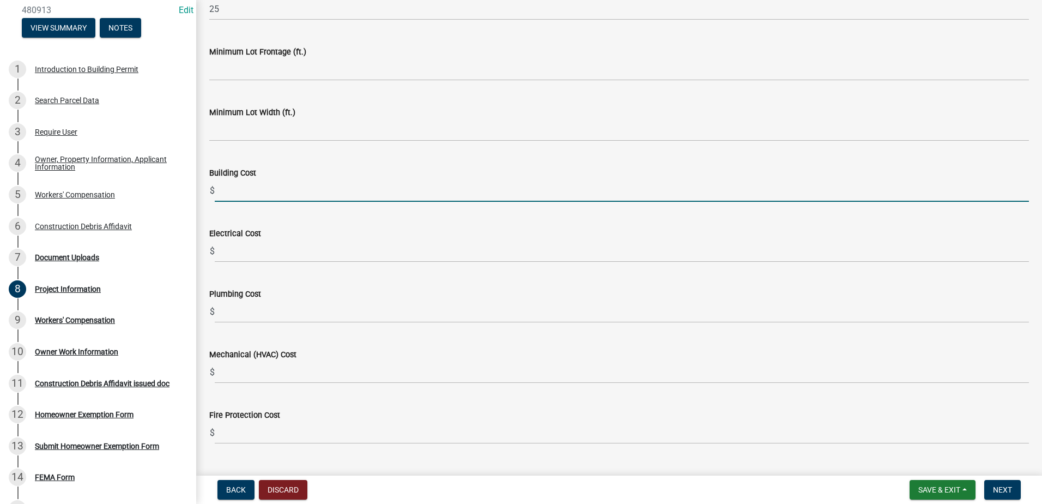
drag, startPoint x: 252, startPoint y: 186, endPoint x: 261, endPoint y: 184, distance: 9.7
click at [259, 183] on input "text" at bounding box center [622, 190] width 814 height 22
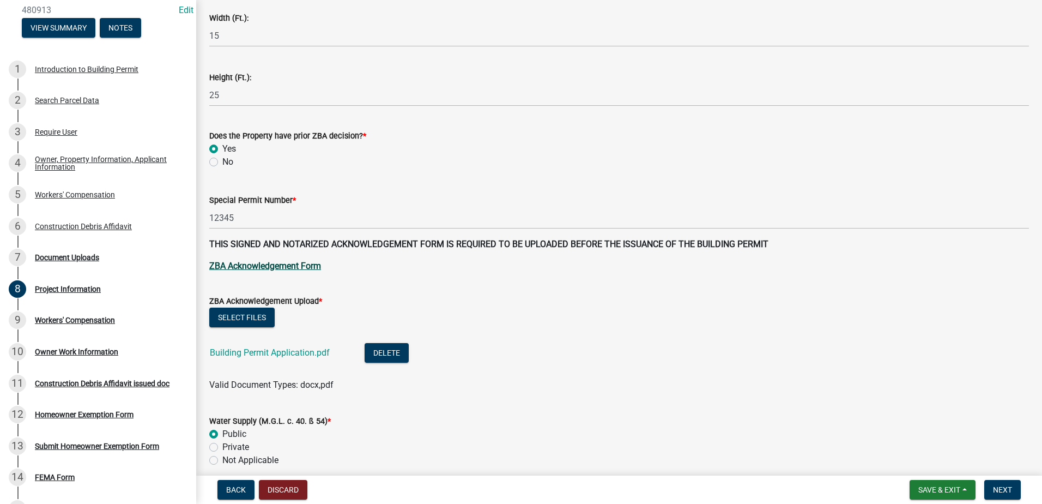
scroll to position [818, 0]
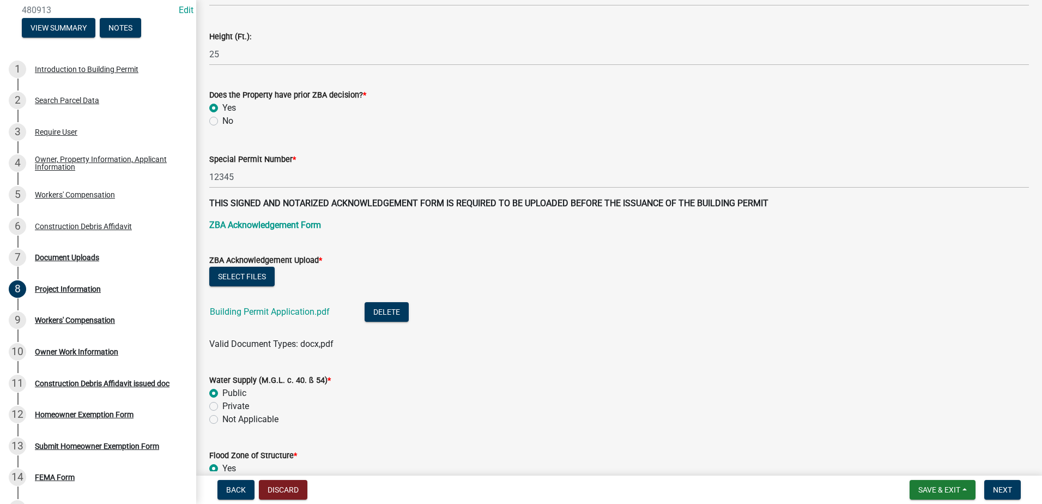
type input "50000"
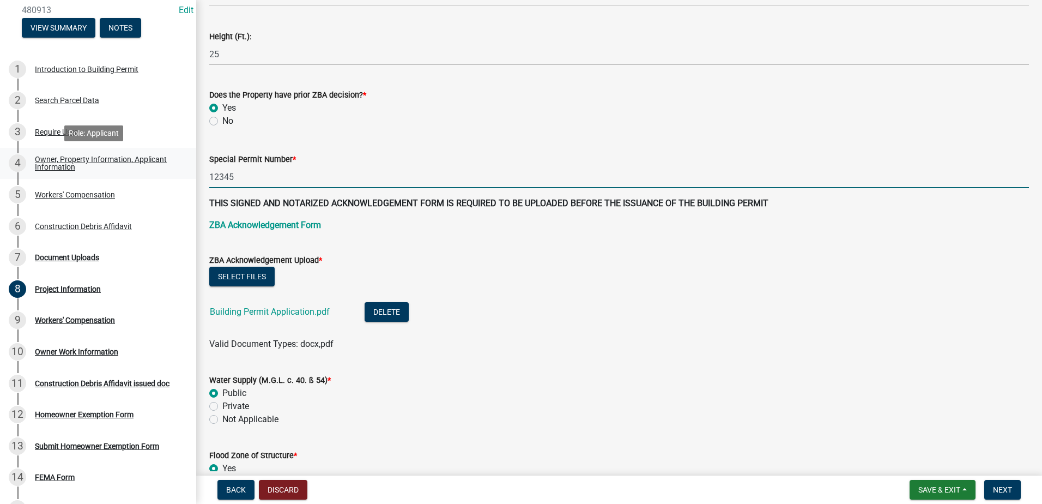
drag, startPoint x: 245, startPoint y: 177, endPoint x: 167, endPoint y: 165, distance: 78.8
click at [167, 165] on div "Schneider Templates MA - Building Permit 480913 Edit View Summary Notes 1 Intro…" at bounding box center [521, 252] width 1042 height 504
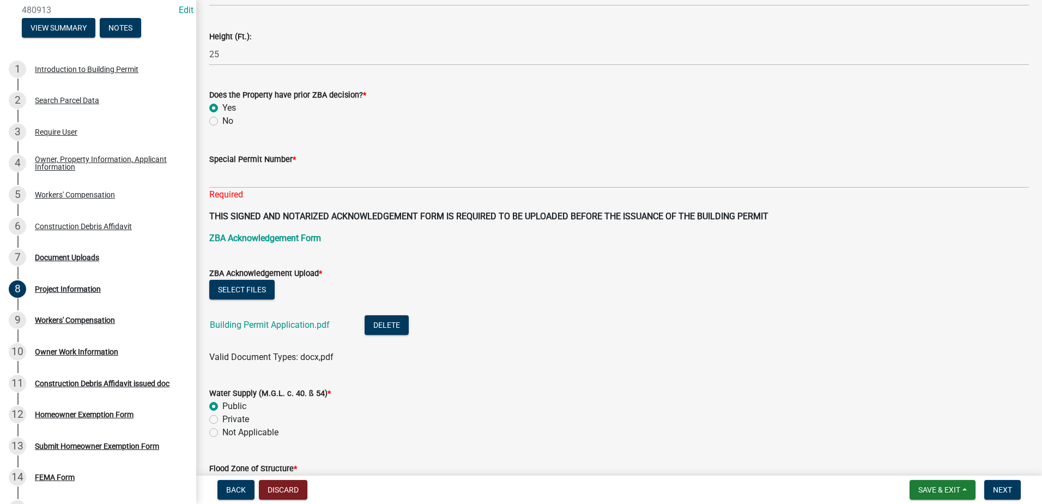
click at [397, 220] on wm-data-entity-input-list "Current Use * R-3 (Residential occupancy not more than 2 units) U (Barns, shed,…" at bounding box center [619, 496] width 820 height 2507
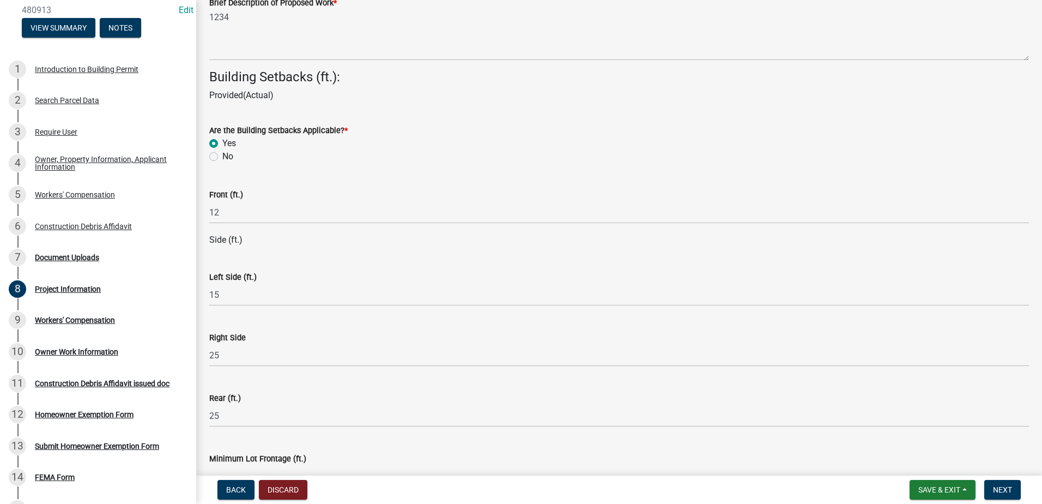
scroll to position [1581, 0]
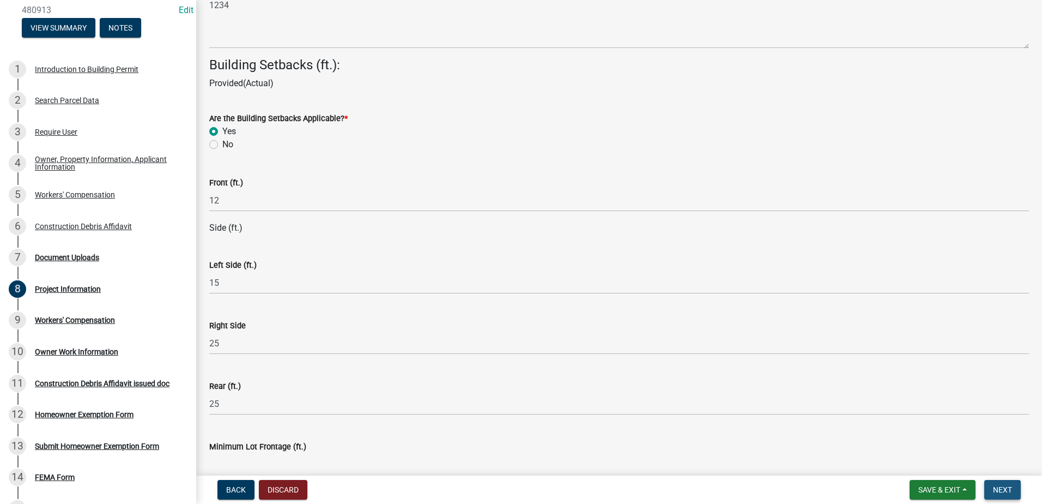
click at [692, 434] on span "Next" at bounding box center [1002, 489] width 19 height 9
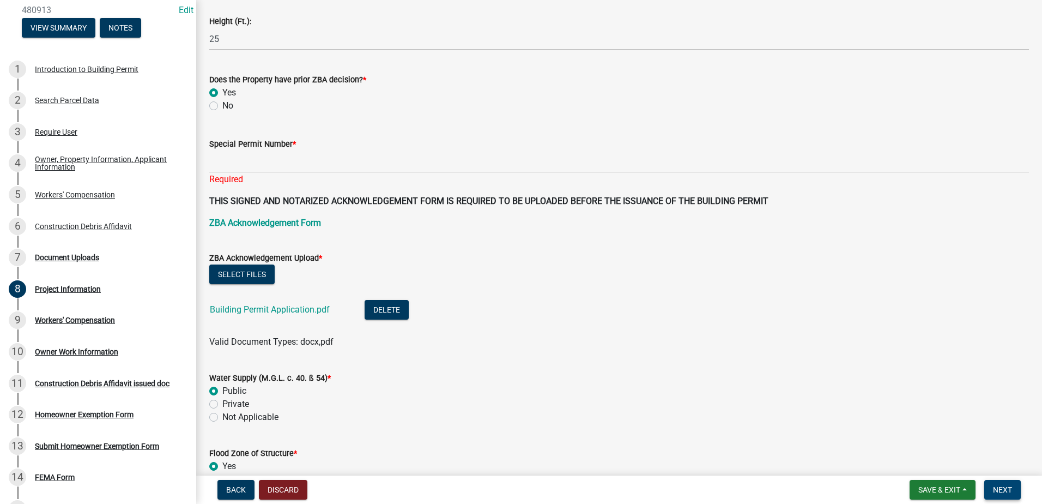
scroll to position [818, 0]
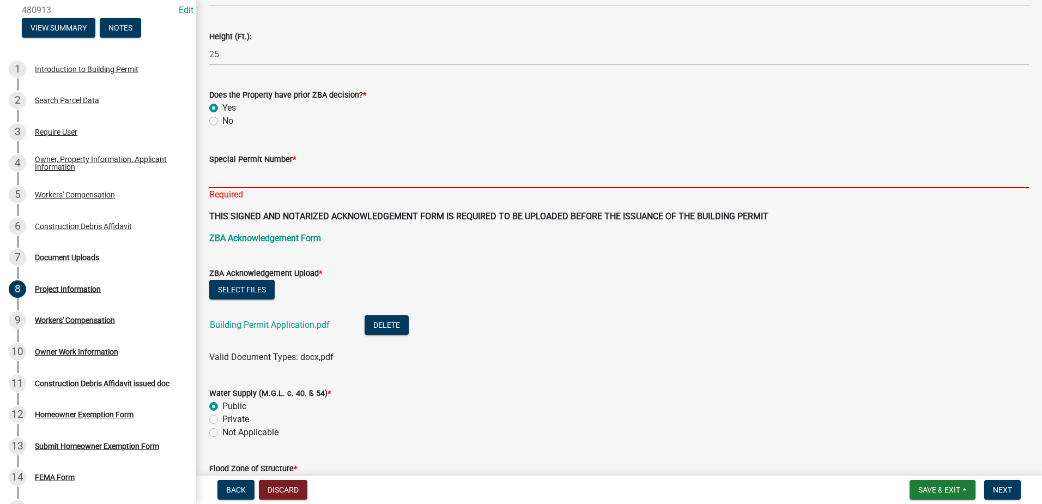
click at [295, 175] on input "Special Permit Number *" at bounding box center [619, 177] width 820 height 22
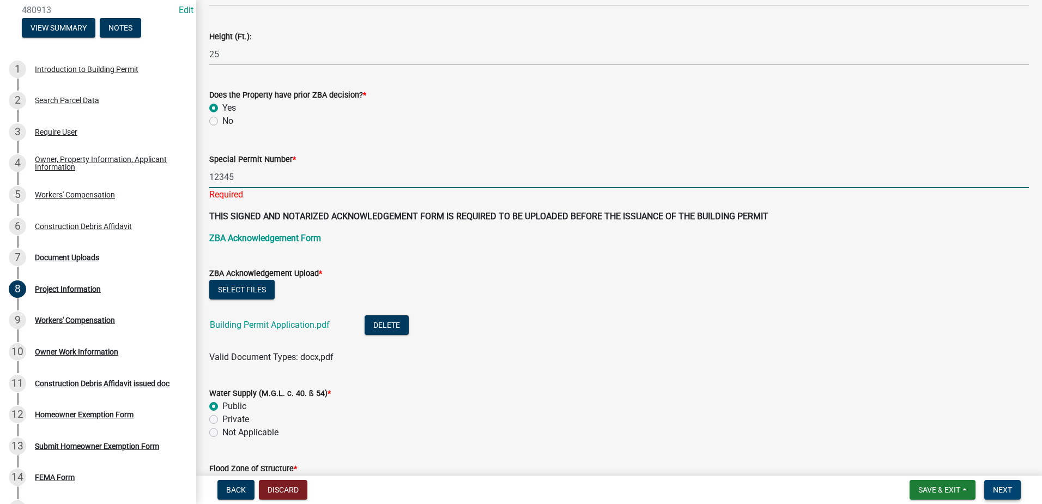
type input "12345"
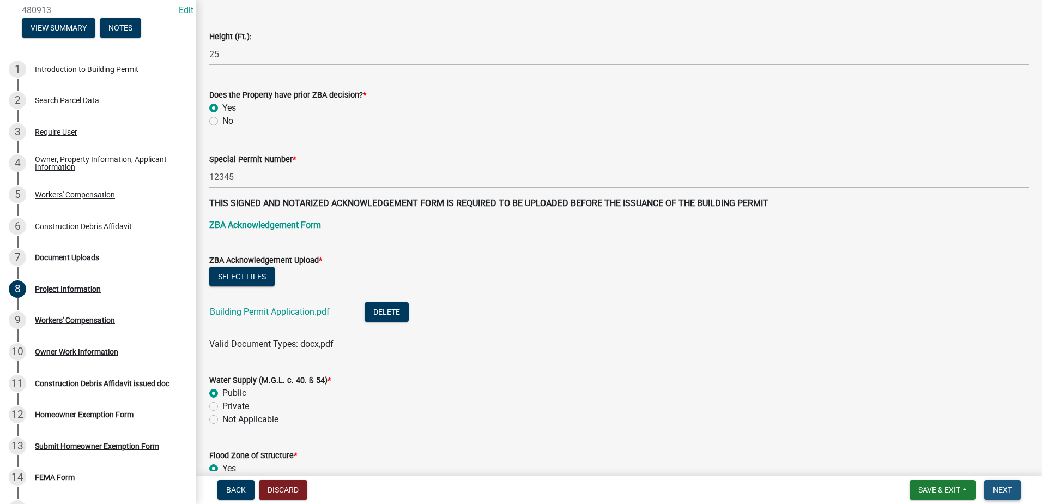
click at [692, 434] on span "Next" at bounding box center [1002, 489] width 19 height 9
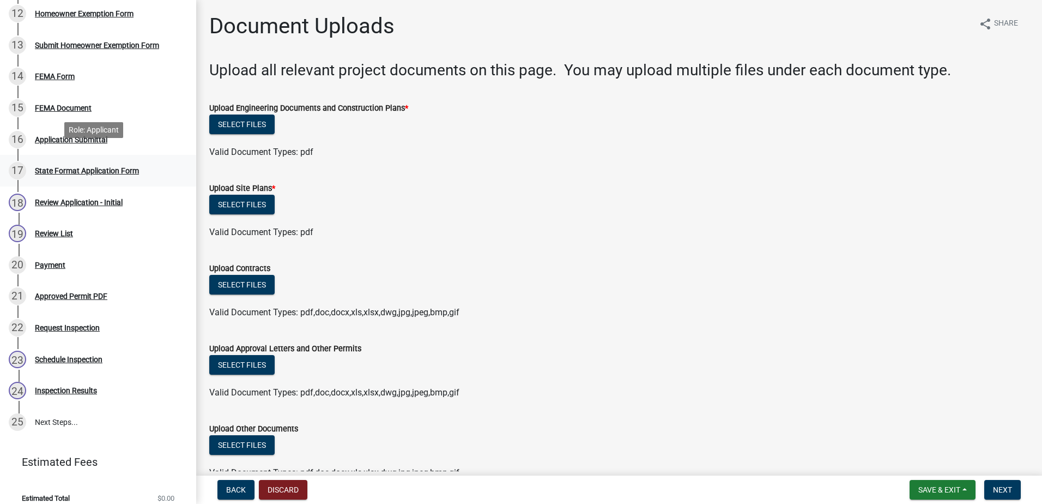
scroll to position [466, 0]
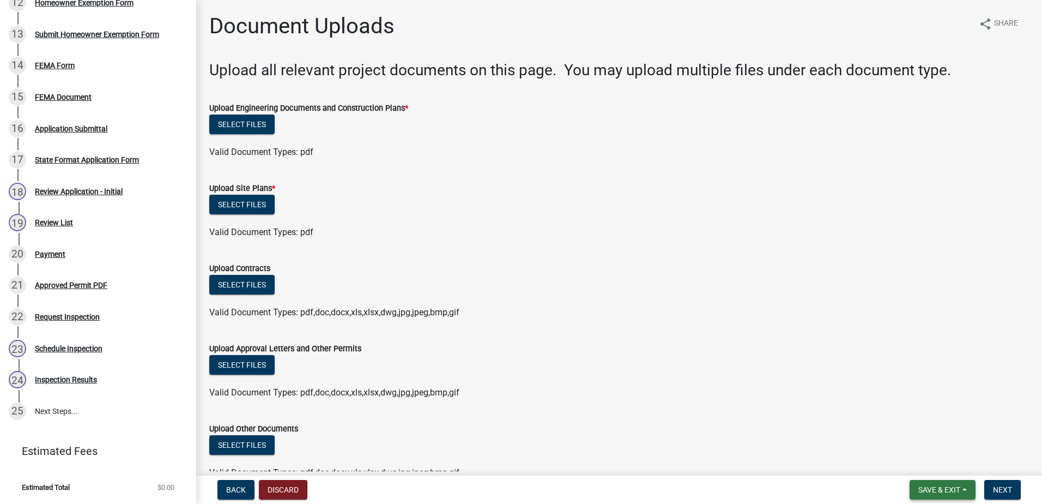
click at [692, 434] on span "Save & Exit" at bounding box center [940, 489] width 42 height 9
click at [692, 296] on div "Select files" at bounding box center [619, 286] width 820 height 22
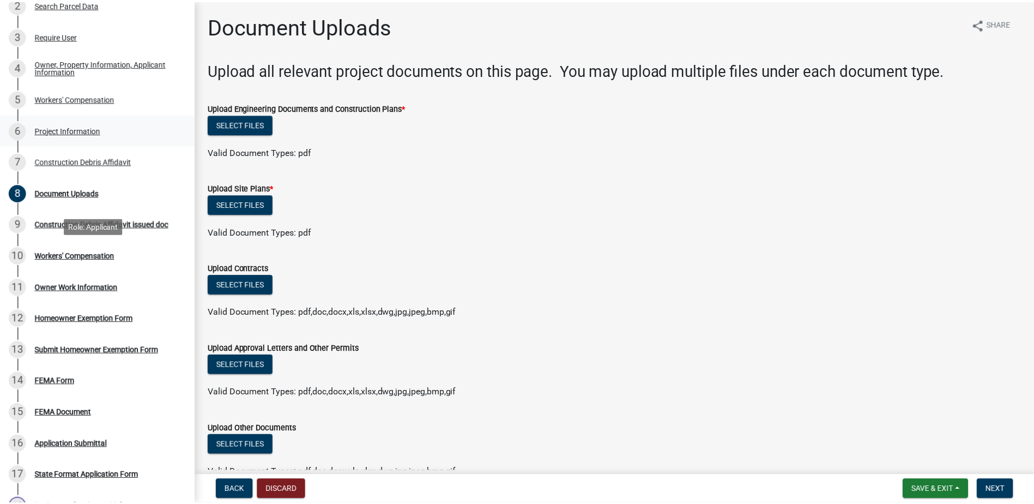
scroll to position [139, 0]
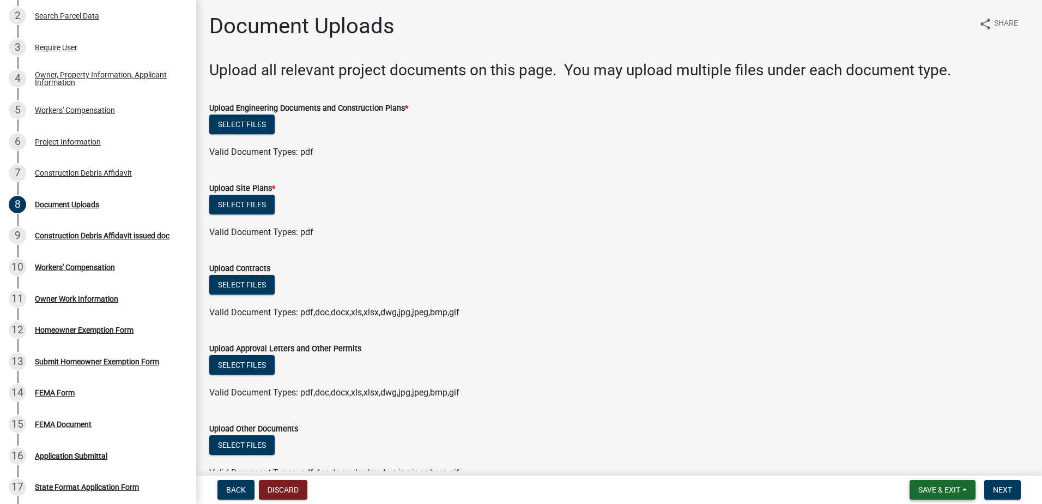
click at [692, 434] on span "Save & Exit" at bounding box center [940, 489] width 42 height 9
click at [692, 434] on button "Save & Exit" at bounding box center [932, 461] width 87 height 26
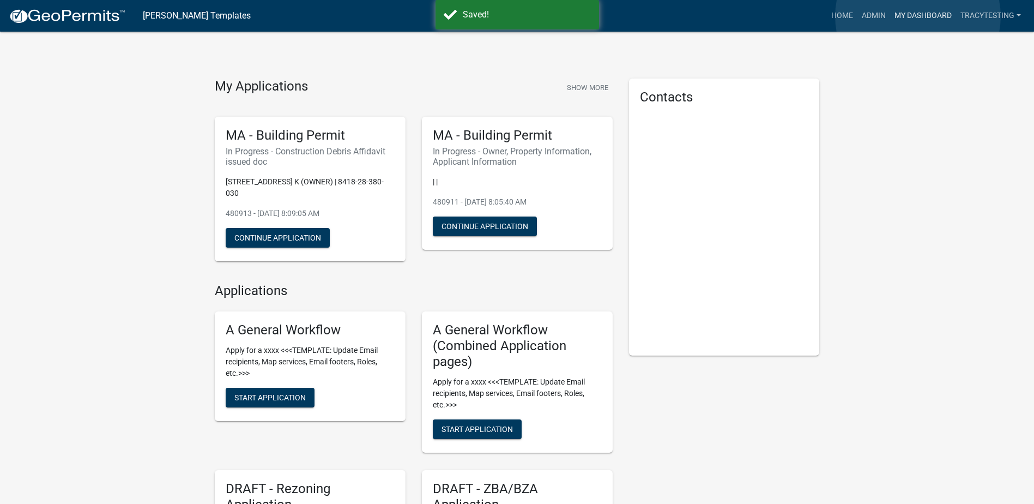
click at [692, 16] on link "My Dashboard" at bounding box center [923, 15] width 66 height 21
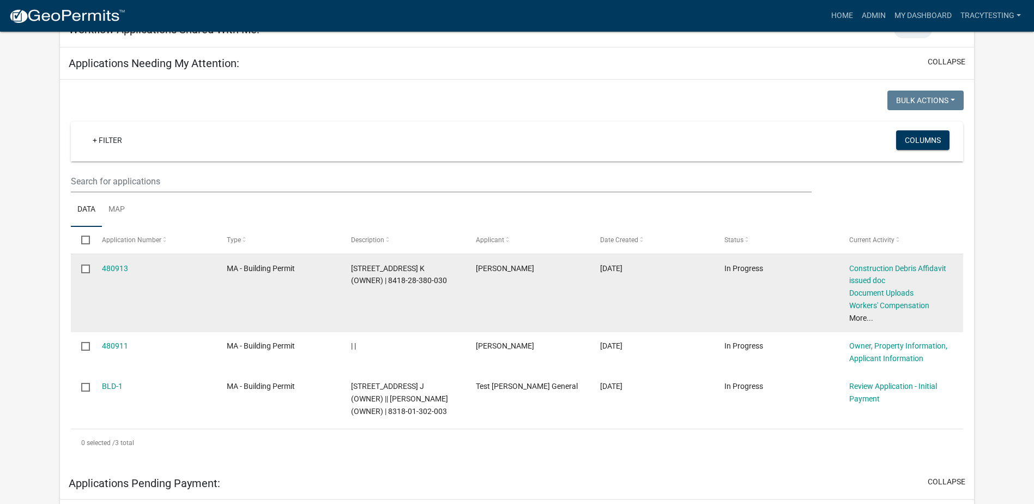
scroll to position [545, 0]
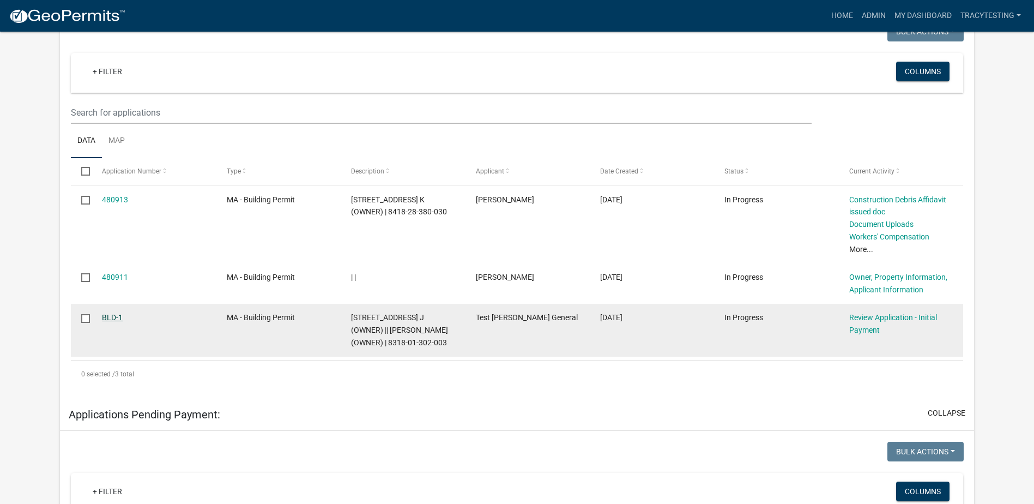
click at [114, 320] on link "BLD-1" at bounding box center [112, 317] width 21 height 9
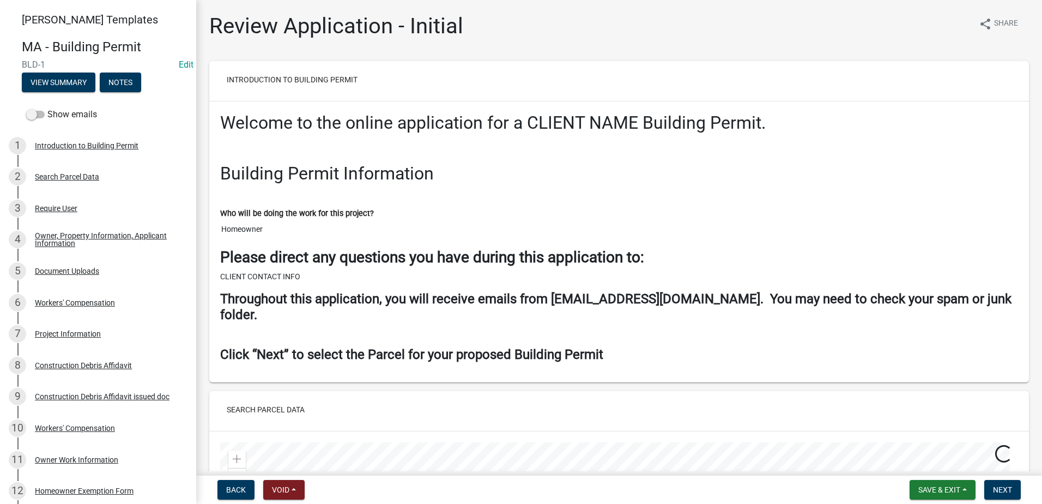
click at [685, 22] on div "Review Application - Initial share Share" at bounding box center [619, 30] width 820 height 35
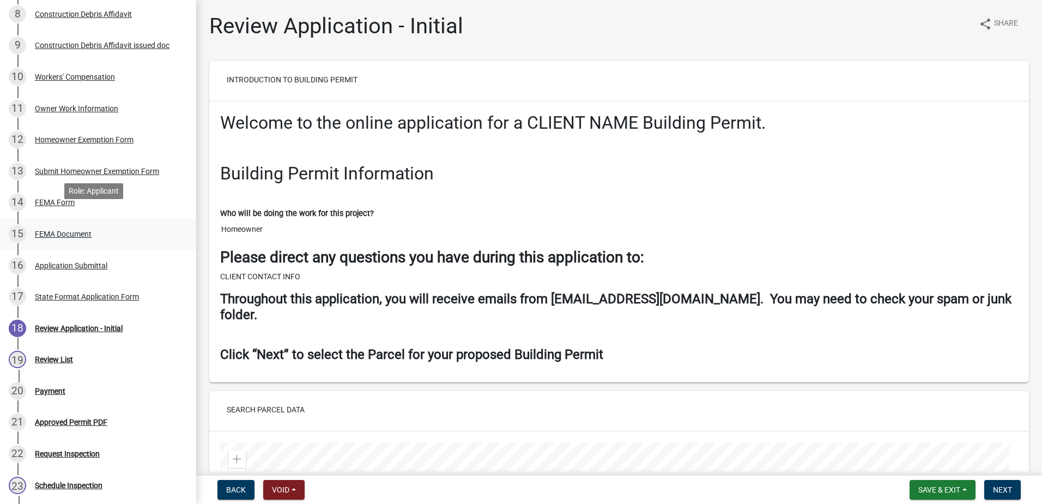
scroll to position [382, 0]
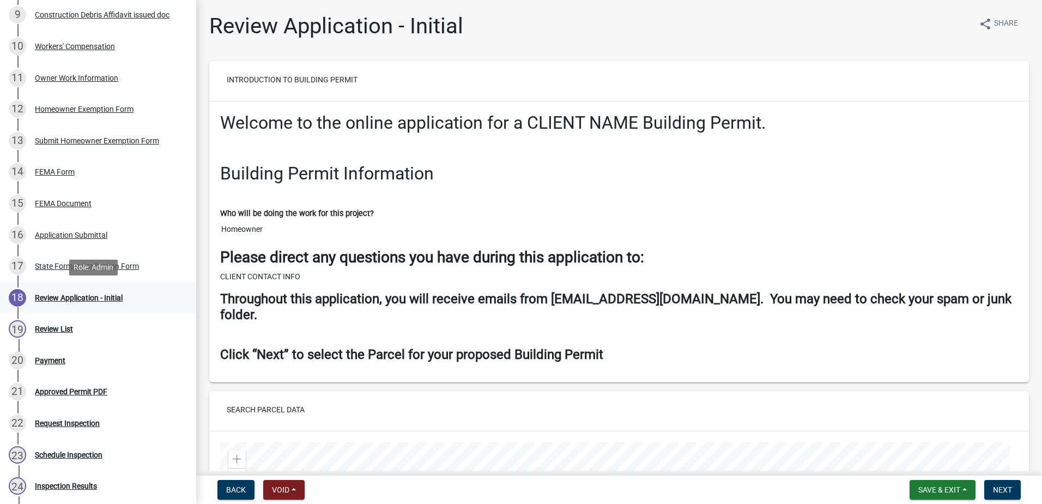
click at [68, 294] on div "Review Application - Initial" at bounding box center [79, 298] width 88 height 8
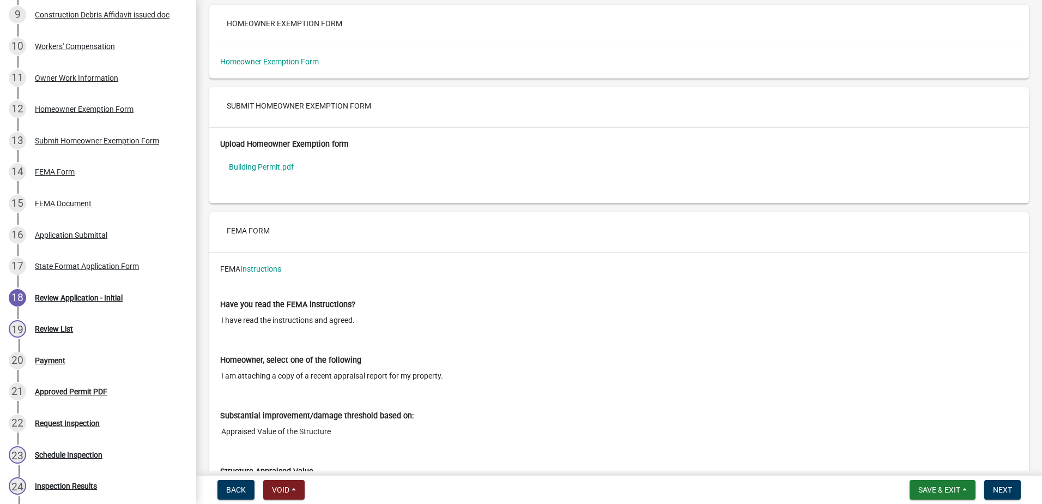
scroll to position [4579, 0]
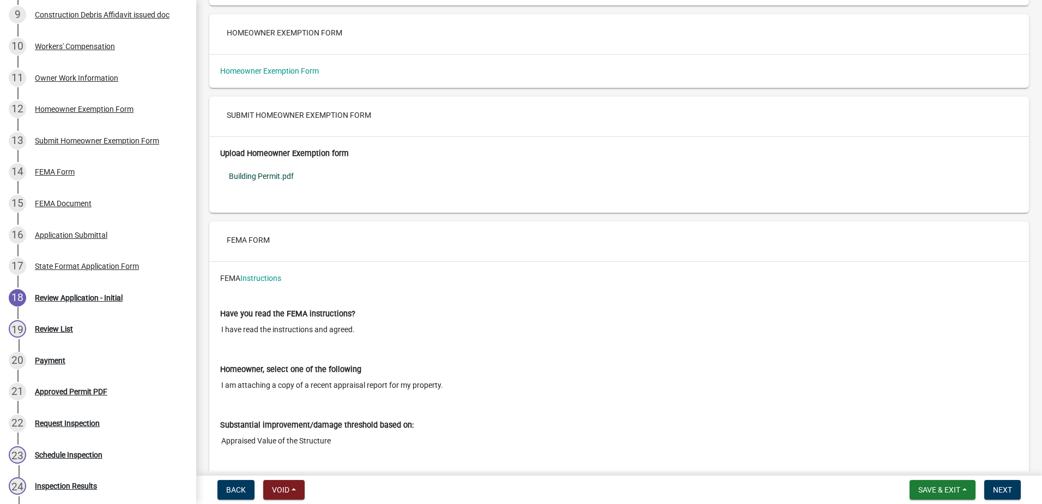
click at [264, 164] on link "Building Permit.pdf" at bounding box center [619, 176] width 798 height 25
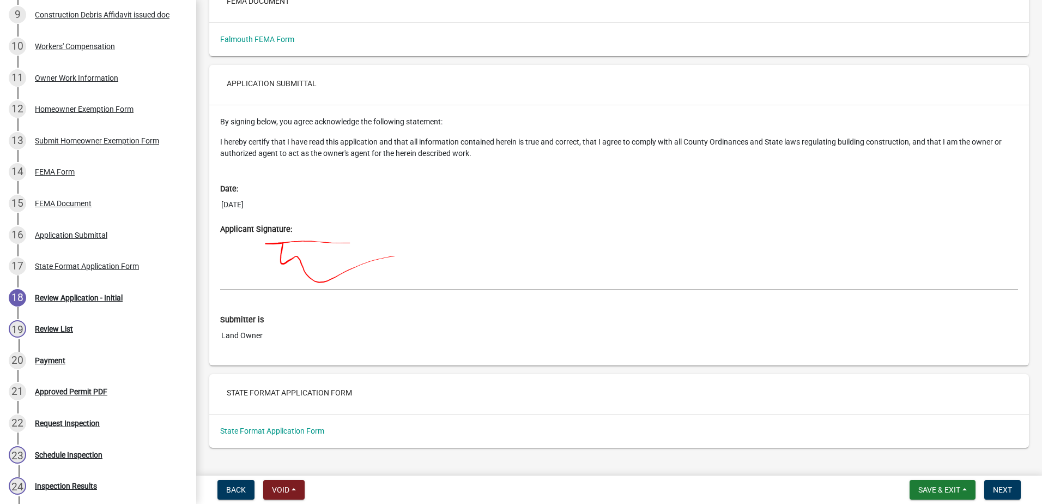
scroll to position [11408, 0]
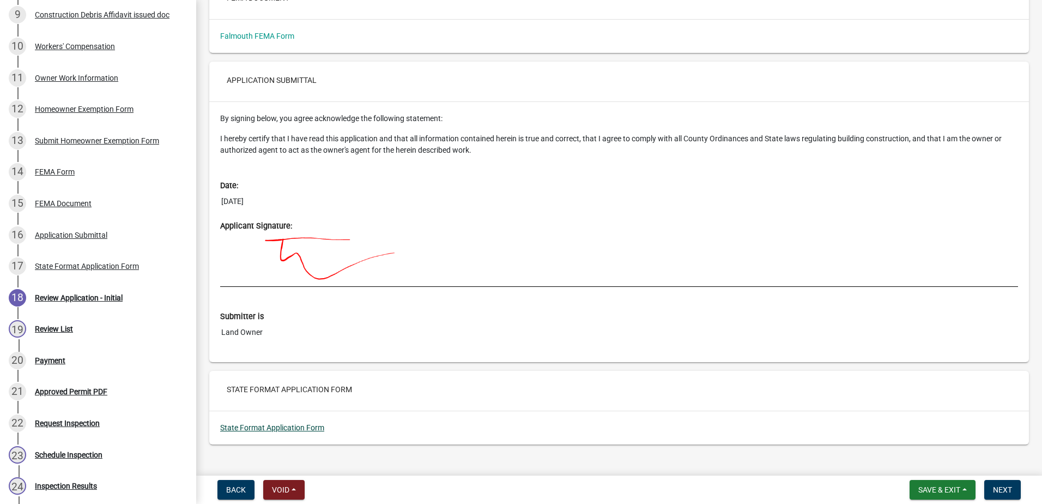
click at [278, 423] on link "State Format Application Form" at bounding box center [272, 427] width 104 height 9
click at [692, 434] on form "Save & Exit Save Save & Exit Next" at bounding box center [966, 490] width 120 height 20
click at [692, 434] on span "Next" at bounding box center [1002, 489] width 19 height 9
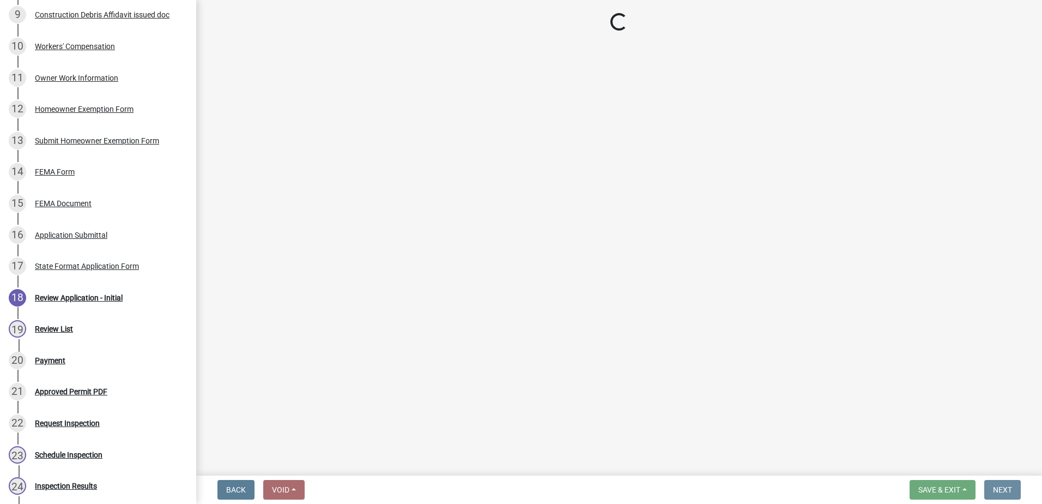
scroll to position [0, 0]
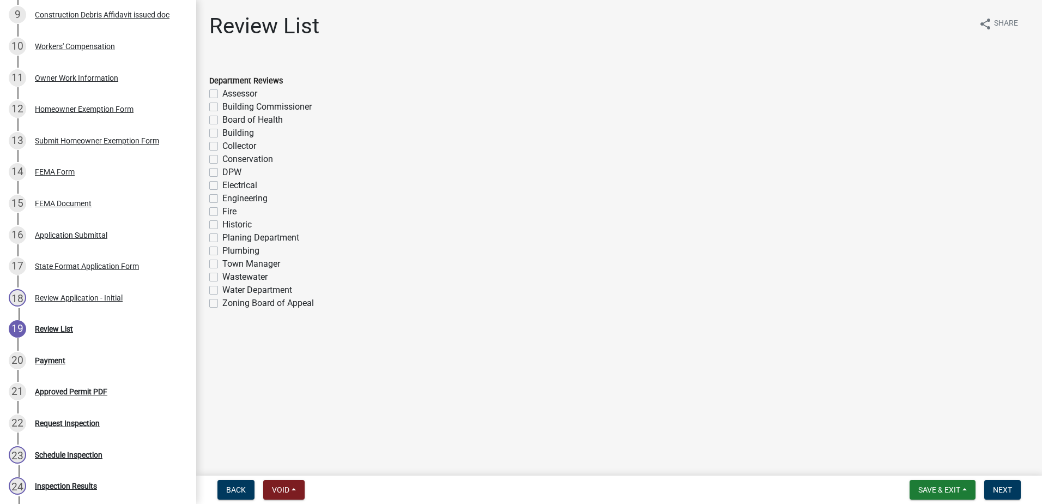
click at [222, 133] on label "Building" at bounding box center [238, 132] width 32 height 13
click at [222, 133] on input "Building" at bounding box center [225, 129] width 7 height 7
checkbox input "true"
checkbox input "false"
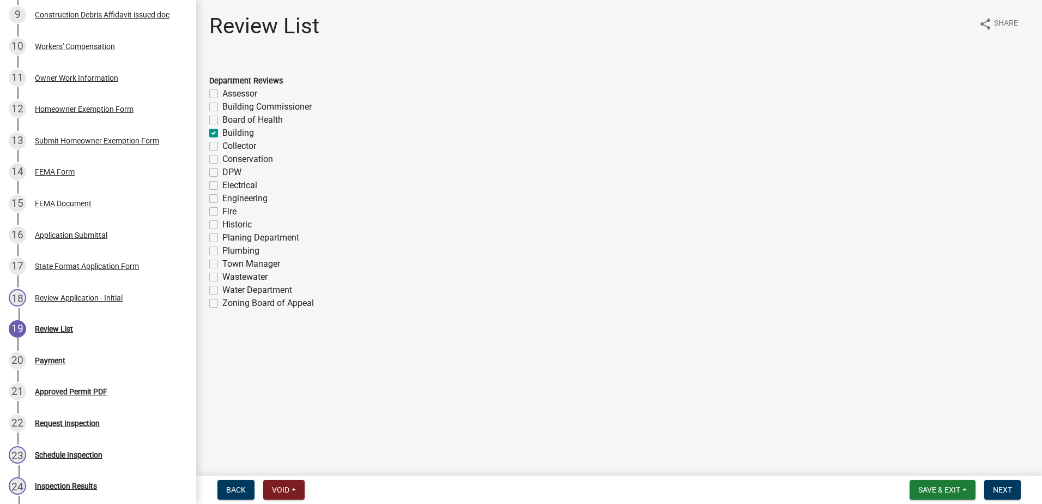
checkbox input "false"
checkbox input "true"
checkbox input "false"
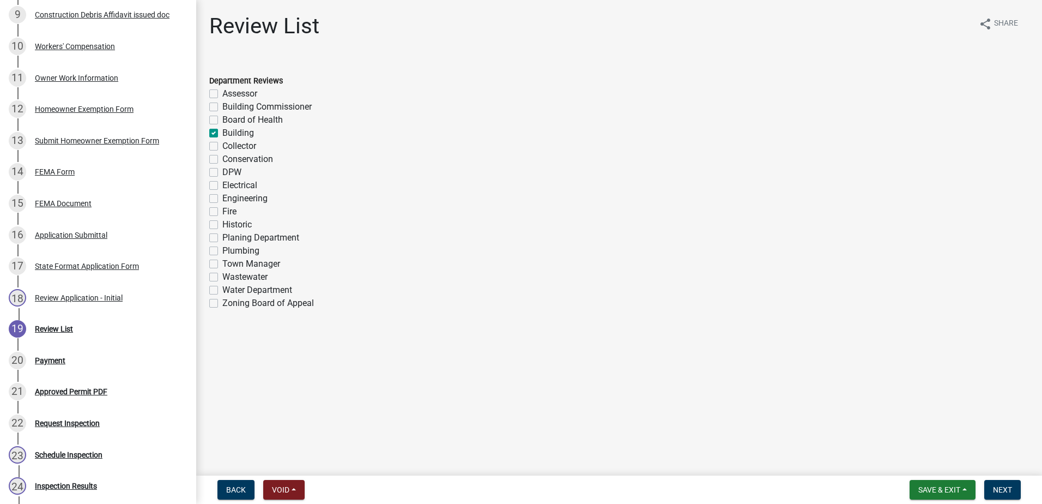
checkbox input "false"
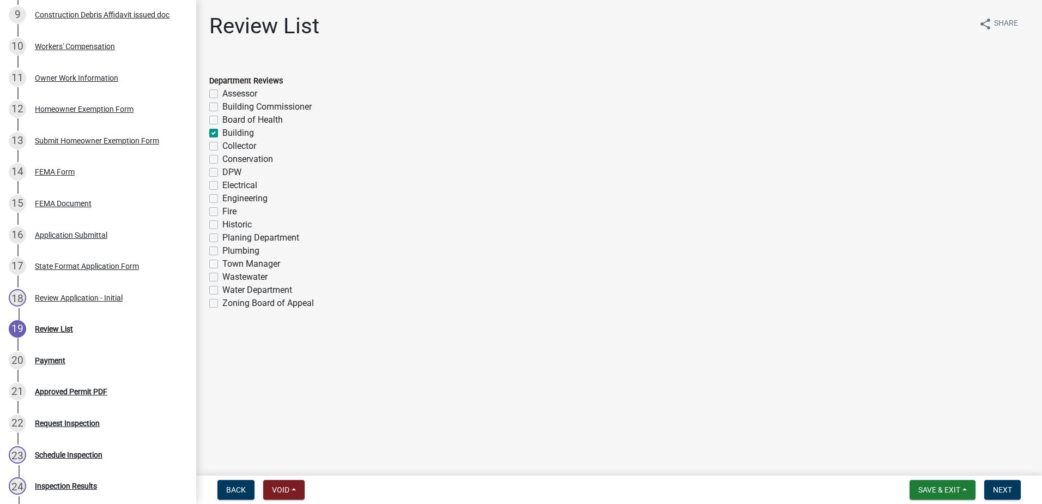
checkbox input "false"
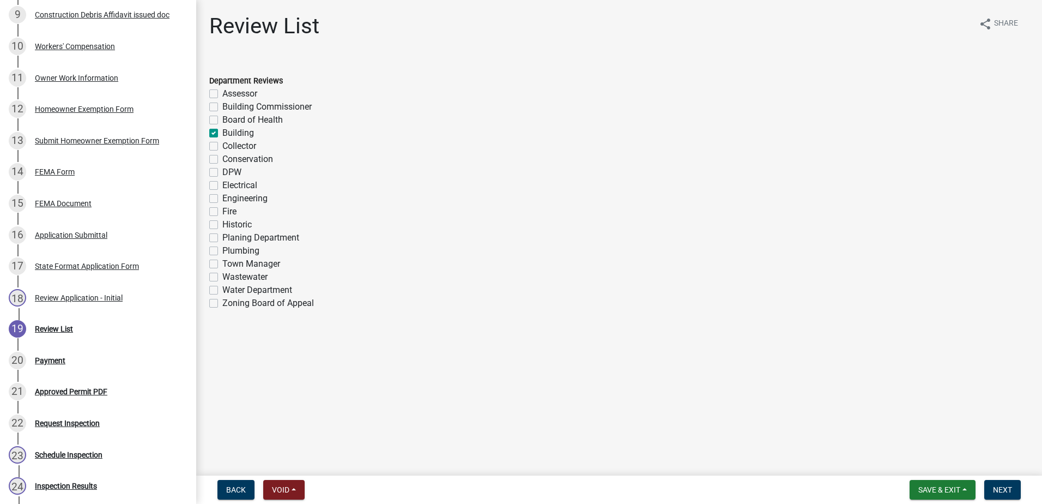
click at [222, 118] on label "Board of Health" at bounding box center [252, 119] width 61 height 13
click at [222, 118] on input "Board of Health" at bounding box center [225, 116] width 7 height 7
checkbox input "true"
checkbox input "false"
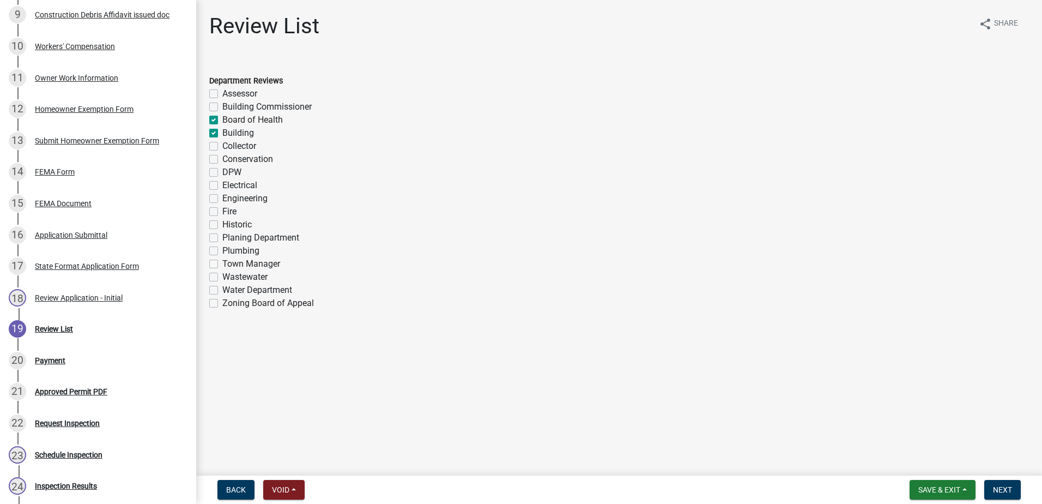
checkbox input "true"
checkbox input "false"
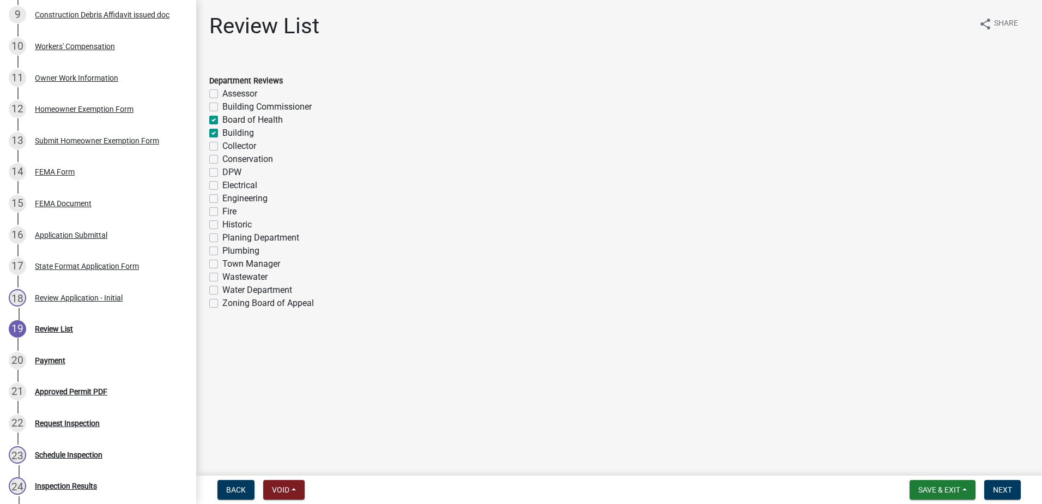
checkbox input "false"
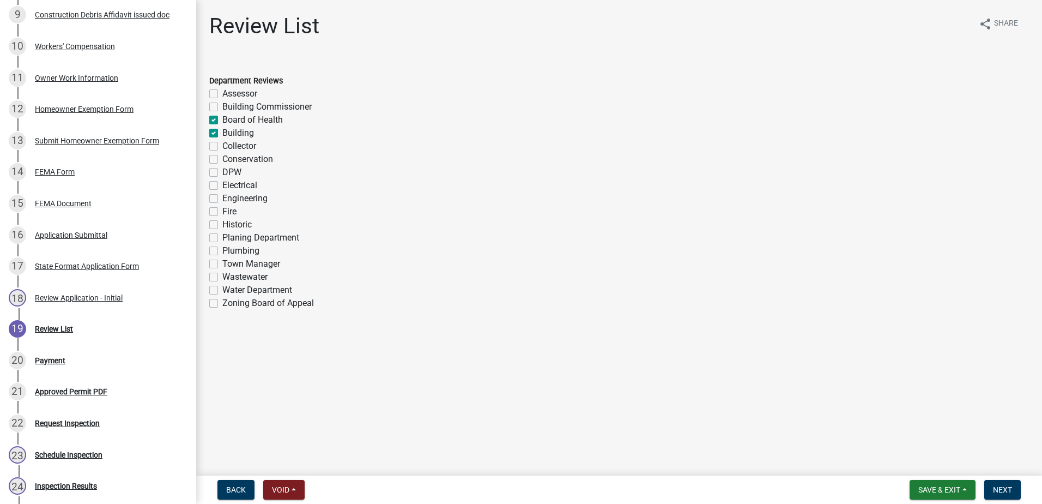
checkbox input "false"
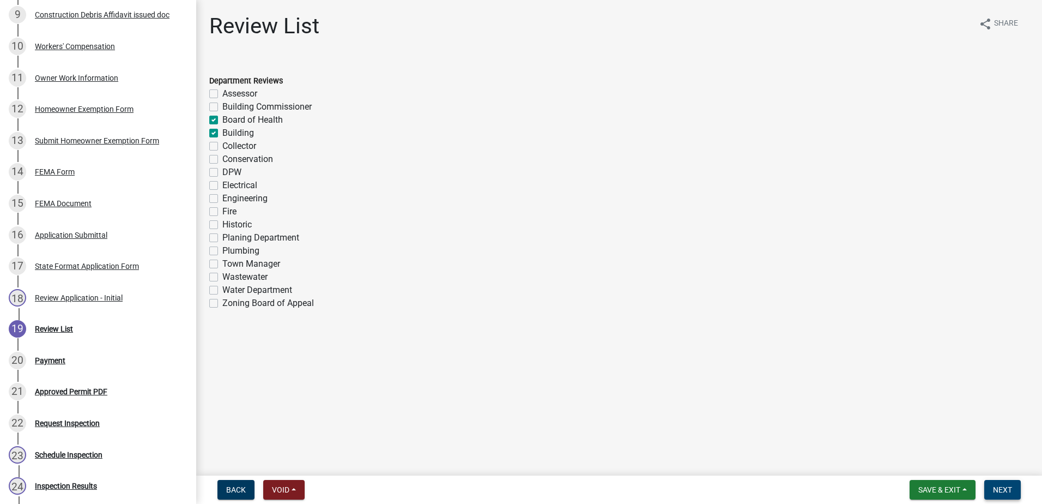
click at [692, 434] on span "Next" at bounding box center [1002, 489] width 19 height 9
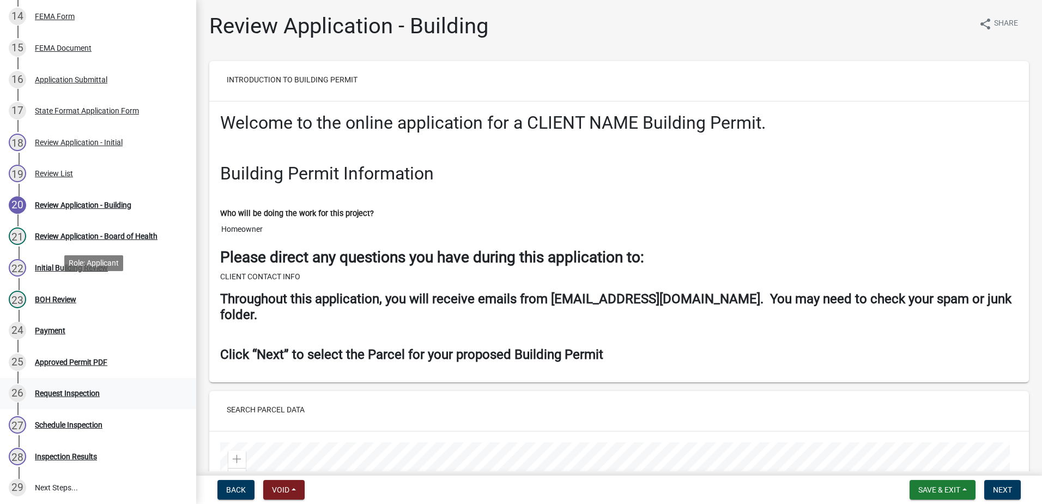
scroll to position [613, 0]
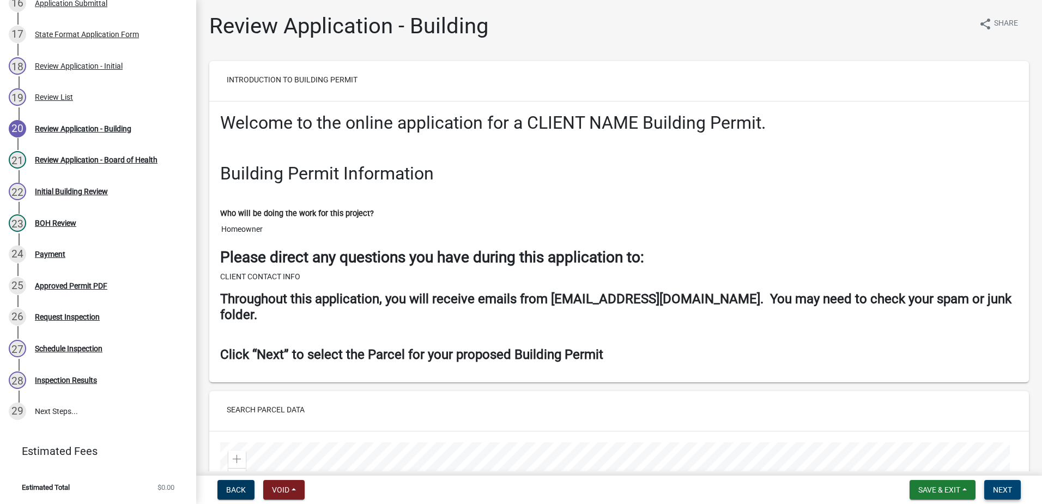
click at [692, 434] on span "Next" at bounding box center [1002, 489] width 19 height 9
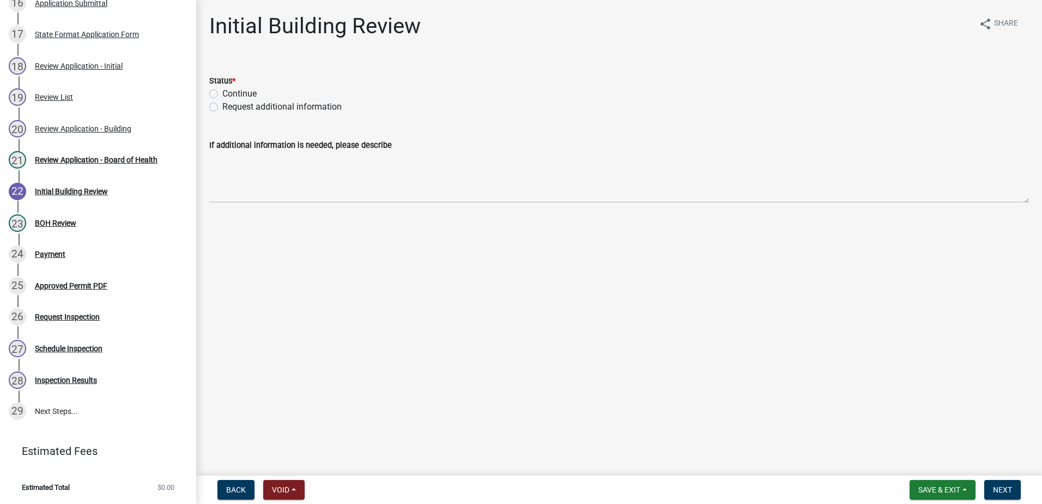
click at [222, 94] on label "Continue" at bounding box center [239, 93] width 34 height 13
click at [222, 94] on input "Continue" at bounding box center [225, 90] width 7 height 7
radio input "true"
click at [692, 434] on button "Next" at bounding box center [1003, 490] width 37 height 20
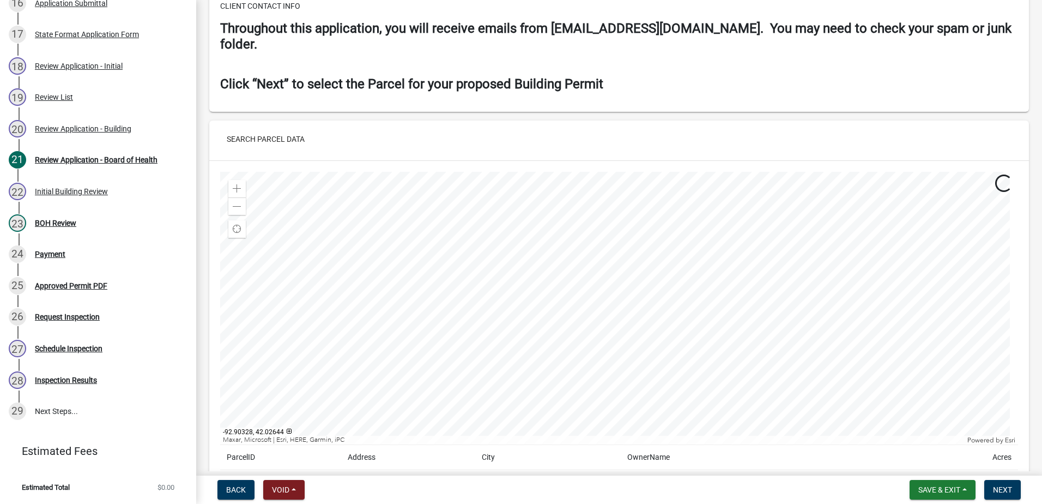
scroll to position [273, 0]
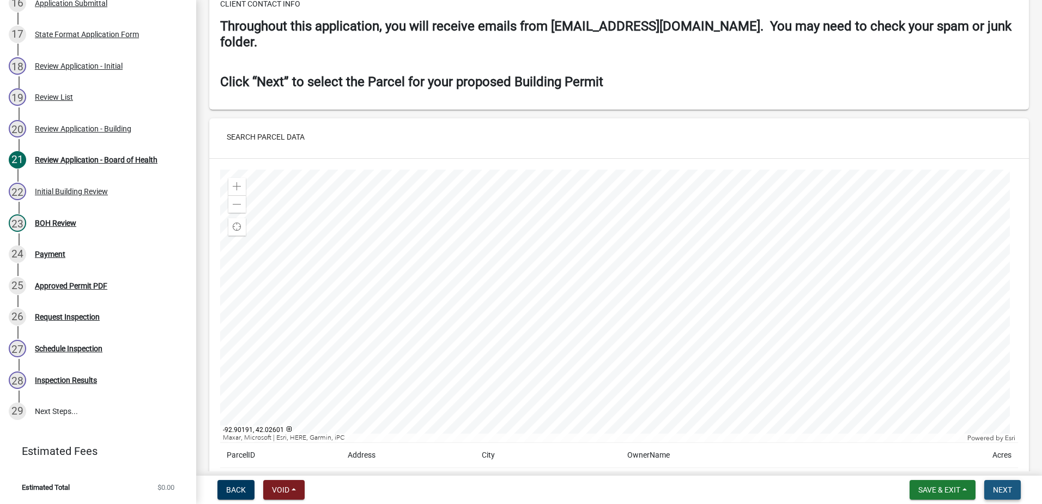
click at [692, 434] on button "Next" at bounding box center [1003, 490] width 37 height 20
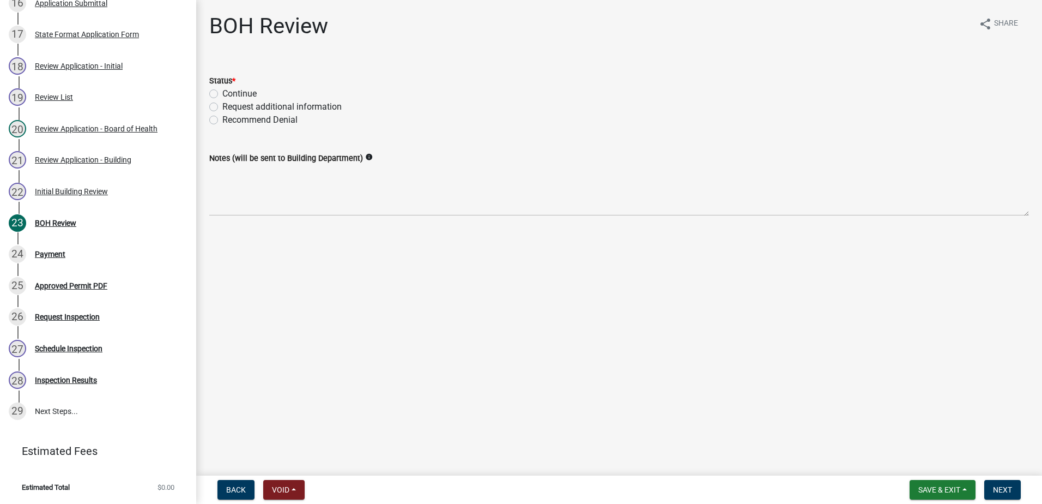
click at [222, 94] on label "Continue" at bounding box center [239, 93] width 34 height 13
click at [222, 94] on input "Continue" at bounding box center [225, 90] width 7 height 7
radio input "true"
click at [692, 434] on span "Next" at bounding box center [1002, 489] width 19 height 9
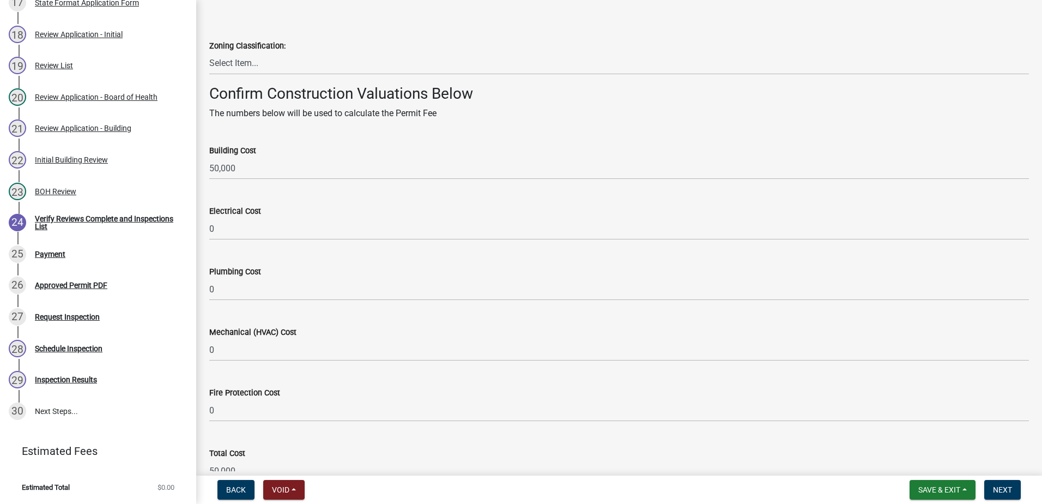
scroll to position [600, 0]
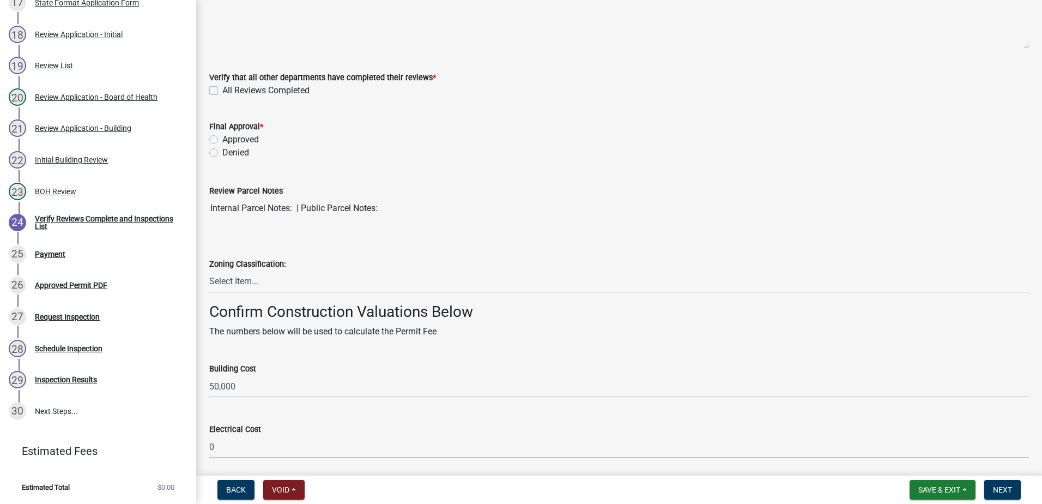
click at [222, 142] on label "Approved" at bounding box center [240, 139] width 37 height 13
click at [222, 140] on input "Approved" at bounding box center [225, 136] width 7 height 7
radio input "true"
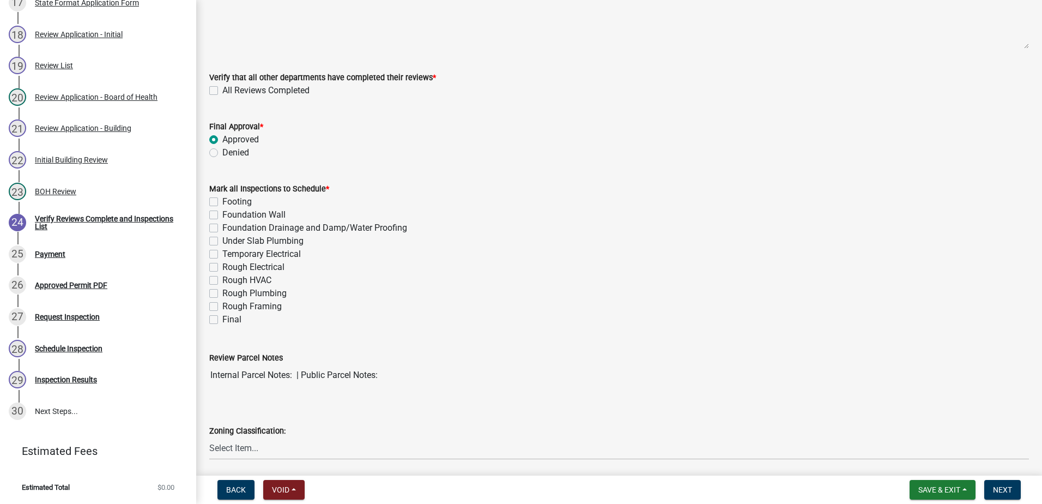
click at [222, 91] on label "All Reviews Completed" at bounding box center [265, 90] width 87 height 13
click at [222, 91] on input "All Reviews Completed" at bounding box center [225, 87] width 7 height 7
checkbox input "true"
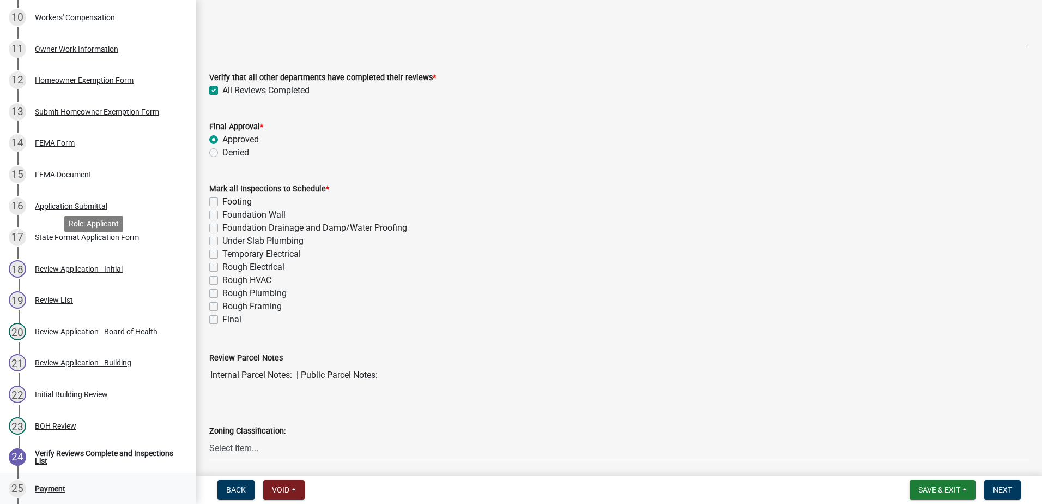
scroll to position [645, 0]
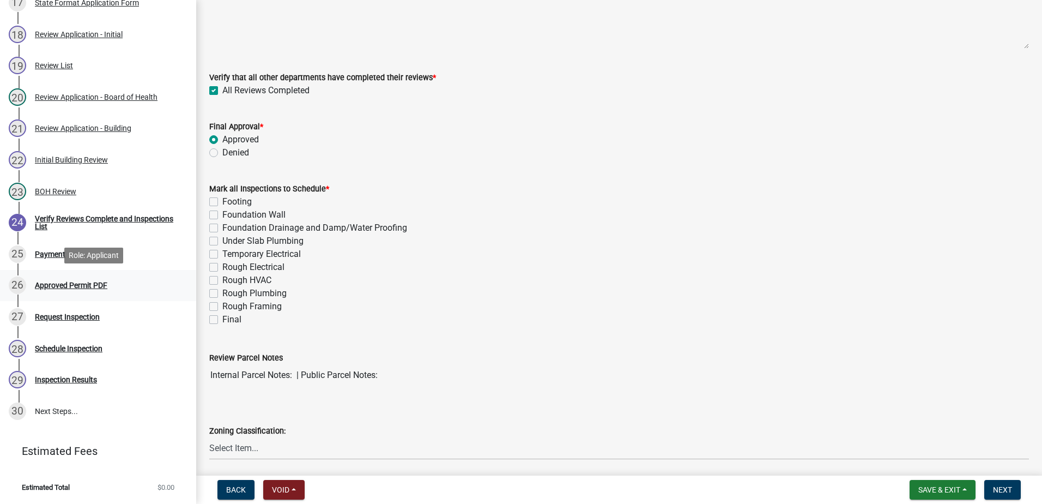
click at [71, 282] on div "Approved Permit PDF" at bounding box center [71, 285] width 73 height 8
click at [48, 288] on div "Approved Permit PDF" at bounding box center [71, 285] width 73 height 8
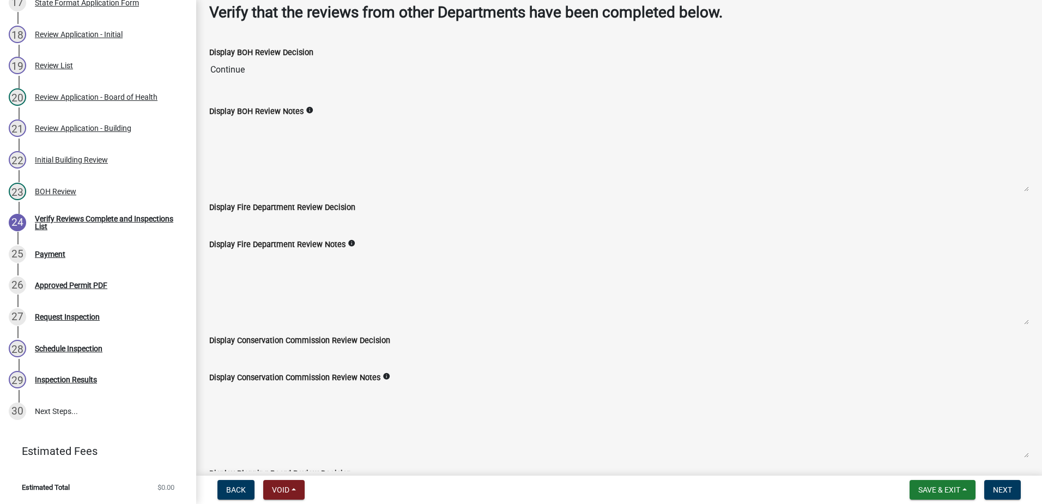
scroll to position [0, 0]
